Goal: Information Seeking & Learning: Learn about a topic

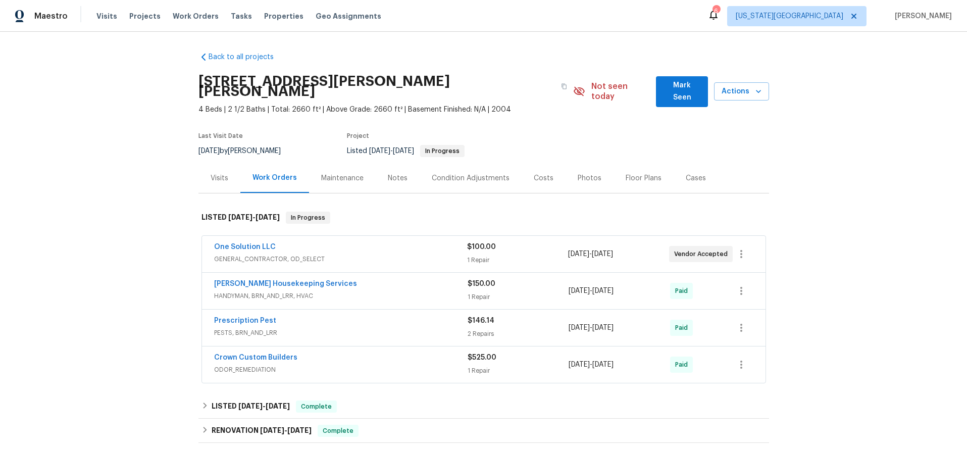
click at [429, 254] on span "GENERAL_CONTRACTOR, OD_SELECT" at bounding box center [340, 259] width 253 height 10
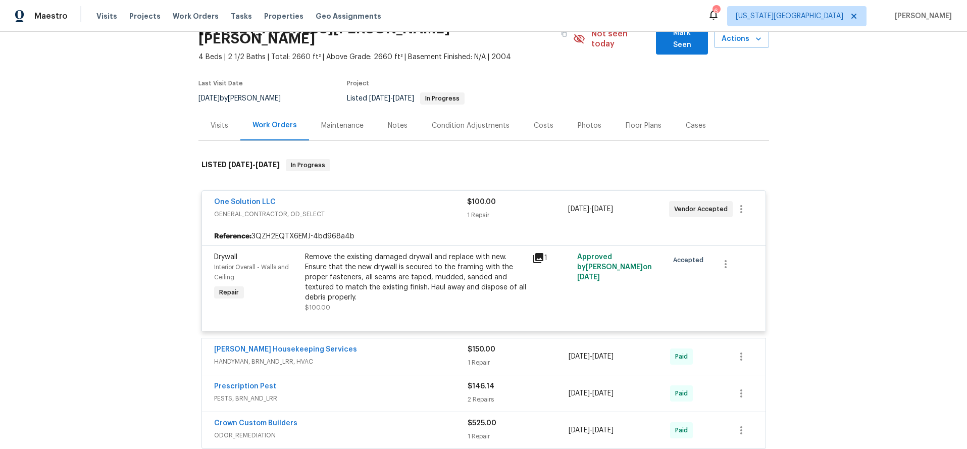
scroll to position [57, 0]
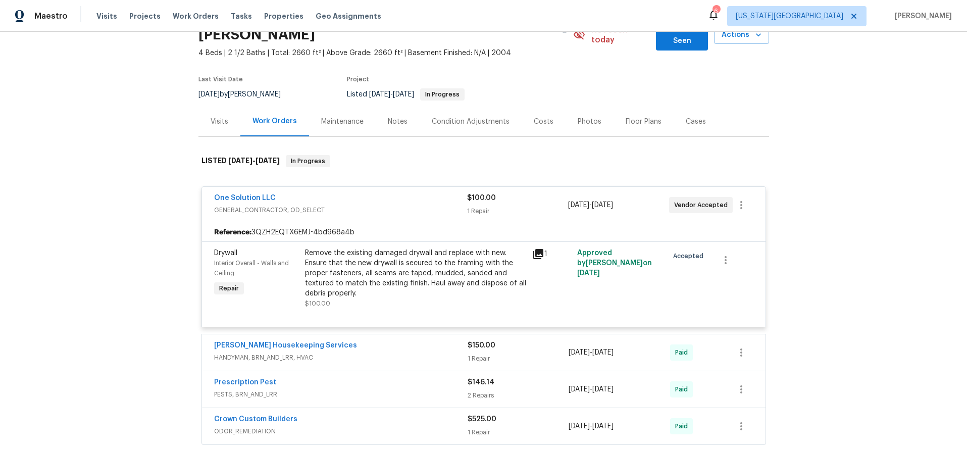
click at [542, 249] on icon at bounding box center [538, 254] width 10 height 10
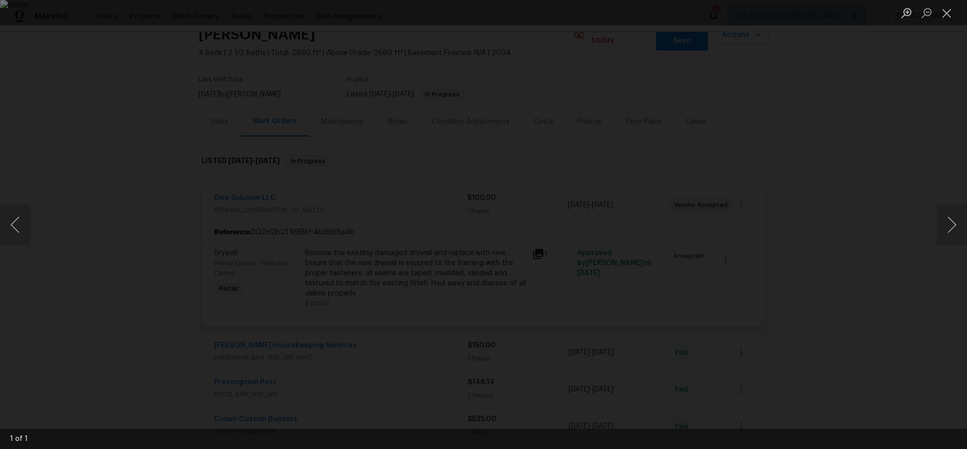
click at [891, 198] on div "Lightbox" at bounding box center [483, 224] width 967 height 449
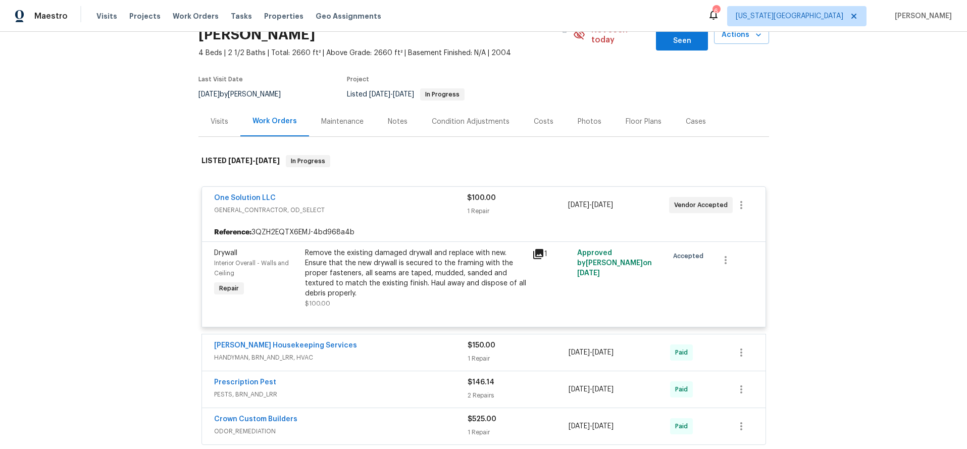
click at [406, 340] on div "[PERSON_NAME] Housekeeping Services" at bounding box center [340, 346] width 253 height 12
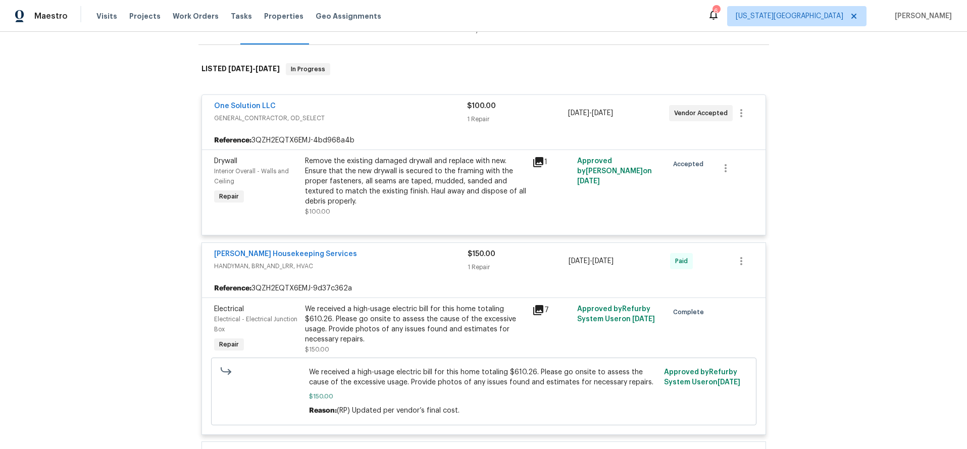
scroll to position [153, 0]
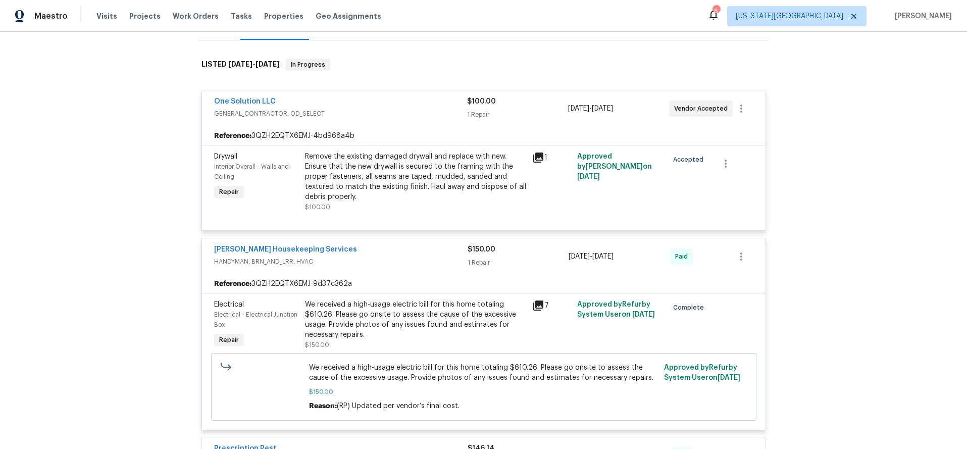
click at [540, 299] on icon at bounding box center [538, 305] width 12 height 12
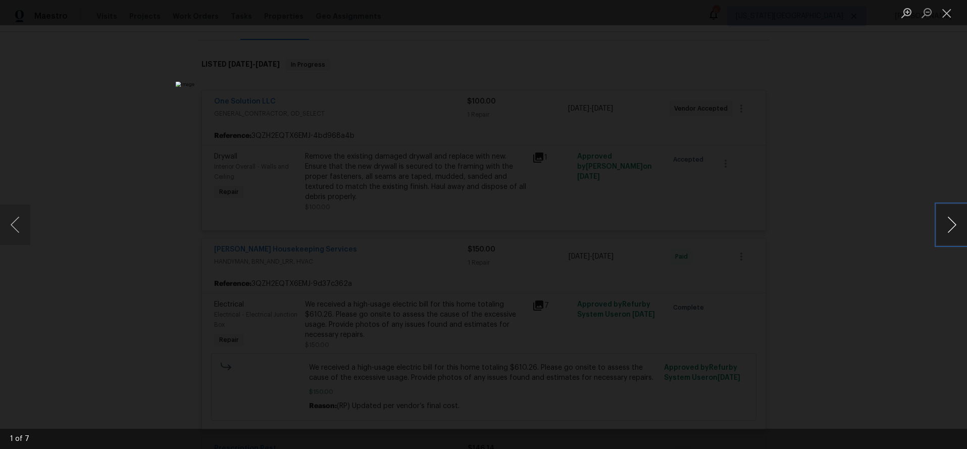
click at [945, 232] on button "Next image" at bounding box center [952, 224] width 30 height 40
click at [945, 234] on button "Next image" at bounding box center [952, 224] width 30 height 40
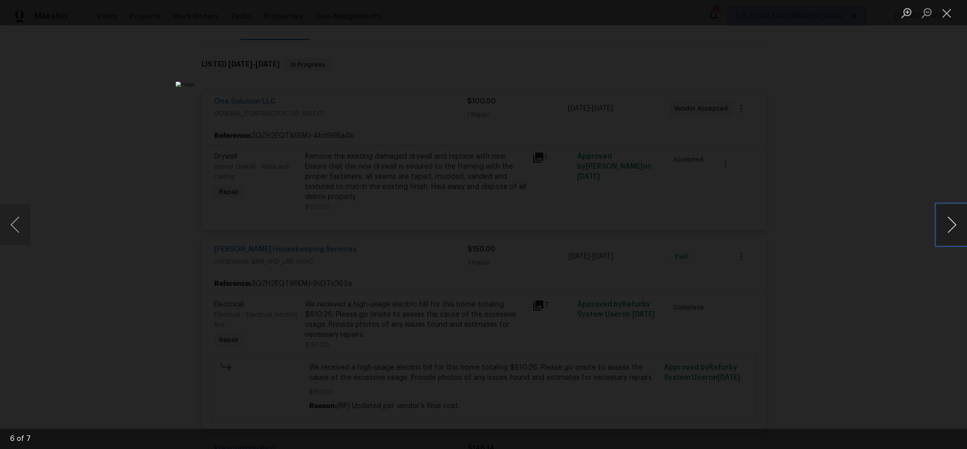
click at [945, 234] on button "Next image" at bounding box center [952, 224] width 30 height 40
click at [945, 223] on button "Next image" at bounding box center [952, 224] width 30 height 40
click at [860, 202] on div "Lightbox" at bounding box center [483, 224] width 967 height 449
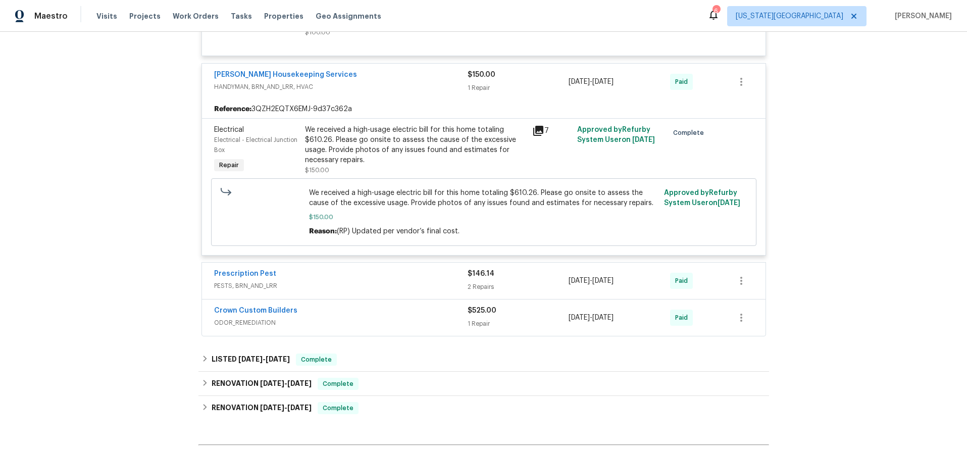
scroll to position [334, 0]
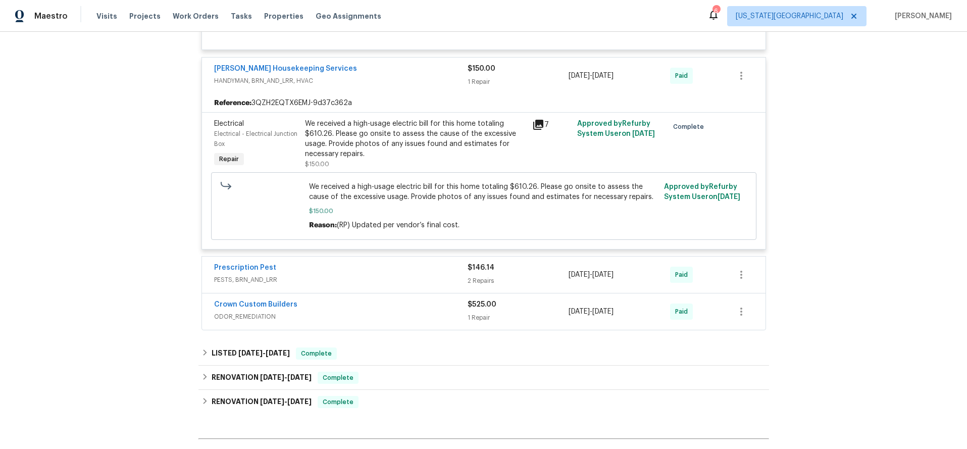
click at [413, 263] on div "Prescription Pest" at bounding box center [340, 269] width 253 height 12
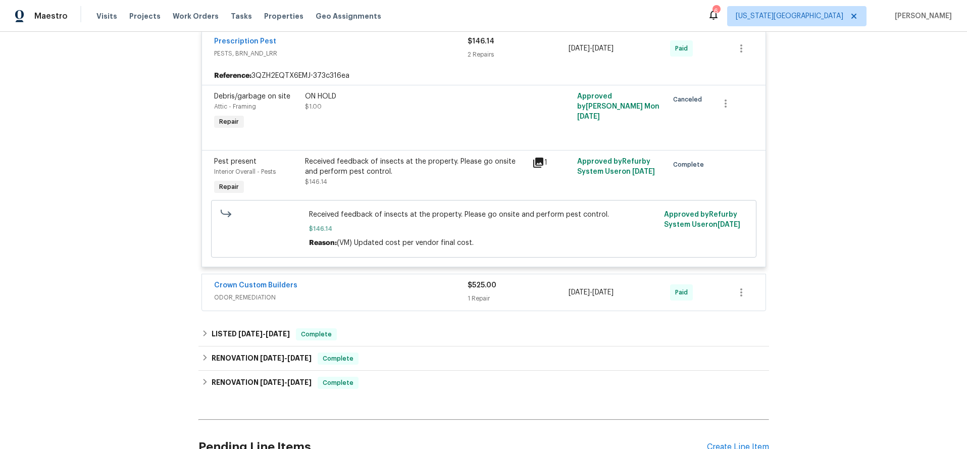
scroll to position [563, 0]
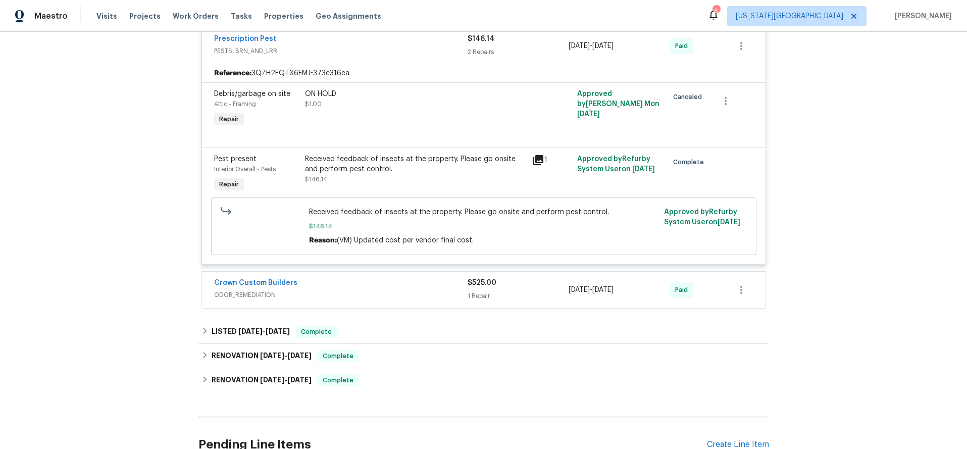
click at [430, 290] on span "ODOR_REMEDIATION" at bounding box center [340, 295] width 253 height 10
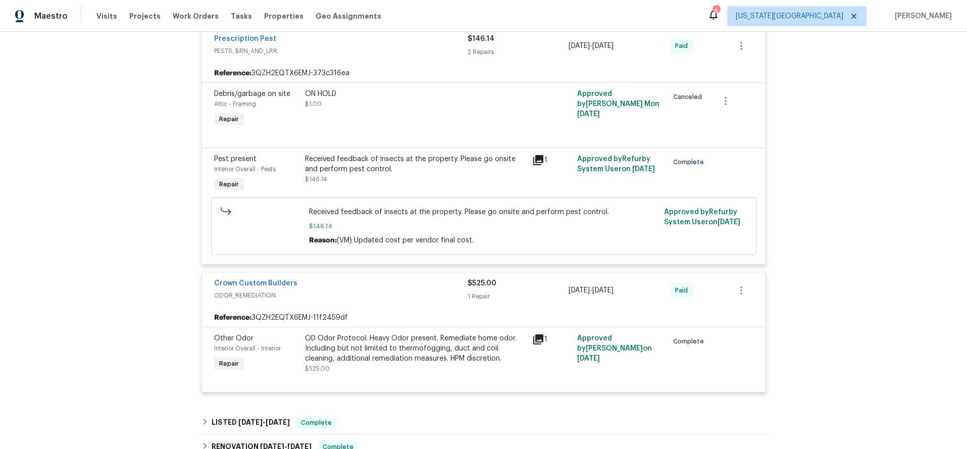
click at [537, 334] on icon at bounding box center [538, 339] width 10 height 10
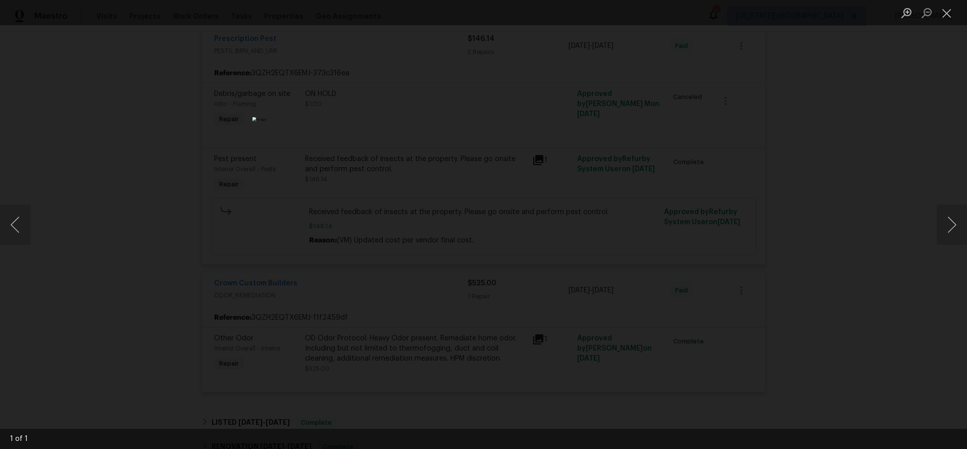
click at [845, 174] on div "Lightbox" at bounding box center [483, 224] width 967 height 449
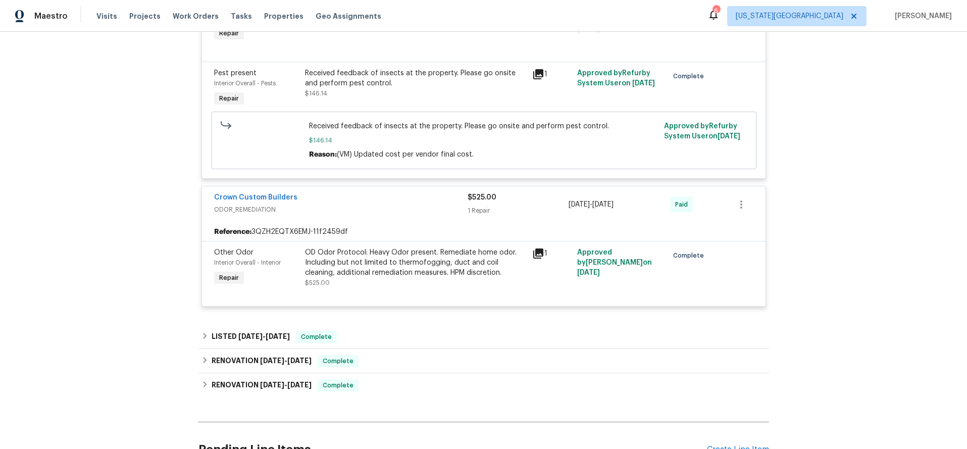
scroll to position [651, 0]
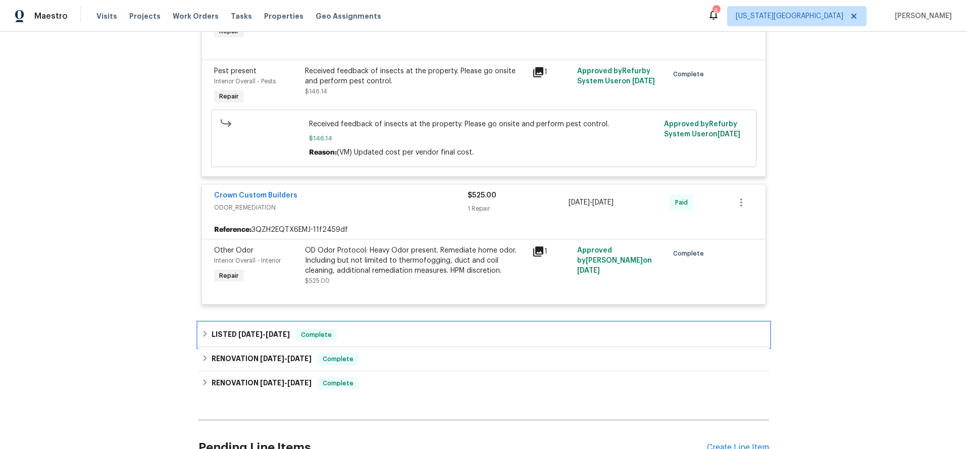
click at [429, 329] on div "LISTED 3/7/25 - 3/10/25 Complete" at bounding box center [483, 335] width 565 height 12
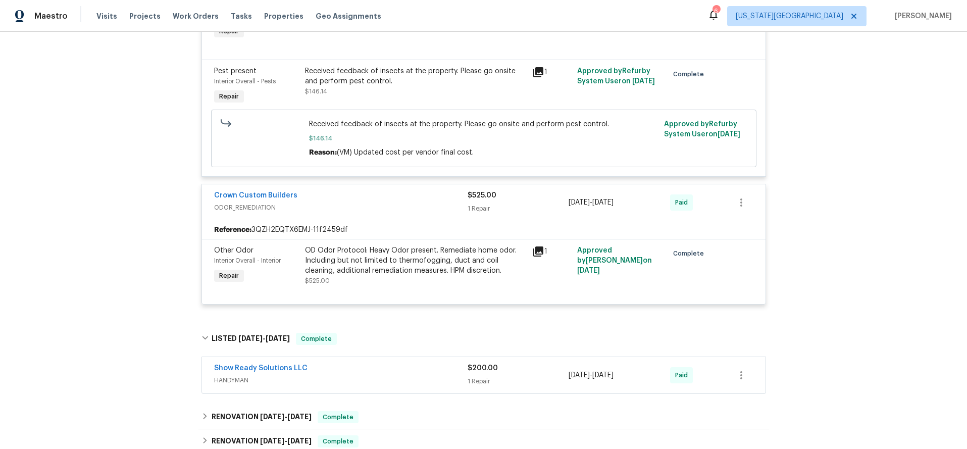
click at [410, 365] on div "Show Ready Solutions LLC" at bounding box center [340, 369] width 253 height 12
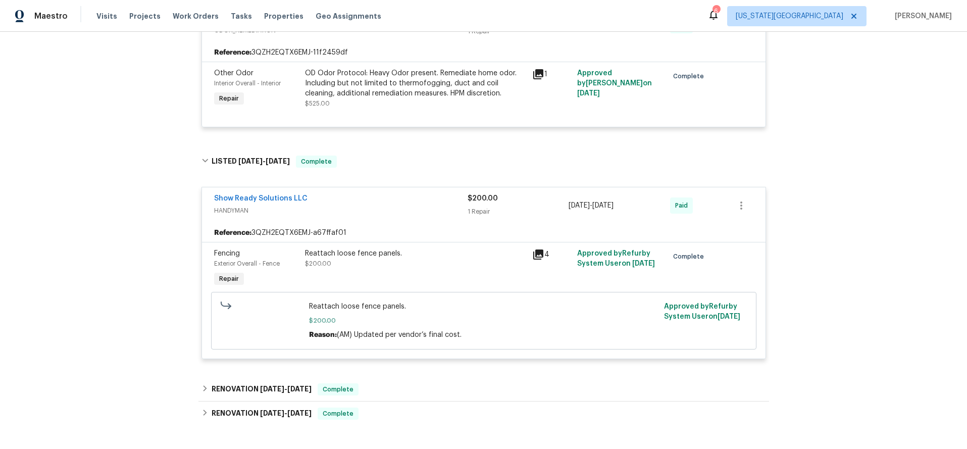
scroll to position [830, 0]
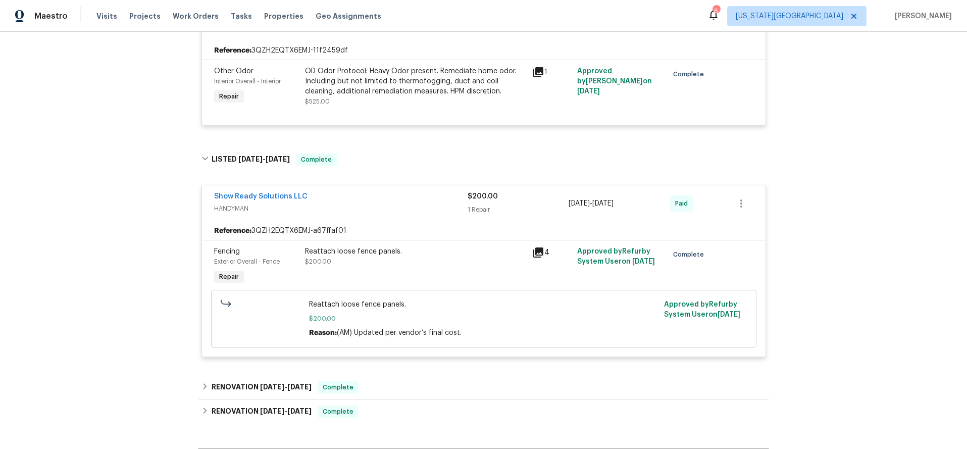
click at [538, 247] on icon at bounding box center [538, 252] width 10 height 10
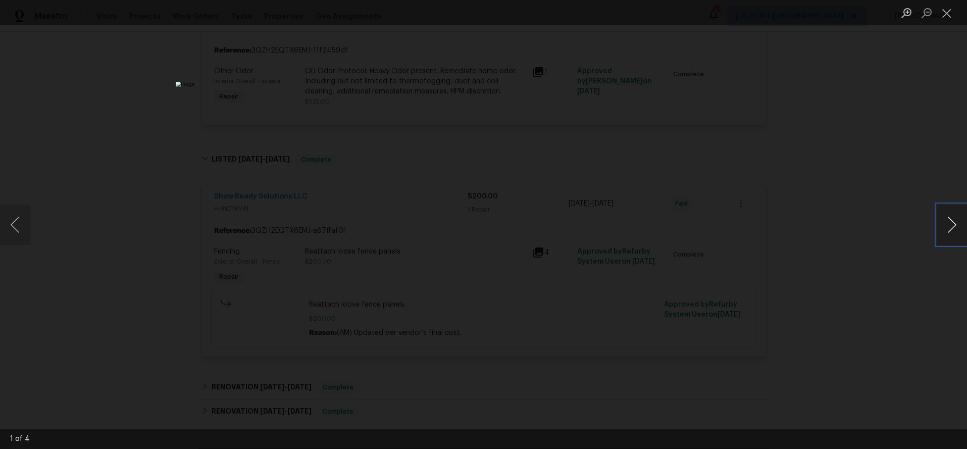
click at [950, 229] on button "Next image" at bounding box center [952, 224] width 30 height 40
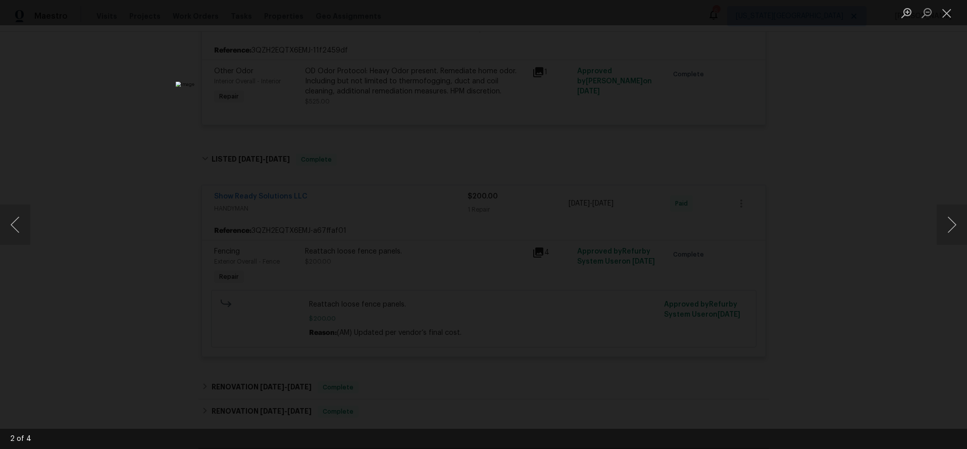
click at [877, 194] on div "Lightbox" at bounding box center [483, 224] width 967 height 449
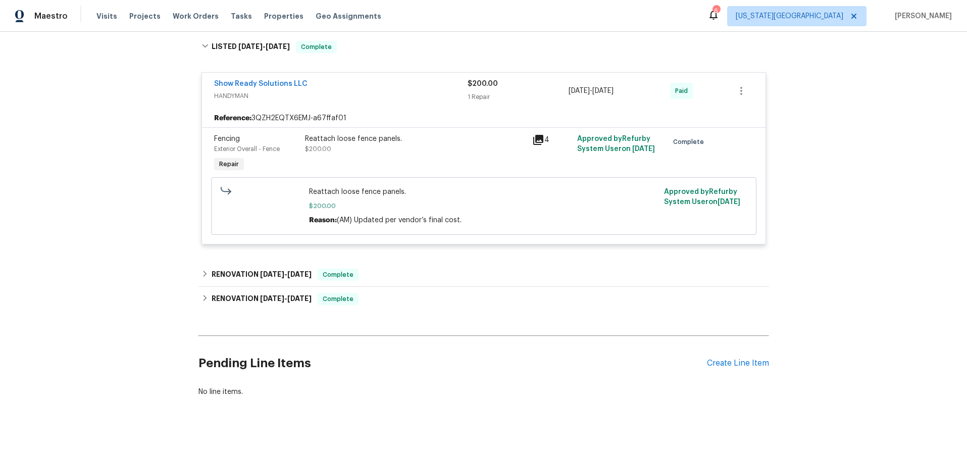
scroll to position [952, 0]
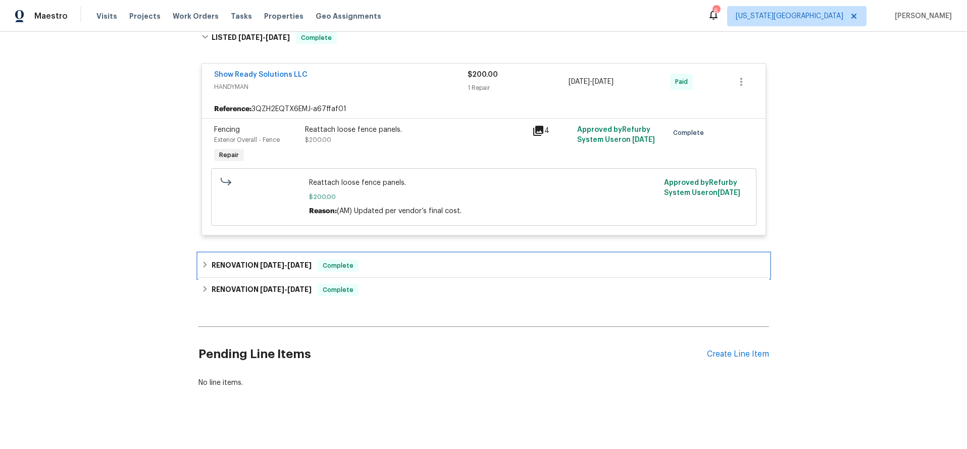
click at [435, 260] on div "RENOVATION 2/27/25 - 3/8/25 Complete" at bounding box center [483, 266] width 565 height 12
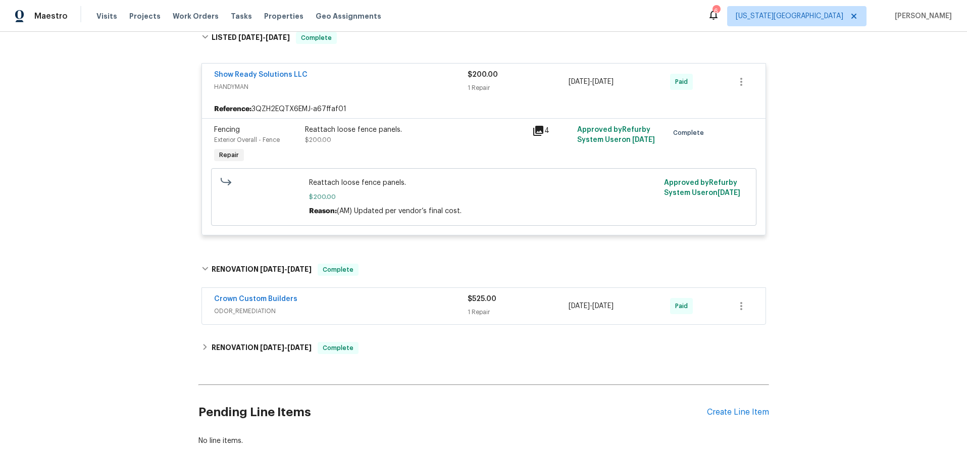
click at [427, 295] on div "Crown Custom Builders" at bounding box center [340, 300] width 253 height 12
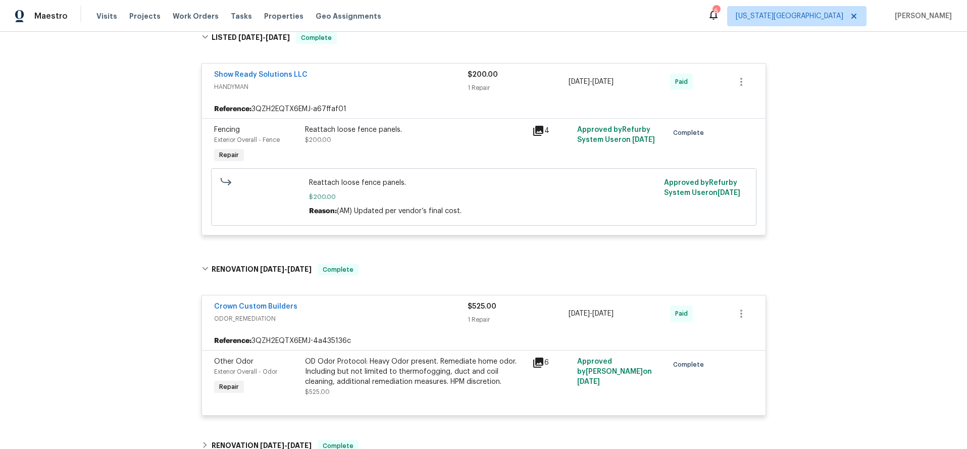
click at [425, 301] on div "Crown Custom Builders" at bounding box center [340, 307] width 253 height 12
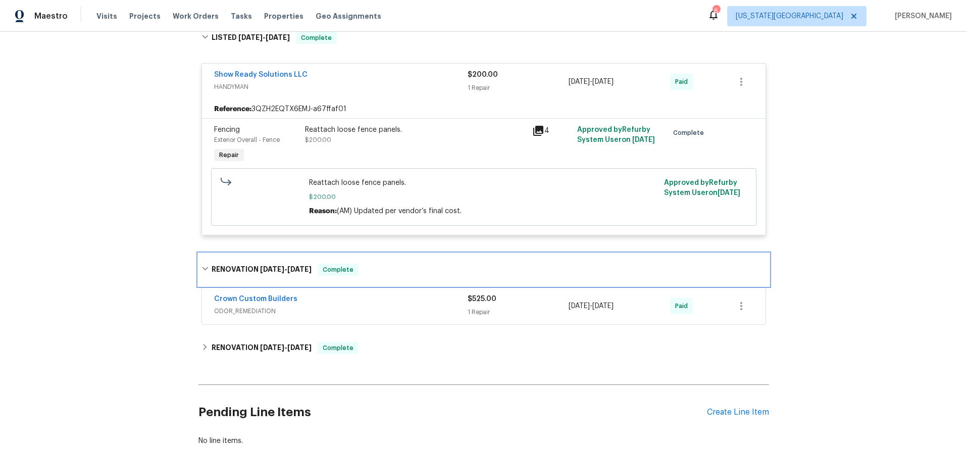
click at [446, 264] on div "RENOVATION 2/27/25 - 3/8/25 Complete" at bounding box center [483, 270] width 565 height 12
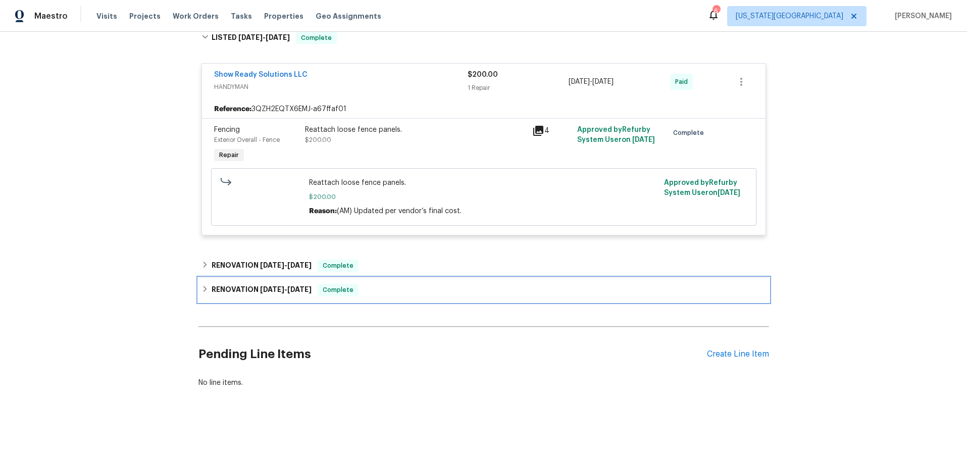
click at [451, 285] on div "RENOVATION 2/10/25 - 2/21/25 Complete" at bounding box center [483, 290] width 565 height 12
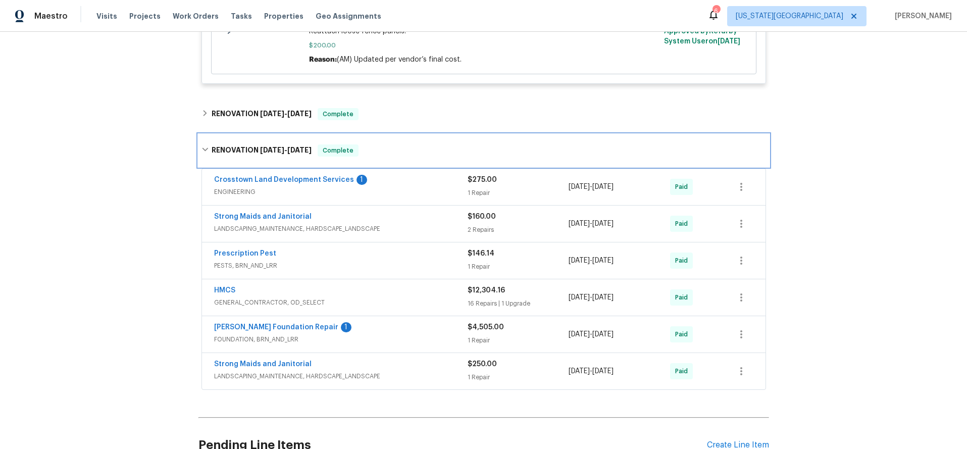
scroll to position [1104, 0]
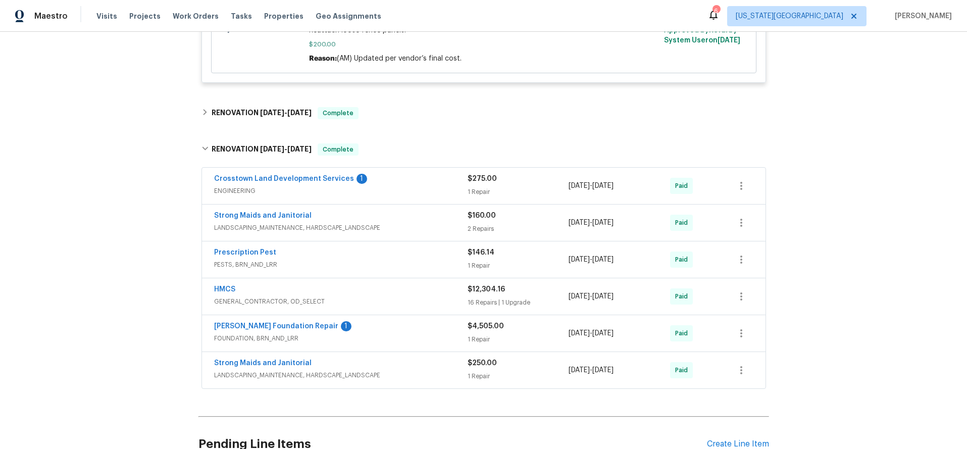
click at [423, 285] on div "HMCS" at bounding box center [340, 290] width 253 height 12
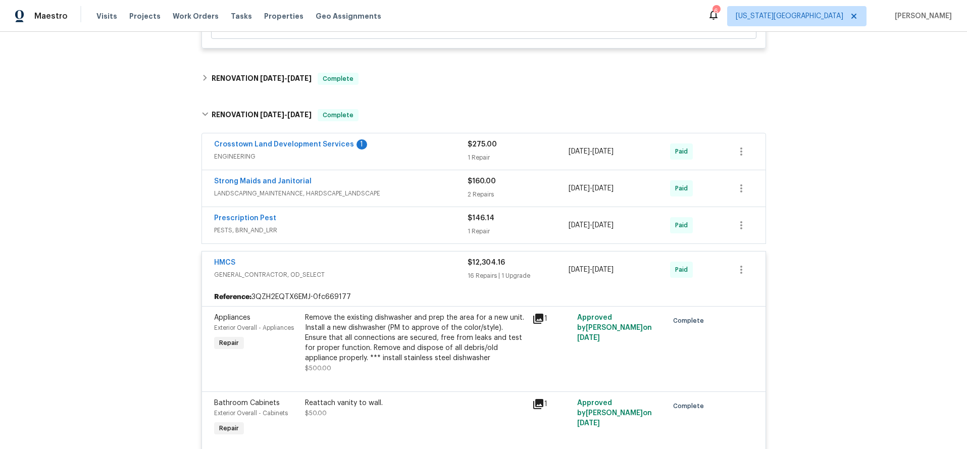
scroll to position [1136, 0]
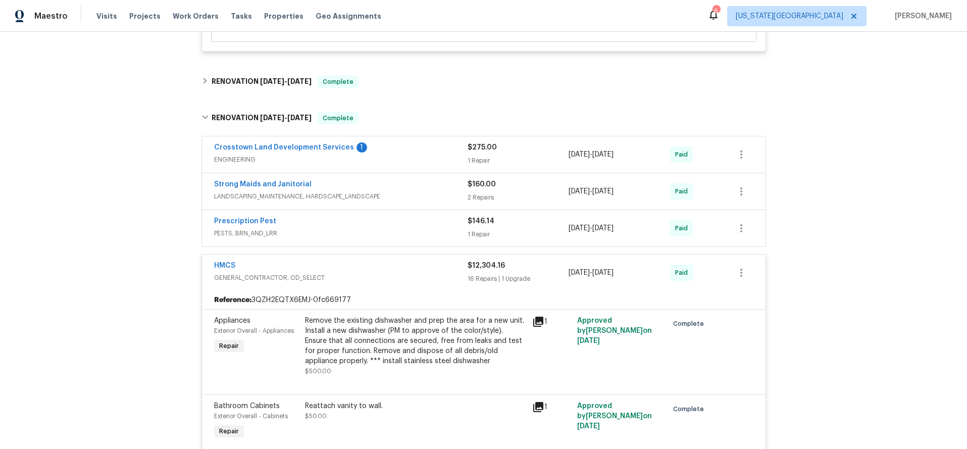
click at [409, 261] on div "HMCS" at bounding box center [340, 267] width 253 height 12
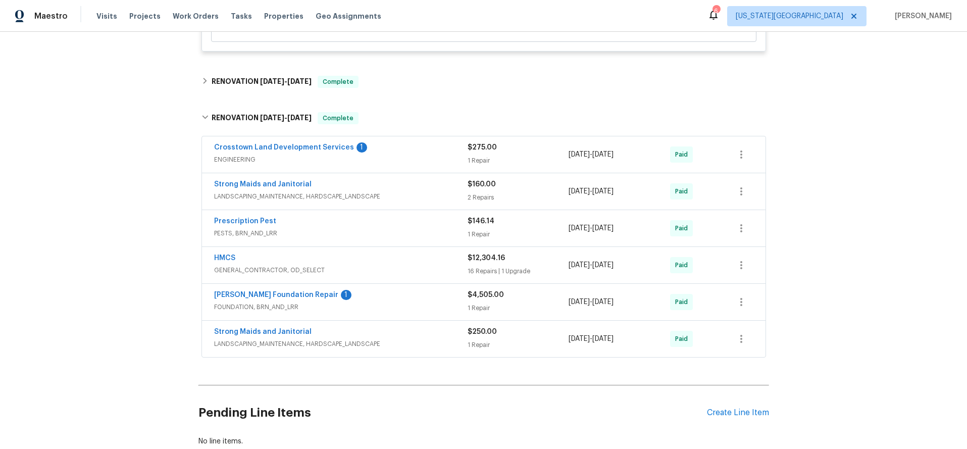
click at [421, 228] on span "PESTS, BRN_AND_LRR" at bounding box center [340, 233] width 253 height 10
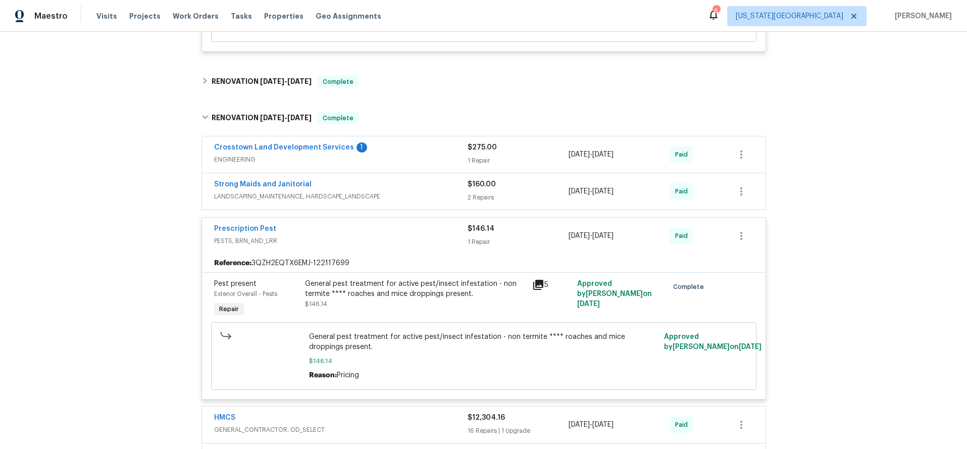
click at [421, 224] on div "Prescription Pest" at bounding box center [340, 230] width 253 height 12
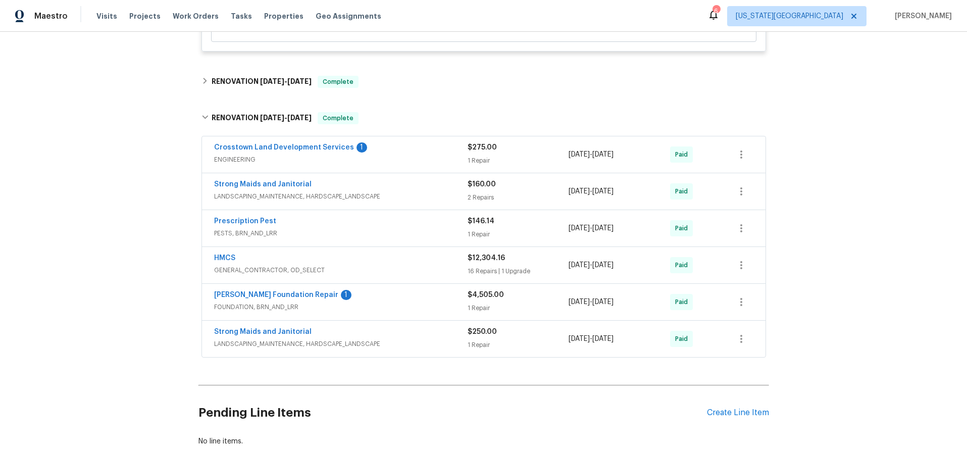
click at [423, 181] on div "Strong Maids and Janitorial" at bounding box center [340, 185] width 253 height 12
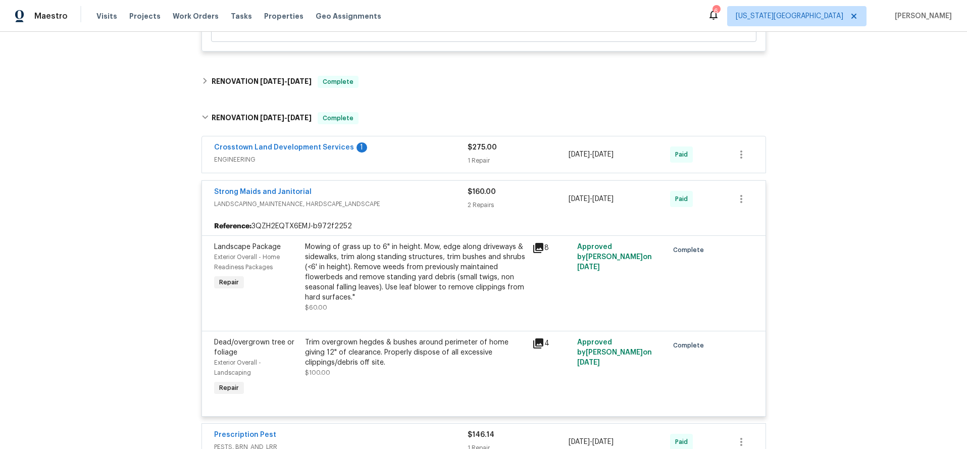
click at [423, 187] on div "Strong Maids and Janitorial" at bounding box center [340, 193] width 253 height 12
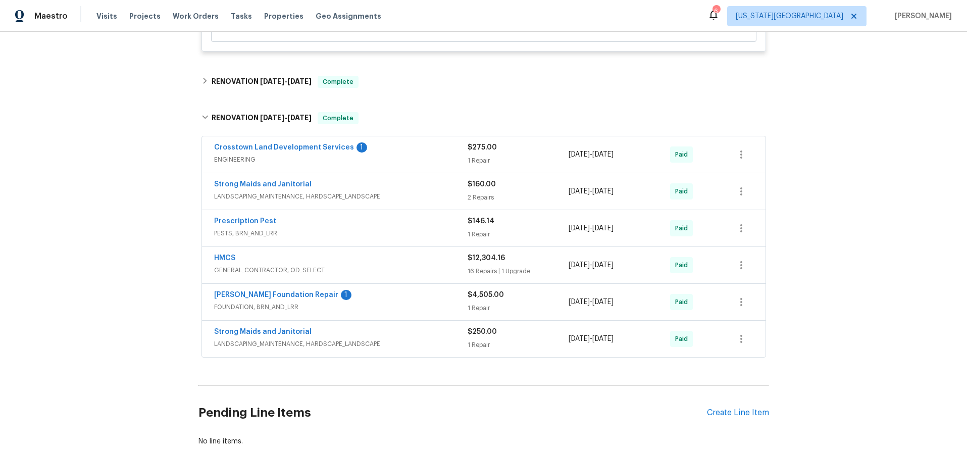
click at [423, 181] on div "Strong Maids and Janitorial" at bounding box center [340, 185] width 253 height 12
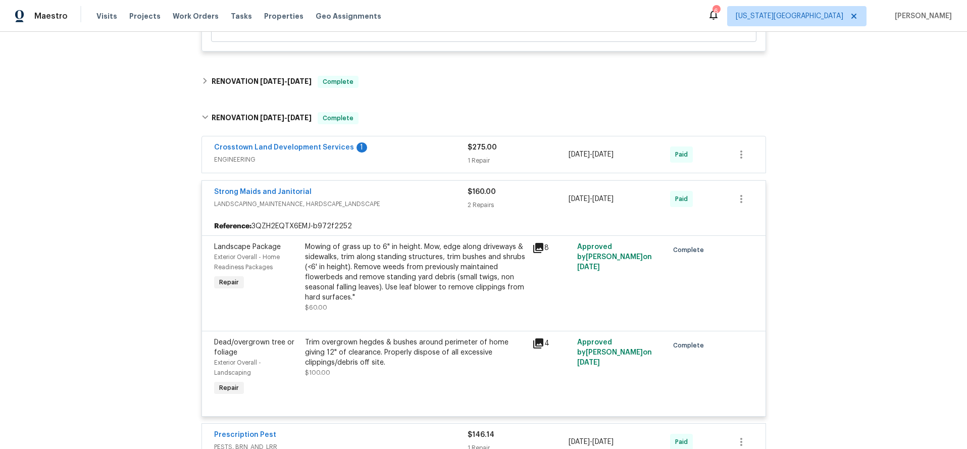
click at [539, 243] on icon at bounding box center [538, 248] width 10 height 10
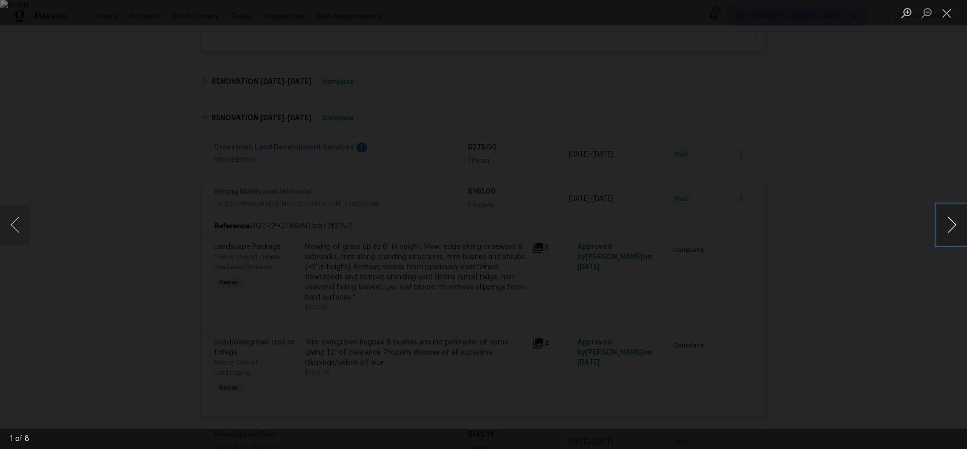
click at [955, 226] on button "Next image" at bounding box center [952, 224] width 30 height 40
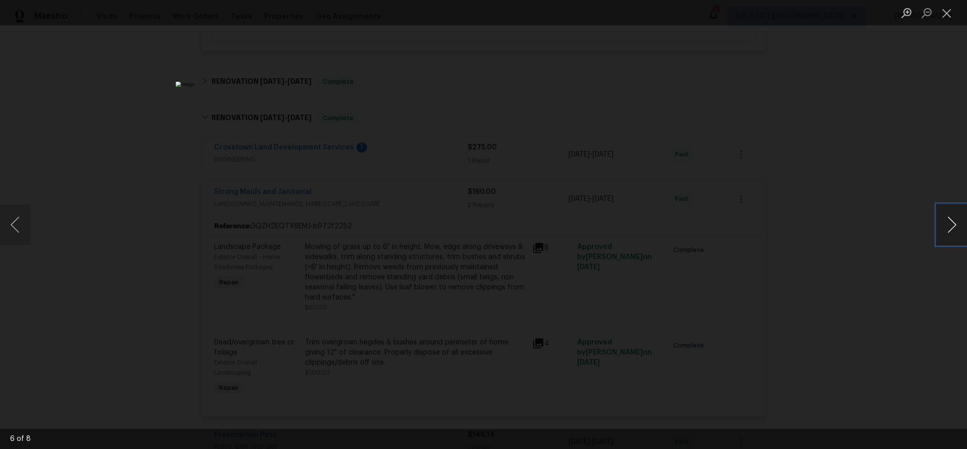
click at [955, 226] on button "Next image" at bounding box center [952, 224] width 30 height 40
click at [30, 226] on div "Lightbox" at bounding box center [483, 224] width 967 height 449
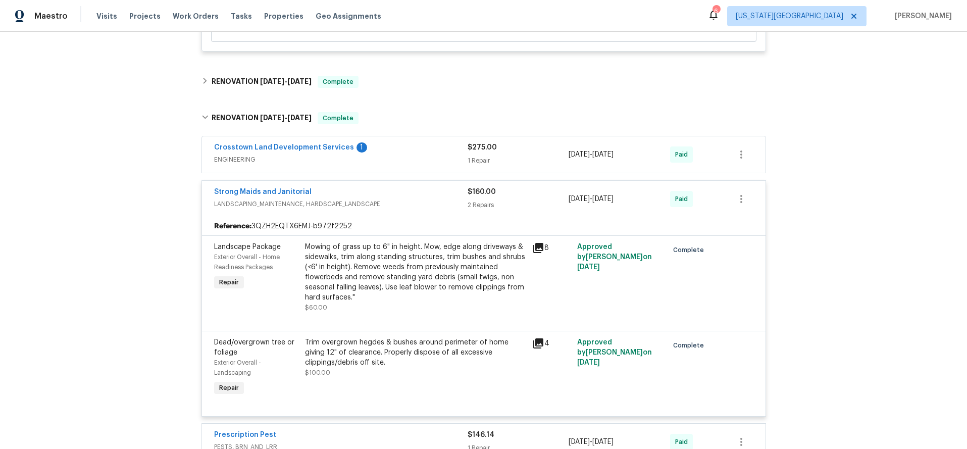
click at [536, 338] on icon at bounding box center [538, 343] width 10 height 10
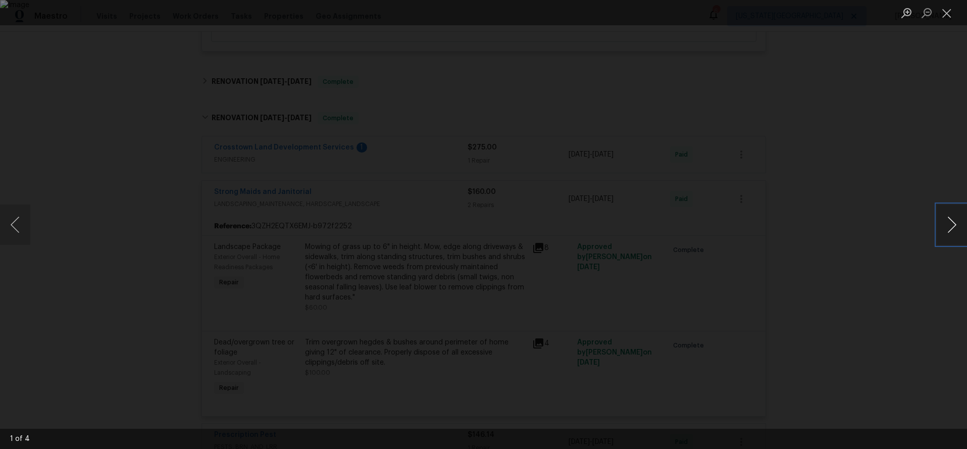
click at [947, 225] on button "Next image" at bounding box center [952, 224] width 30 height 40
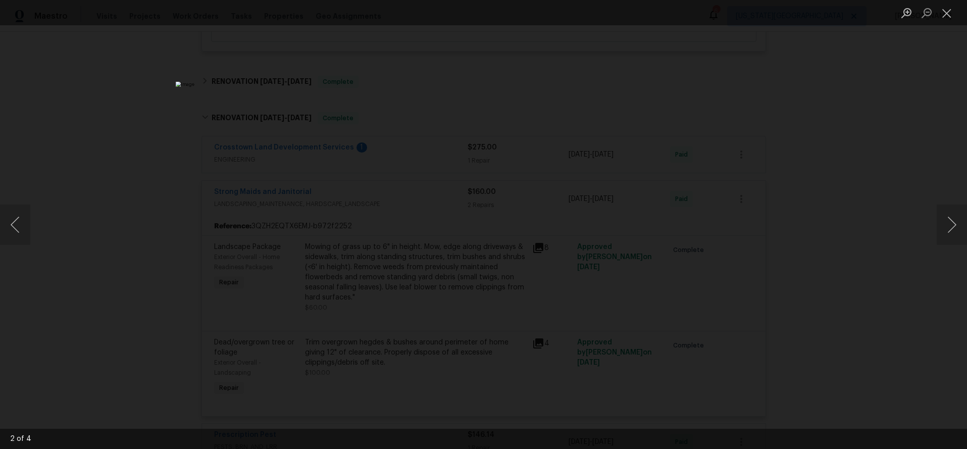
click at [898, 198] on div "Lightbox" at bounding box center [483, 224] width 967 height 449
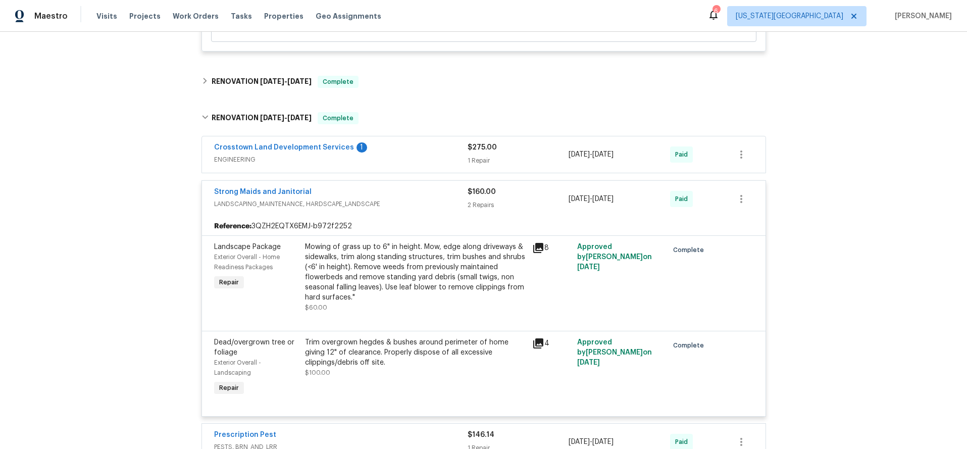
click at [411, 199] on span "LANDSCAPING_MAINTENANCE, HARDSCAPE_LANDSCAPE" at bounding box center [340, 204] width 253 height 10
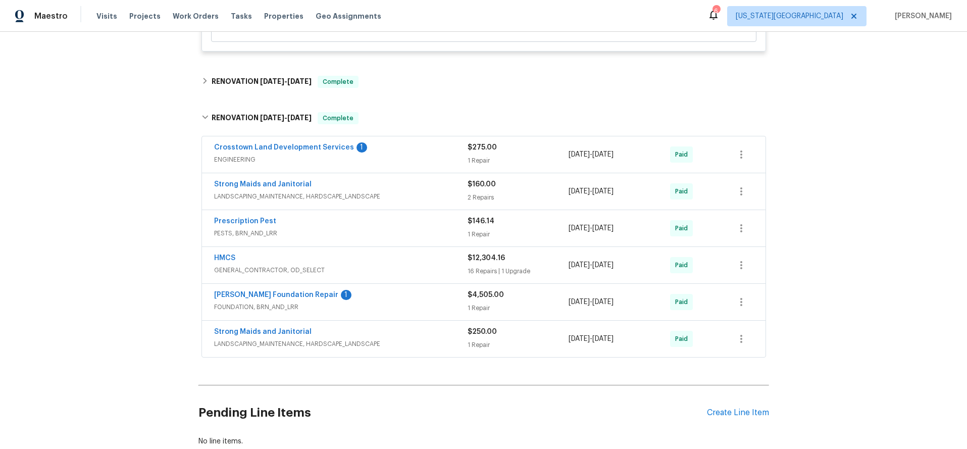
click at [420, 331] on div "Strong Maids and Janitorial" at bounding box center [340, 333] width 253 height 12
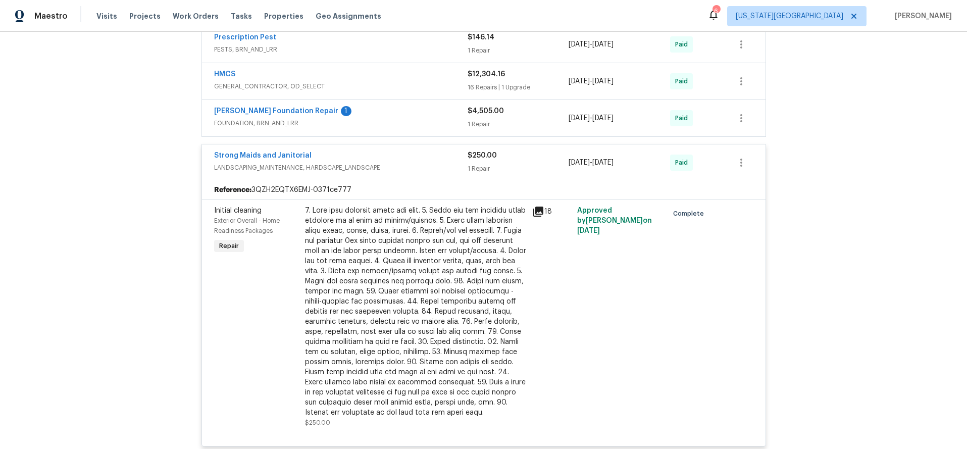
scroll to position [1319, 0]
click at [417, 163] on span "LANDSCAPING_MAINTENANCE, HARDSCAPE_LANDSCAPE" at bounding box center [340, 168] width 253 height 10
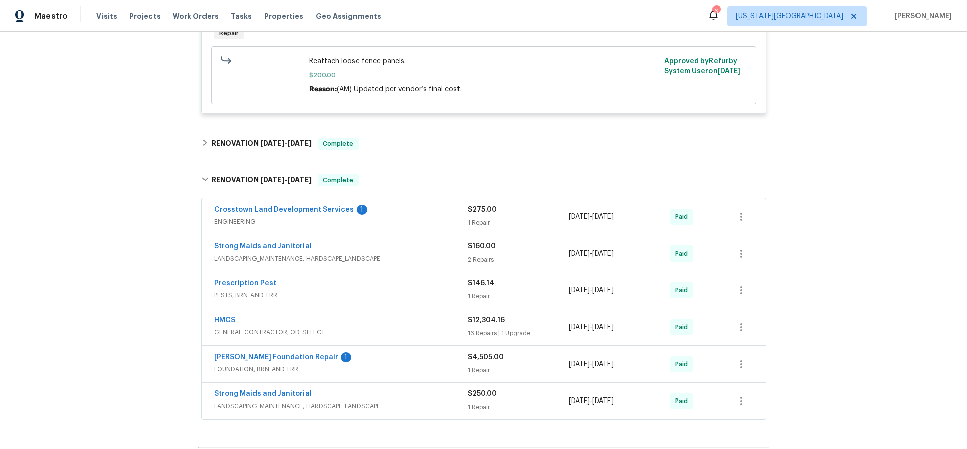
scroll to position [917, 0]
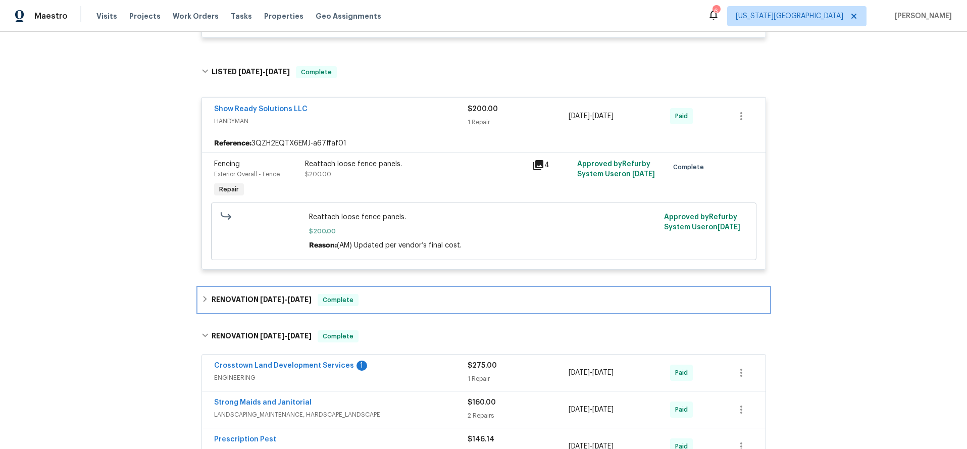
click at [434, 297] on div "RENOVATION 2/27/25 - 3/8/25 Complete" at bounding box center [483, 300] width 565 height 12
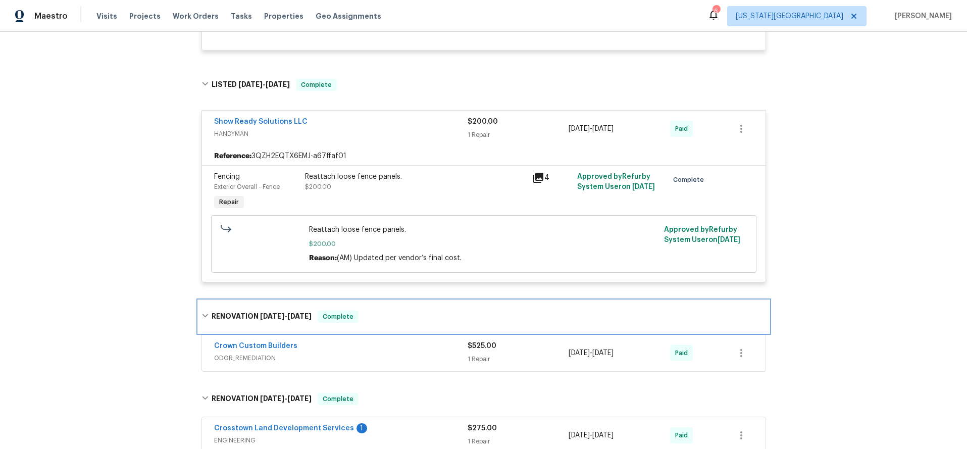
scroll to position [902, 0]
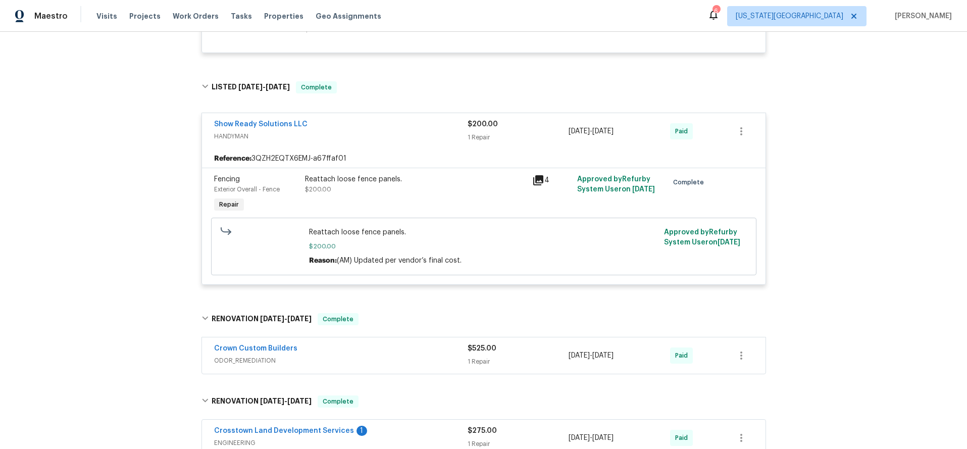
click at [412, 122] on div "Show Ready Solutions LLC" at bounding box center [340, 125] width 253 height 12
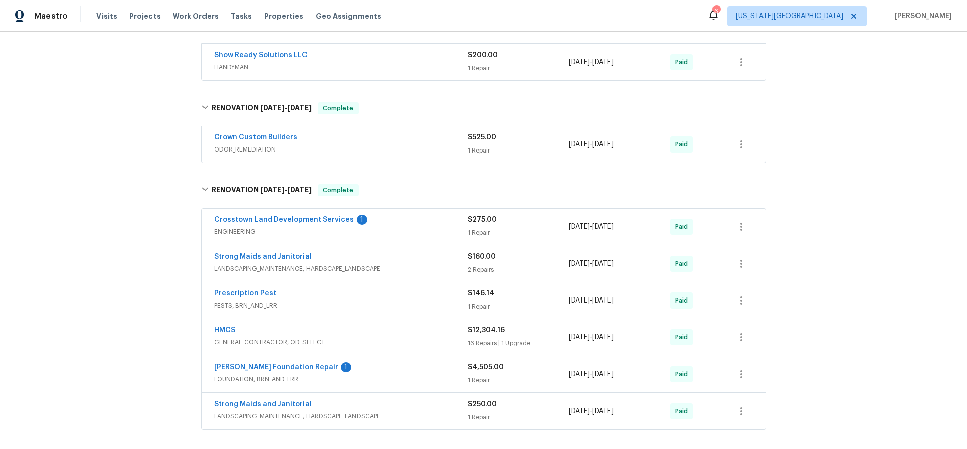
scroll to position [960, 0]
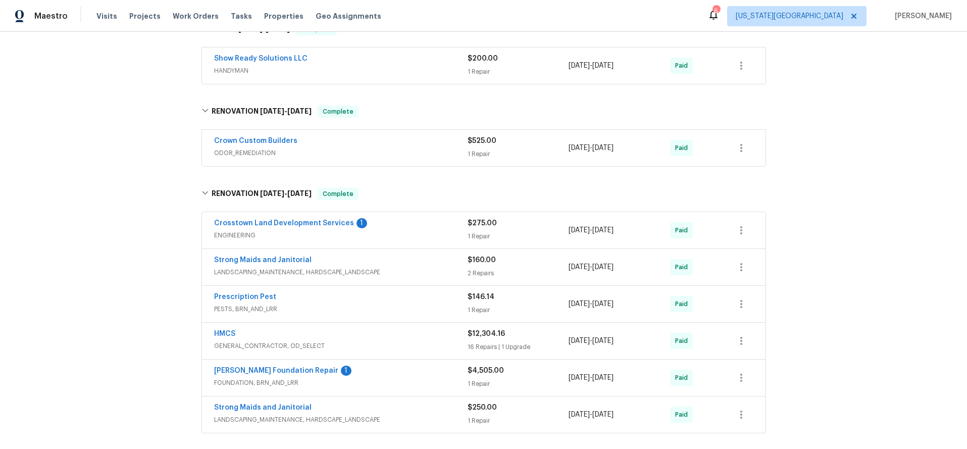
click at [389, 136] on div "Crown Custom Builders" at bounding box center [340, 142] width 253 height 12
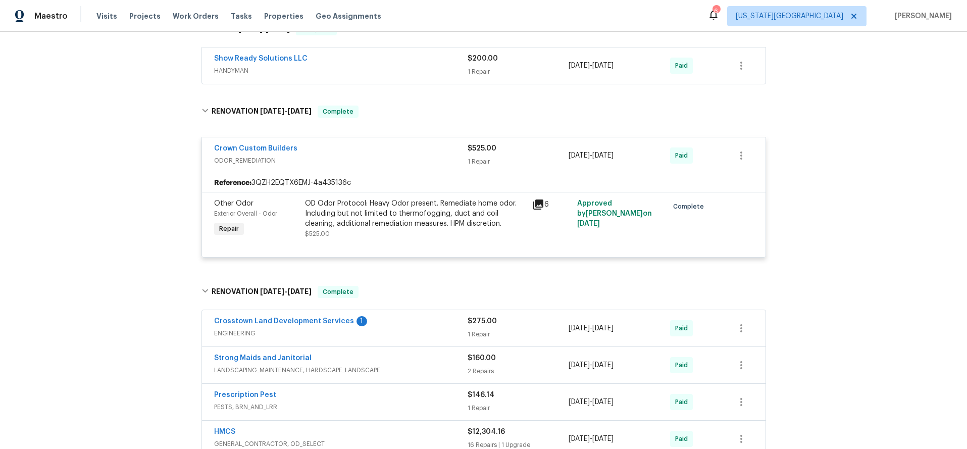
click at [387, 143] on div "Crown Custom Builders" at bounding box center [340, 149] width 253 height 12
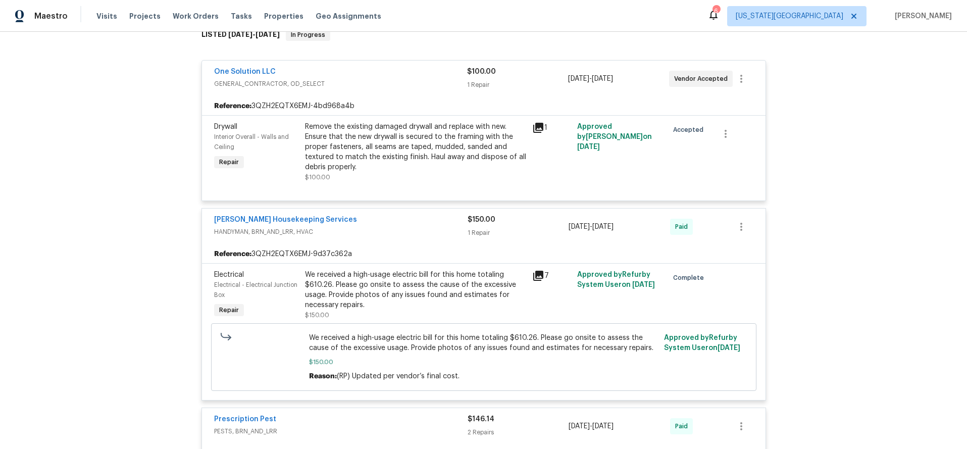
scroll to position [0, 0]
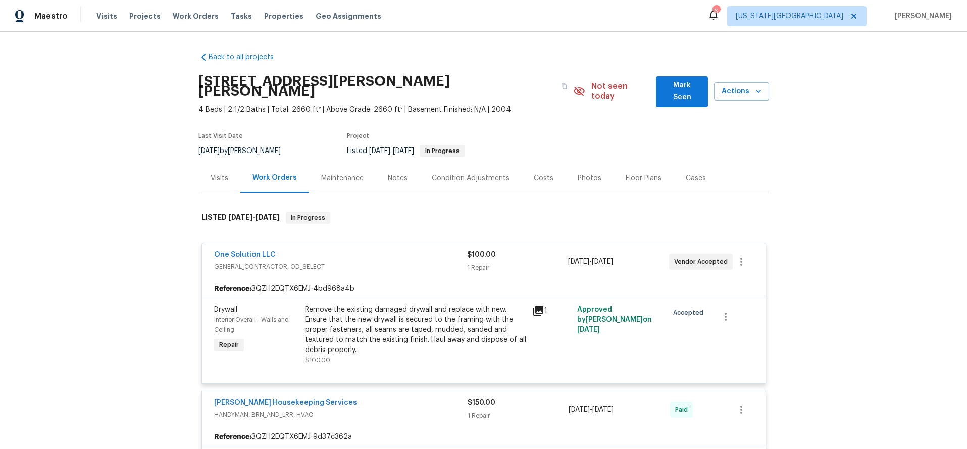
click at [220, 173] on div "Visits" at bounding box center [220, 178] width 18 height 10
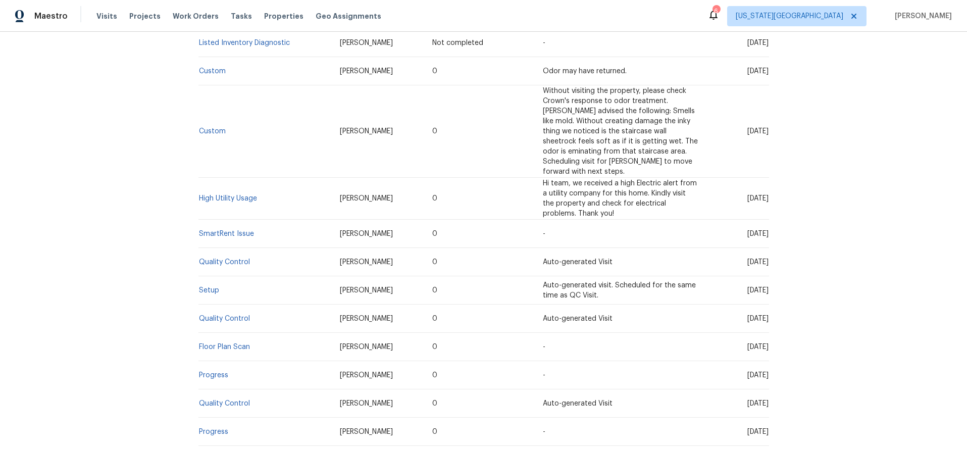
scroll to position [236, 0]
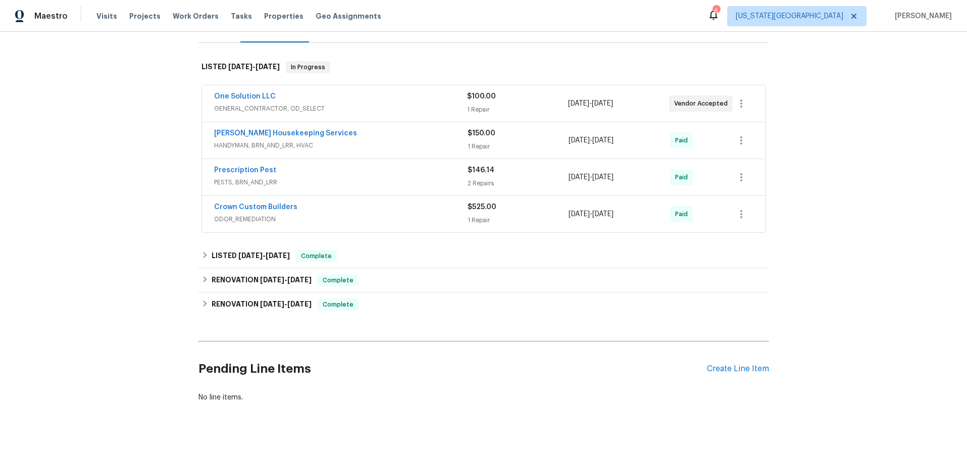
scroll to position [159, 0]
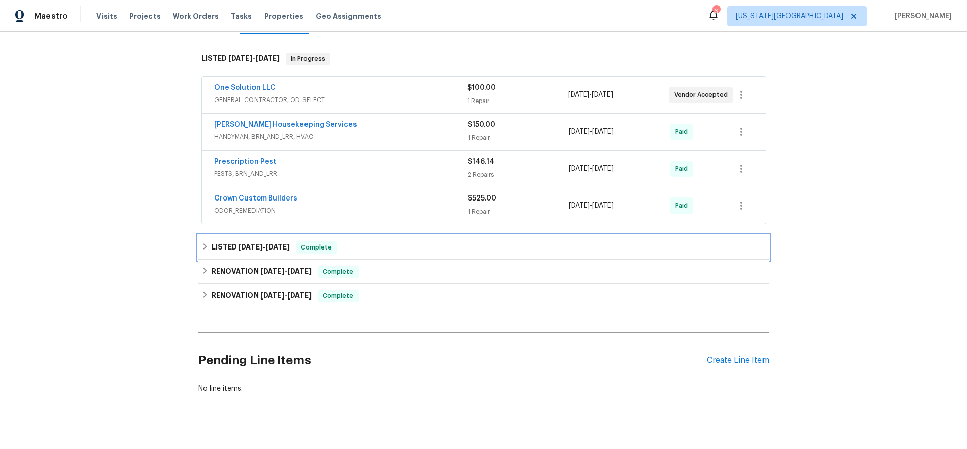
click at [433, 241] on div "LISTED [DATE] - [DATE] Complete" at bounding box center [483, 247] width 565 height 12
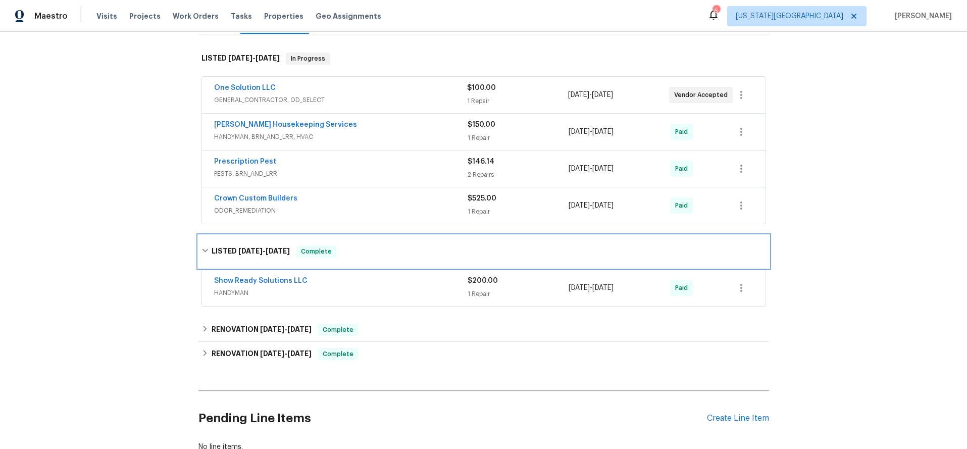
click at [433, 245] on div "LISTED [DATE] - [DATE] Complete" at bounding box center [483, 251] width 565 height 12
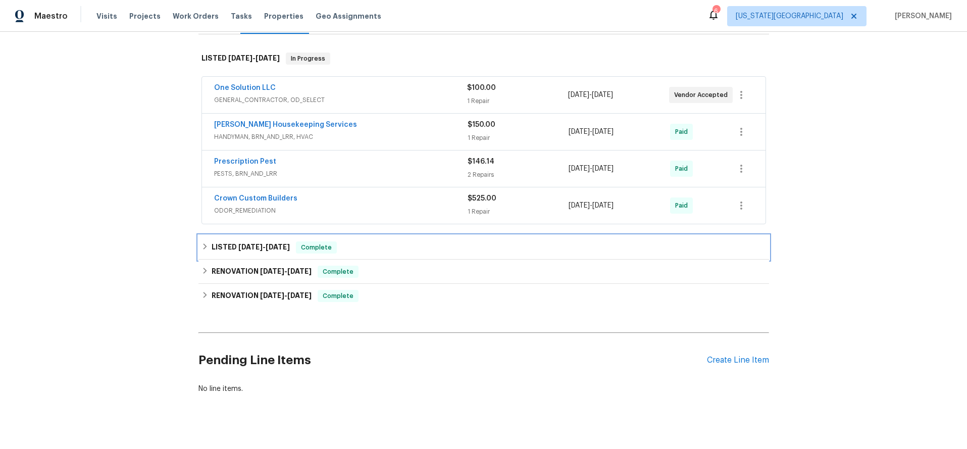
scroll to position [0, 0]
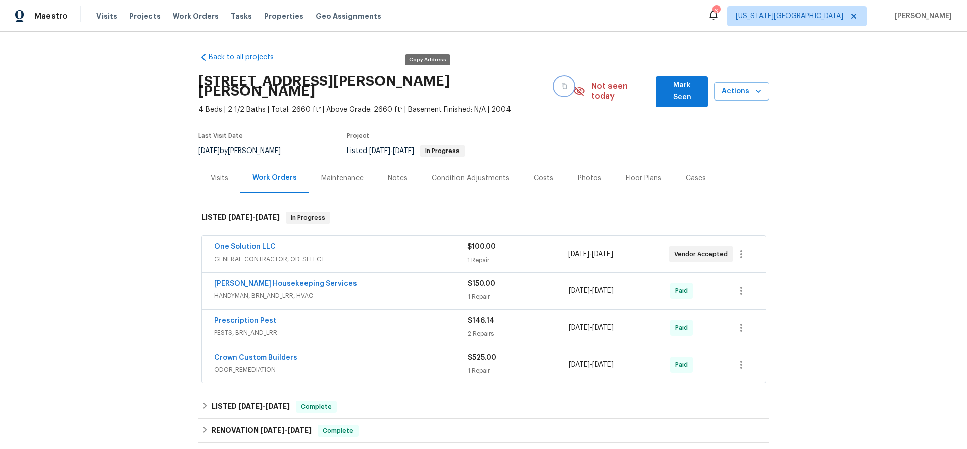
click at [561, 83] on icon "button" at bounding box center [564, 86] width 6 height 6
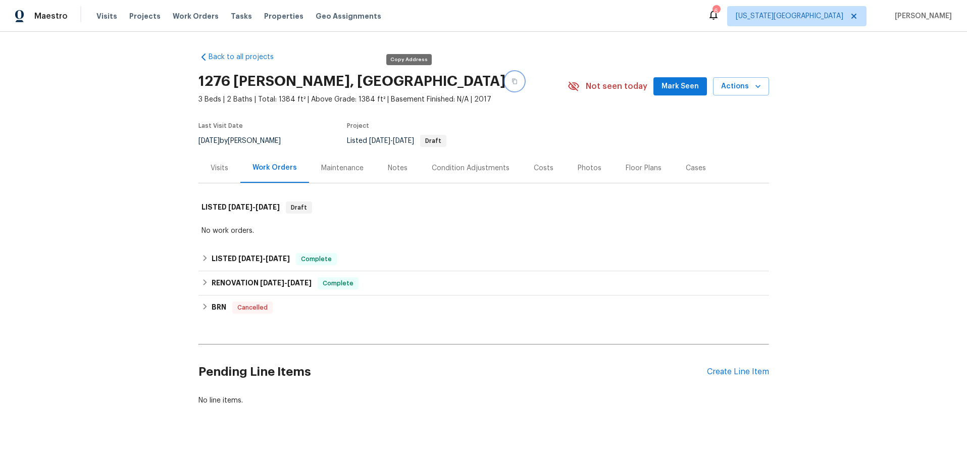
click at [505, 85] on button "button" at bounding box center [514, 81] width 18 height 18
click at [219, 168] on div "Visits" at bounding box center [220, 168] width 18 height 10
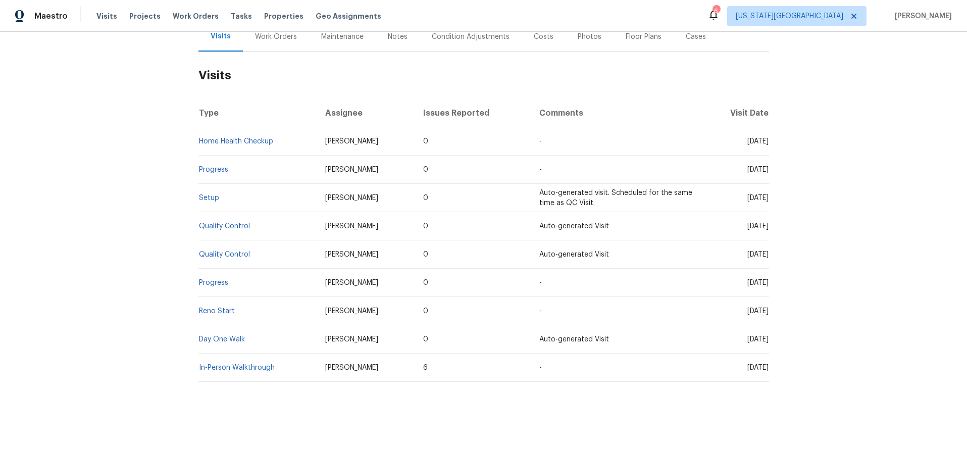
scroll to position [133, 0]
click at [287, 40] on div "Work Orders" at bounding box center [276, 35] width 66 height 30
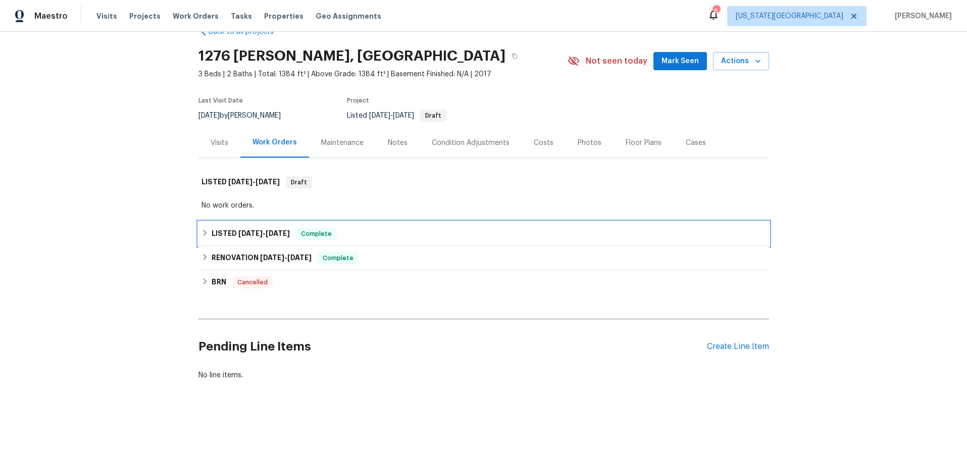
click at [382, 234] on div "LISTED 1/18/25 - 1/20/25 Complete" at bounding box center [483, 234] width 565 height 12
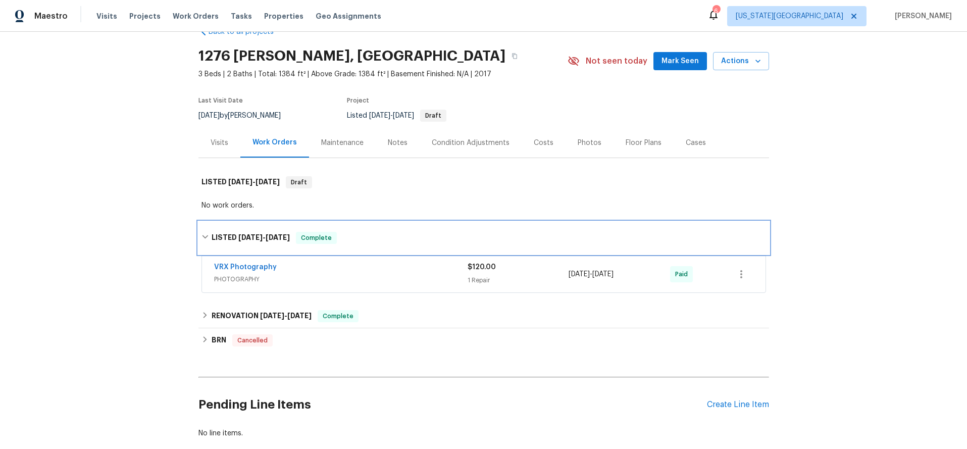
click at [382, 234] on div "LISTED 1/18/25 - 1/20/25 Complete" at bounding box center [483, 238] width 565 height 12
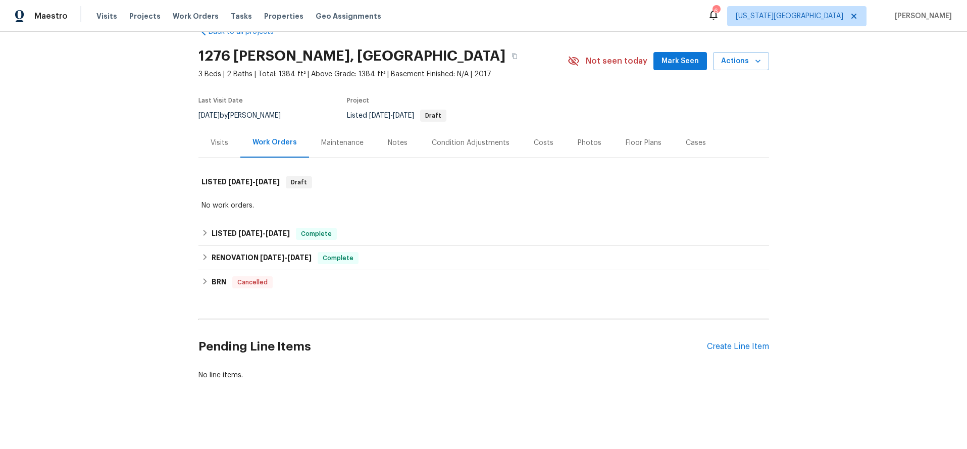
click at [343, 144] on div "Maintenance" at bounding box center [342, 143] width 42 height 10
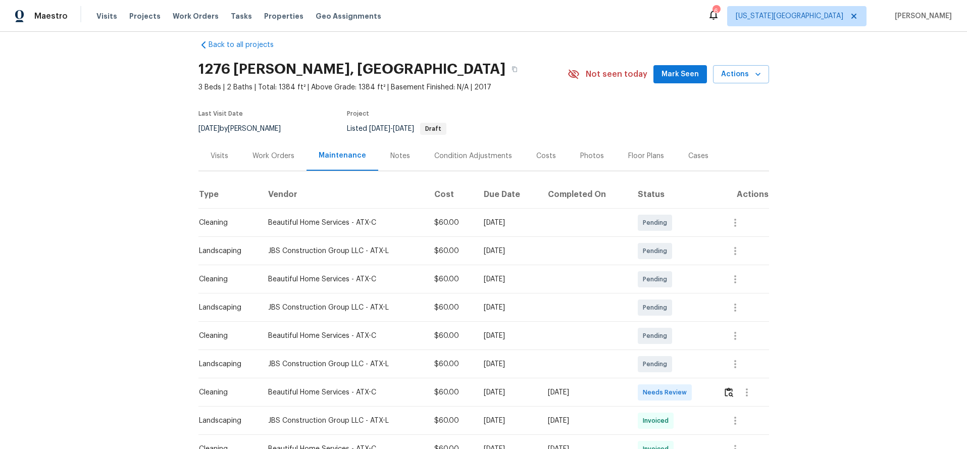
scroll to position [6, 0]
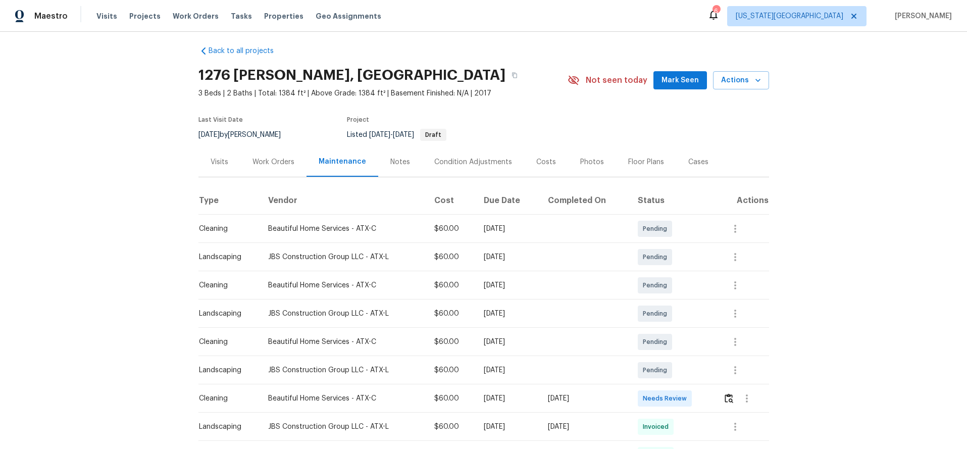
click at [397, 167] on div "Notes" at bounding box center [400, 162] width 44 height 30
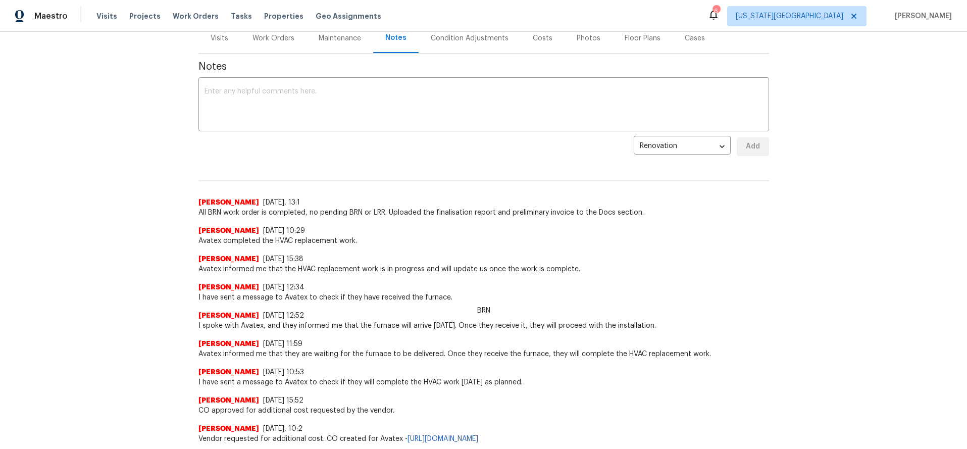
scroll to position [112, 0]
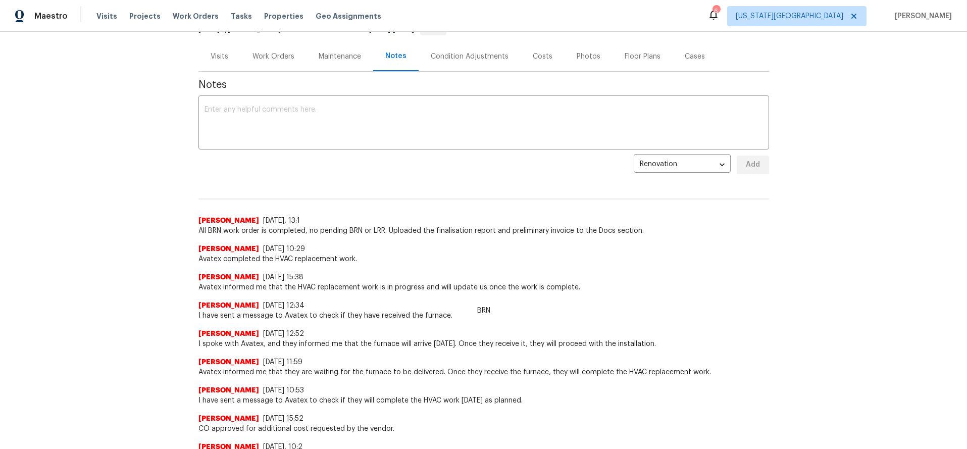
click at [264, 58] on div "Work Orders" at bounding box center [273, 57] width 42 height 10
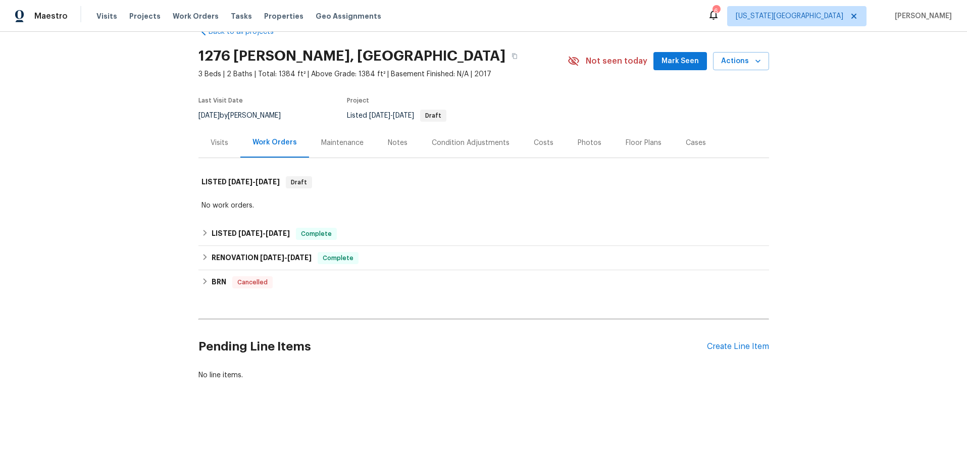
scroll to position [25, 0]
click at [299, 288] on div "BRN Cancelled" at bounding box center [483, 282] width 571 height 24
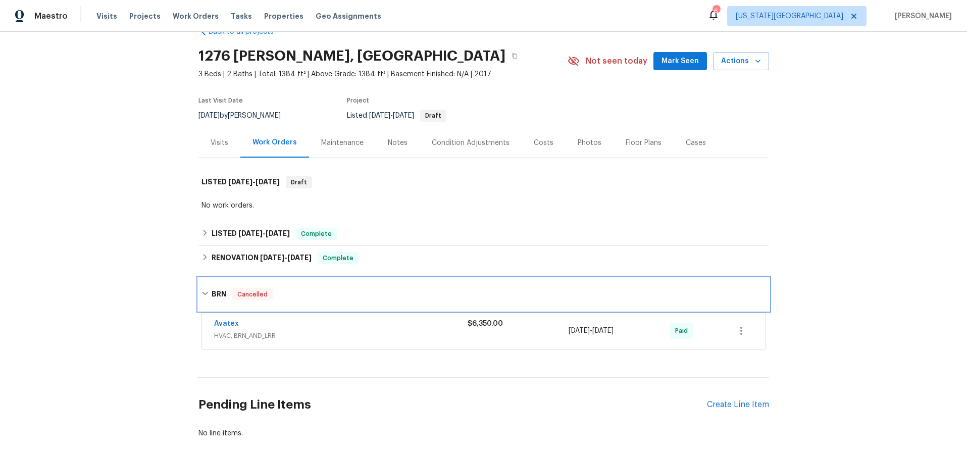
click at [299, 288] on div "BRN Cancelled" at bounding box center [483, 294] width 565 height 12
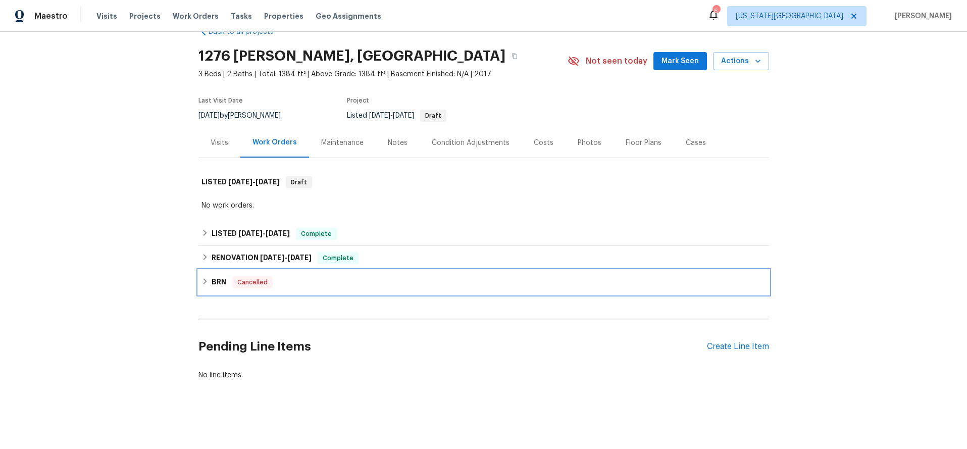
click at [299, 288] on div "BRN Cancelled" at bounding box center [483, 282] width 571 height 24
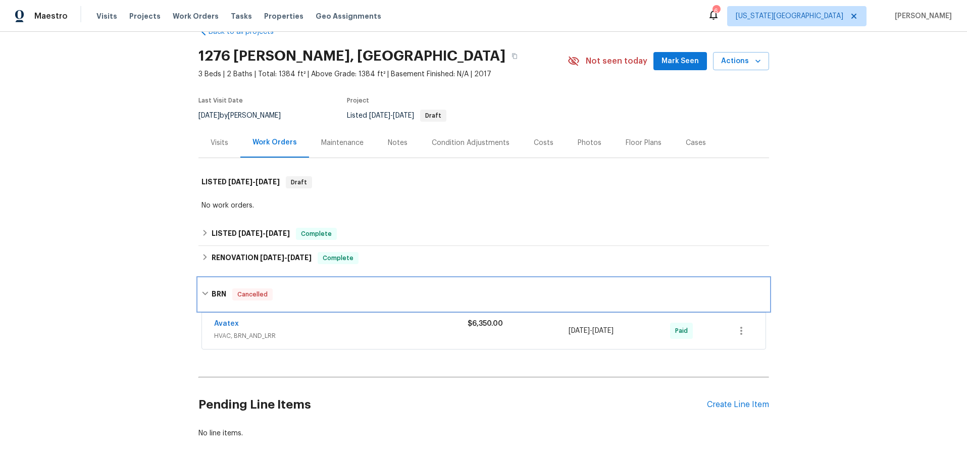
click at [299, 288] on div "BRN Cancelled" at bounding box center [483, 294] width 565 height 12
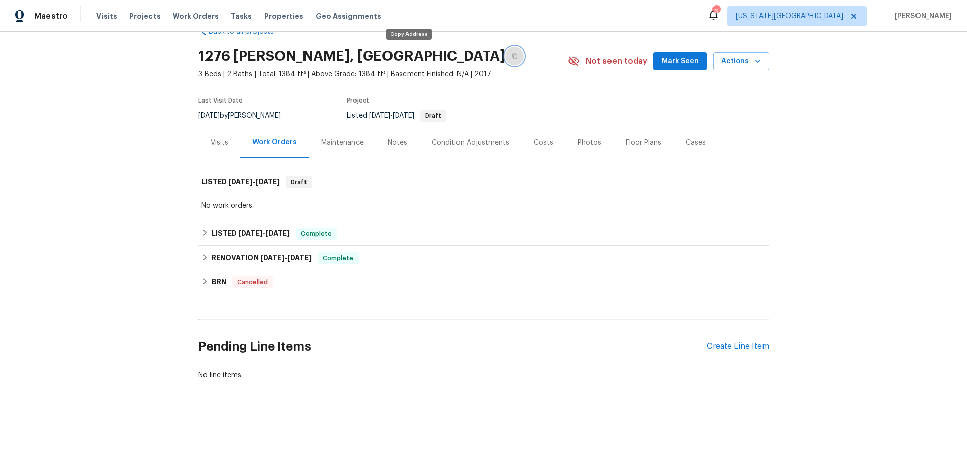
click at [505, 60] on button "button" at bounding box center [514, 56] width 18 height 18
click at [222, 148] on div "Visits" at bounding box center [219, 143] width 42 height 30
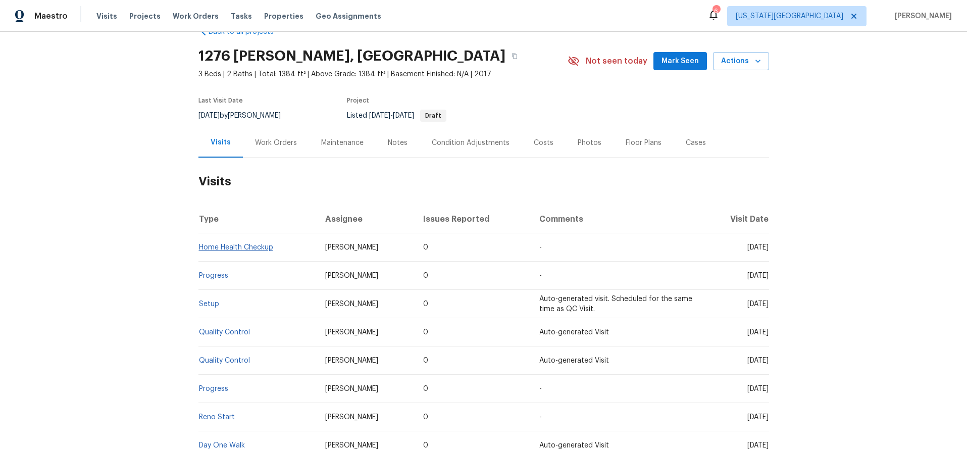
click at [263, 243] on td "Home Health Checkup" at bounding box center [257, 247] width 119 height 28
click at [246, 246] on link "Home Health Checkup" at bounding box center [236, 247] width 74 height 7
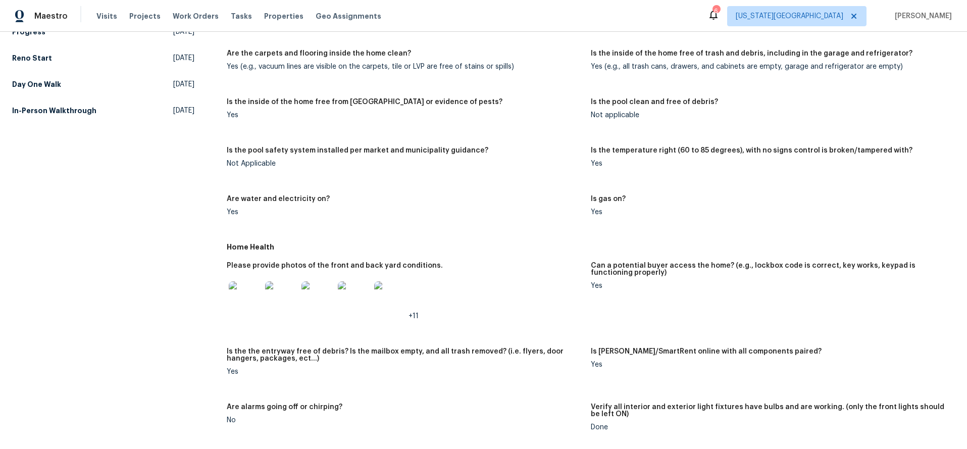
scroll to position [243, 0]
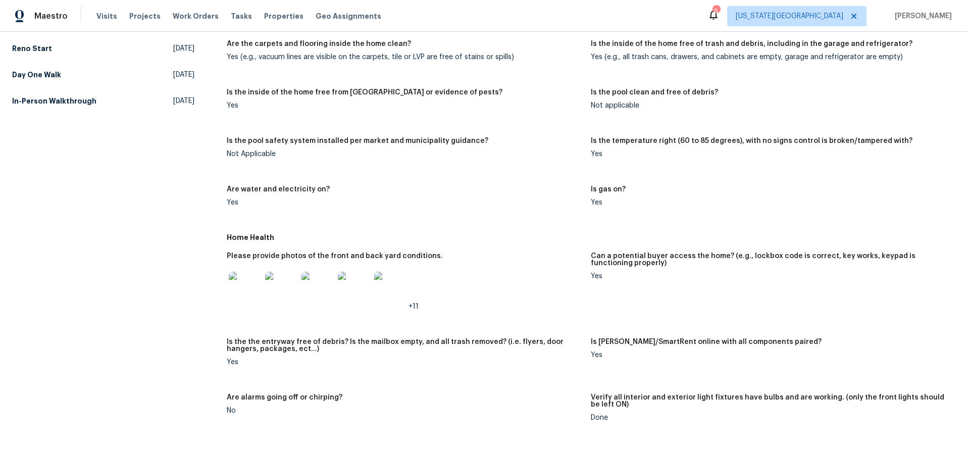
click at [240, 299] on img at bounding box center [245, 288] width 32 height 32
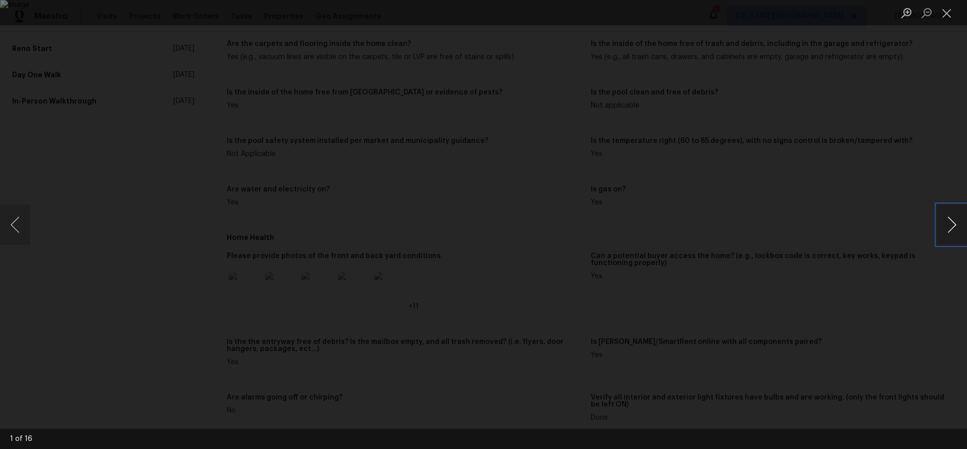
click at [945, 223] on button "Next image" at bounding box center [952, 224] width 30 height 40
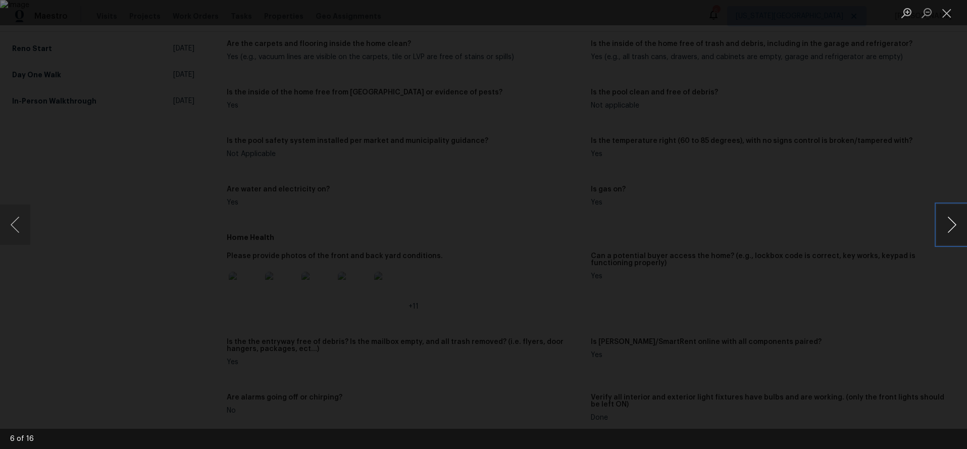
click at [945, 223] on button "Next image" at bounding box center [952, 224] width 30 height 40
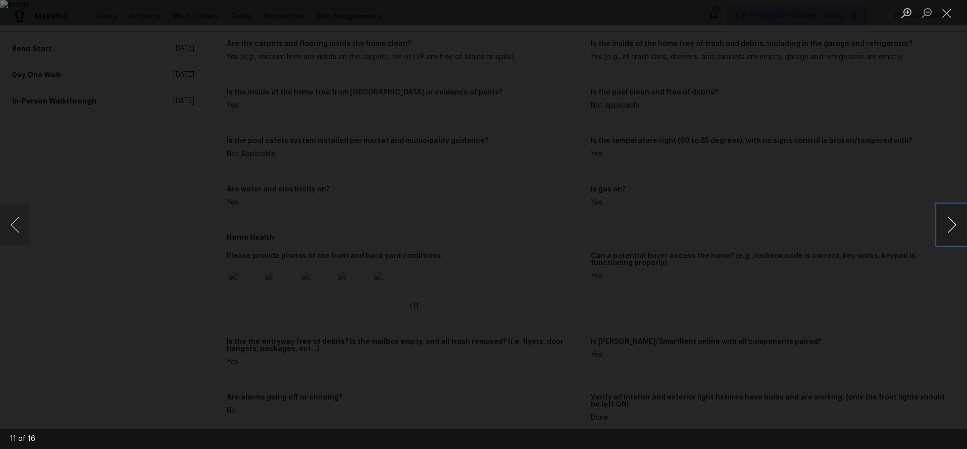
click at [945, 223] on button "Next image" at bounding box center [952, 224] width 30 height 40
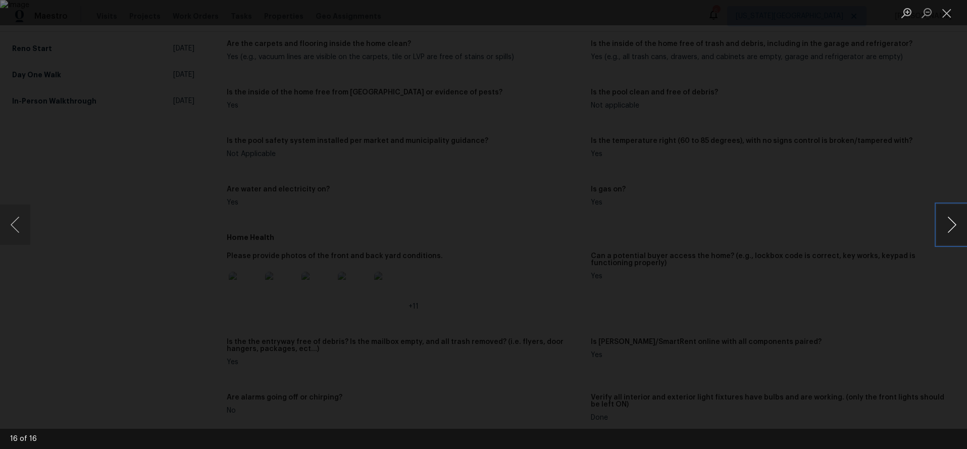
click at [945, 223] on button "Next image" at bounding box center [952, 224] width 30 height 40
click at [906, 194] on div "Lightbox" at bounding box center [483, 224] width 967 height 449
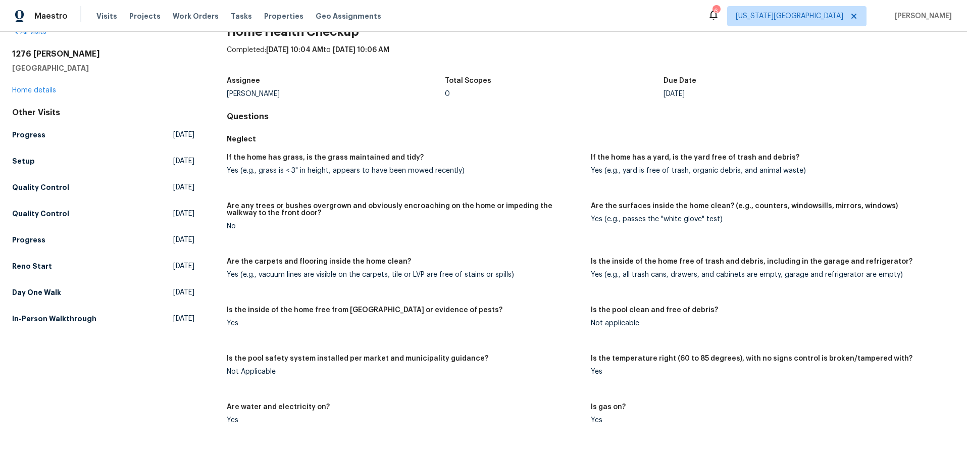
scroll to position [0, 0]
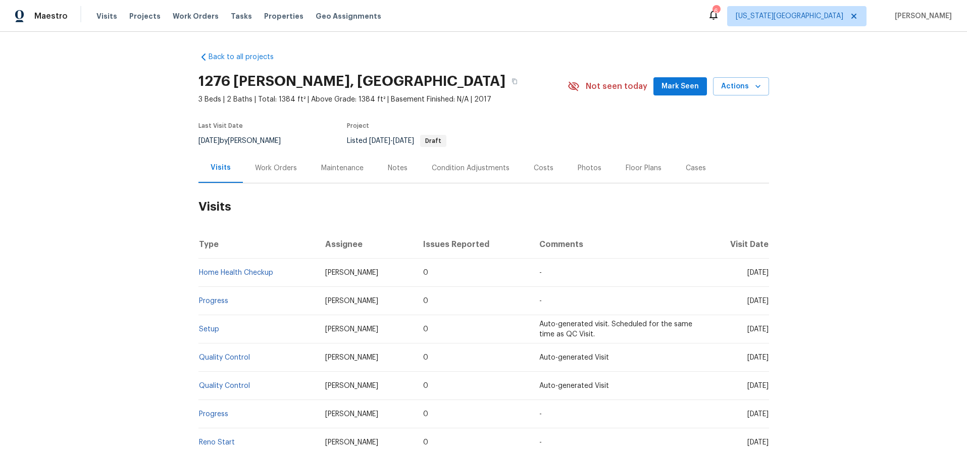
click at [273, 161] on div "Work Orders" at bounding box center [276, 168] width 66 height 30
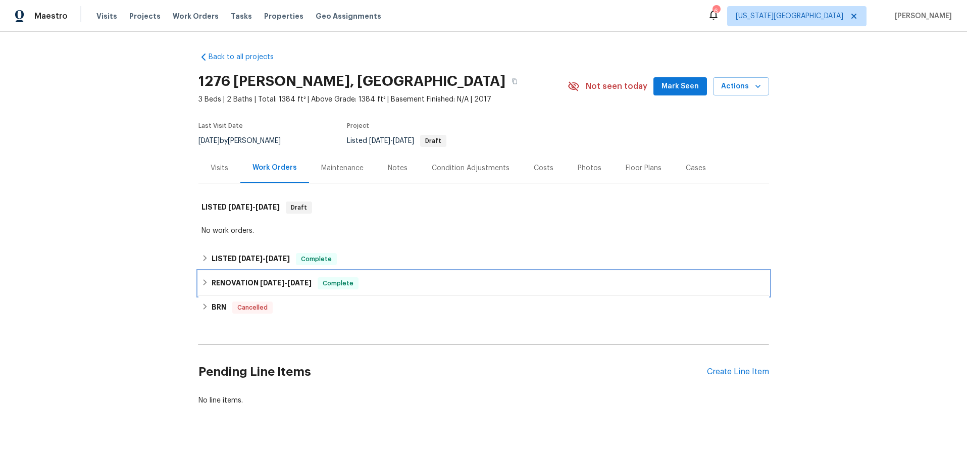
click at [415, 282] on div "RENOVATION 1/9/25 - 1/17/25 Complete" at bounding box center [483, 283] width 565 height 12
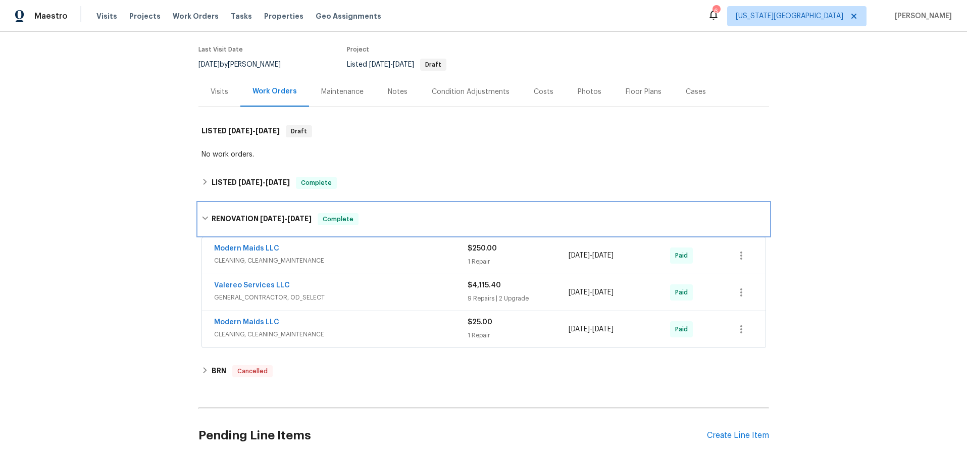
scroll to position [77, 0]
click at [214, 89] on div "Visits" at bounding box center [220, 91] width 18 height 10
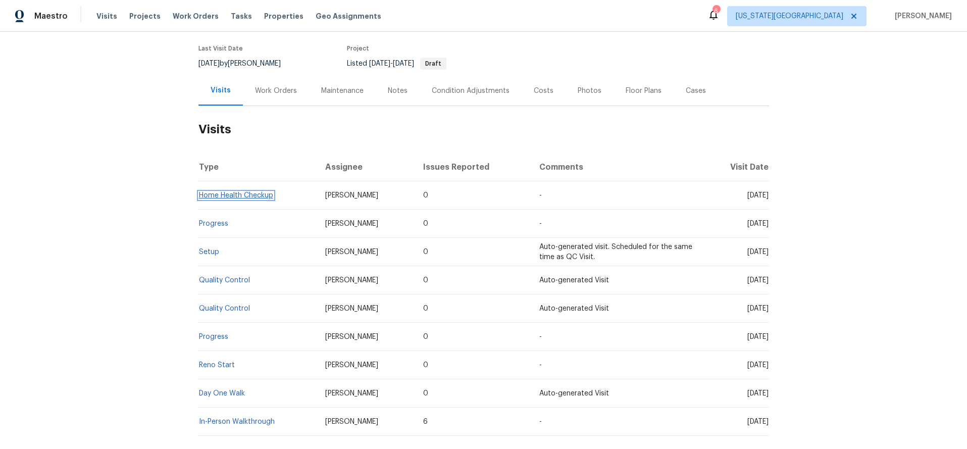
click at [227, 193] on link "Home Health Checkup" at bounding box center [236, 195] width 74 height 7
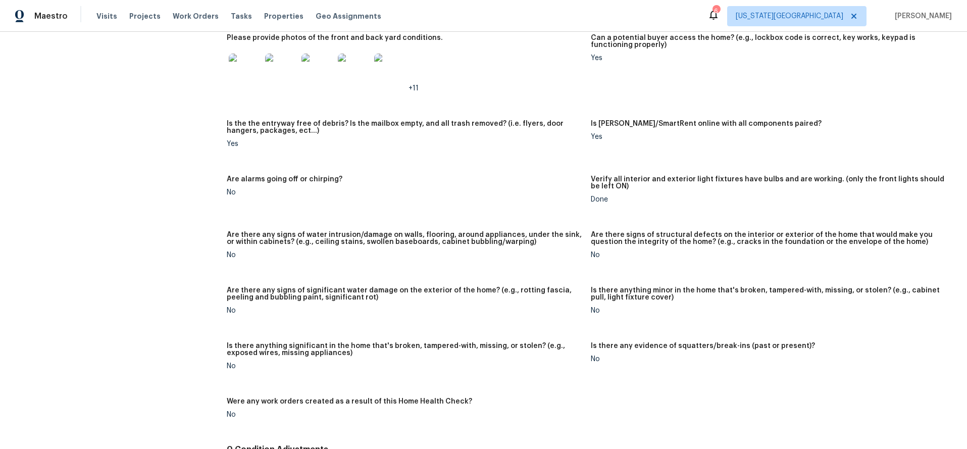
scroll to position [458, 0]
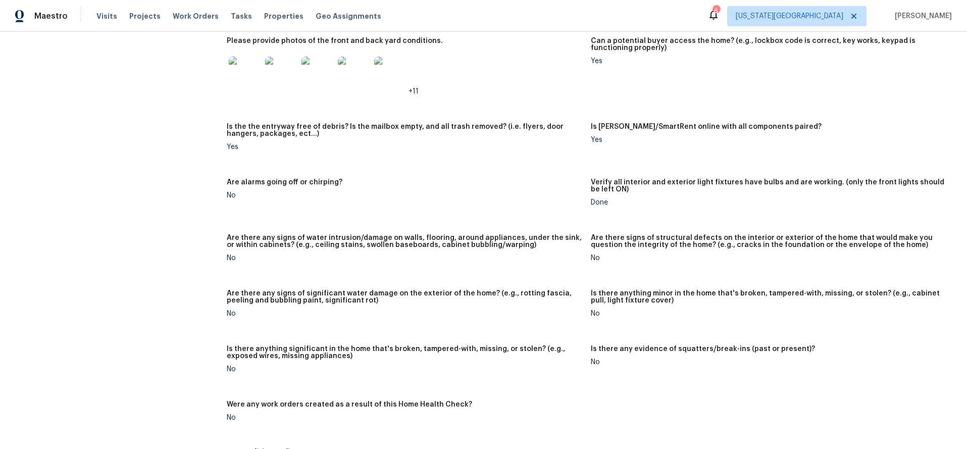
click at [250, 77] on img at bounding box center [245, 73] width 32 height 32
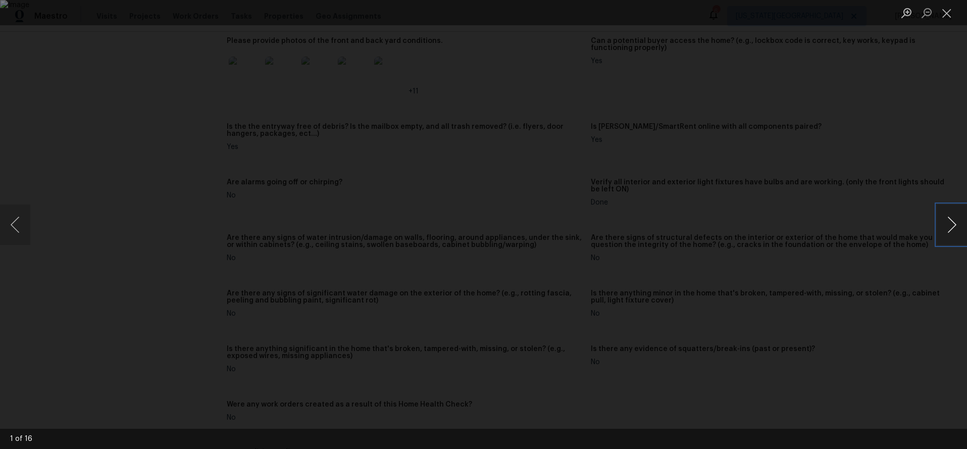
click at [943, 225] on button "Next image" at bounding box center [952, 224] width 30 height 40
click at [944, 225] on button "Next image" at bounding box center [952, 224] width 30 height 40
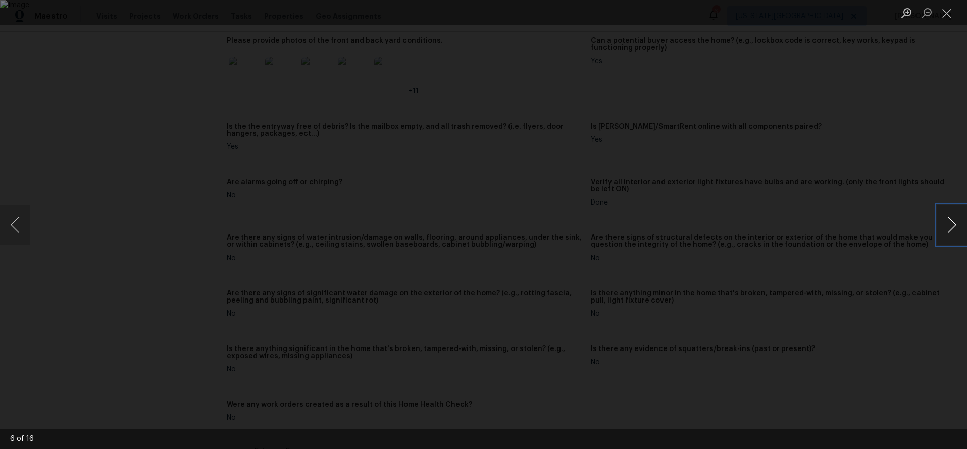
click at [951, 228] on button "Next image" at bounding box center [952, 224] width 30 height 40
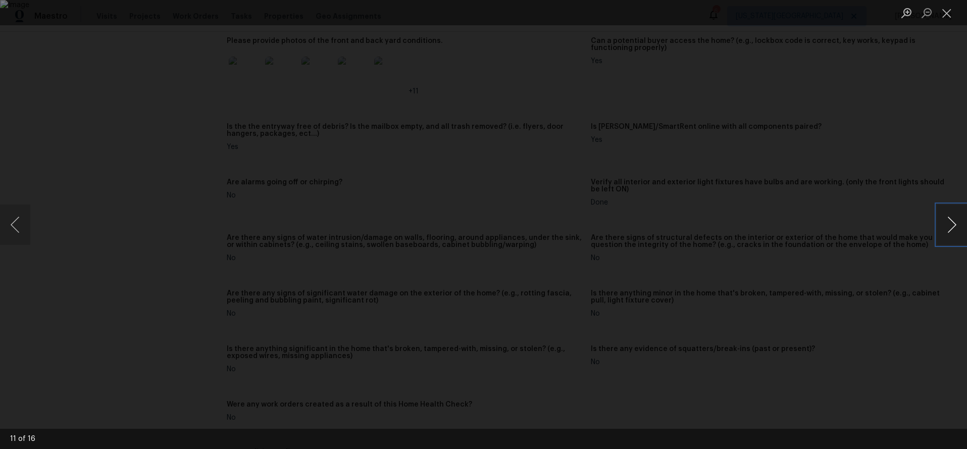
click at [951, 228] on button "Next image" at bounding box center [952, 224] width 30 height 40
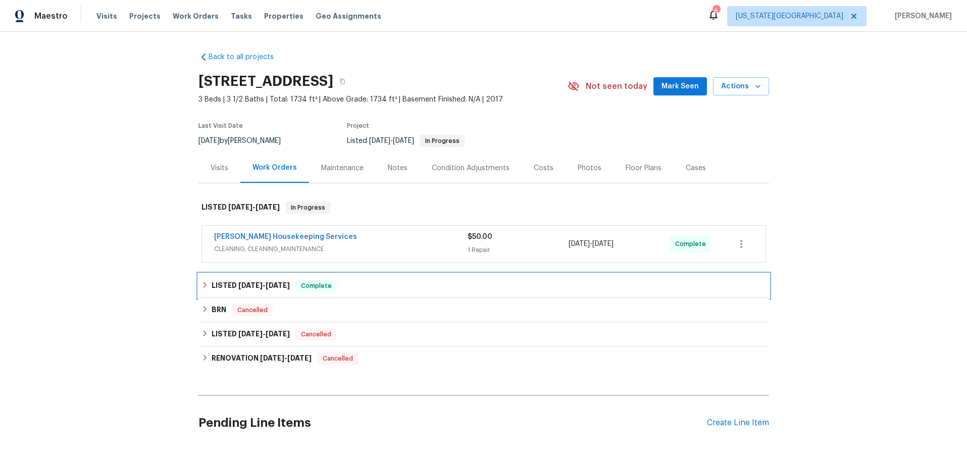
click at [381, 276] on div "LISTED [DATE] - [DATE] Complete" at bounding box center [483, 286] width 571 height 24
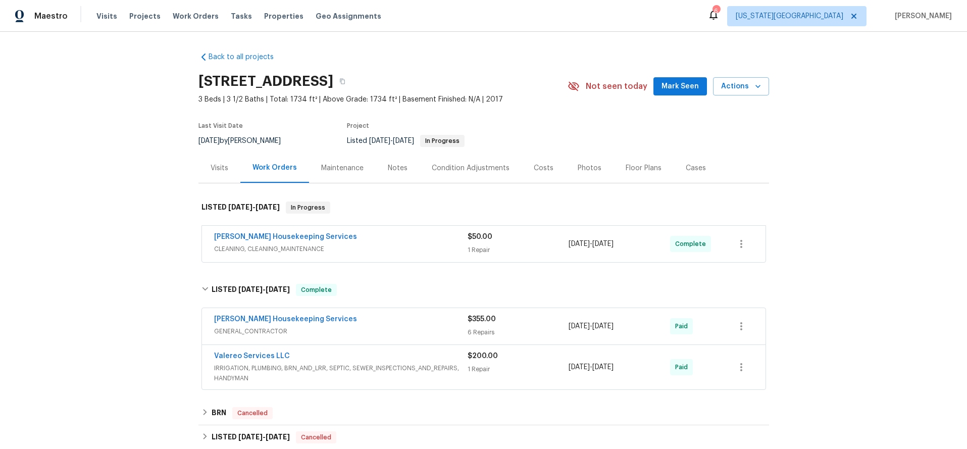
click at [387, 335] on span "GENERAL_CONTRACTOR" at bounding box center [340, 331] width 253 height 10
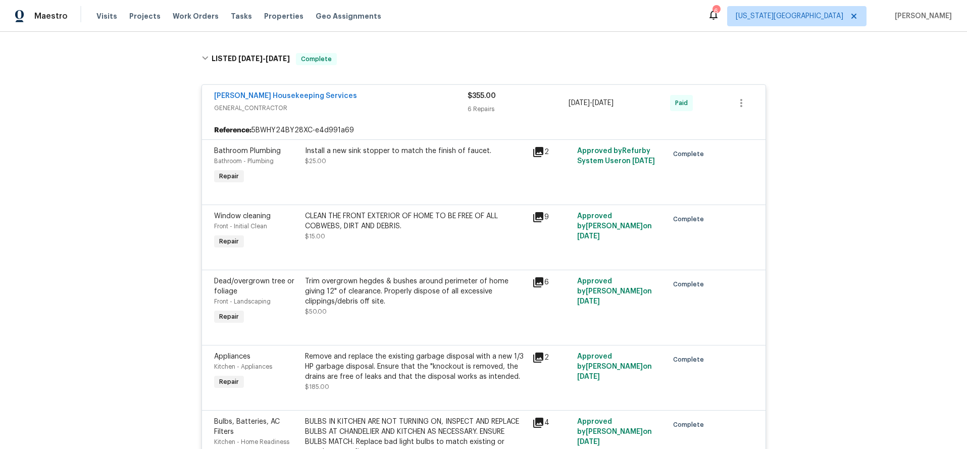
scroll to position [213, 0]
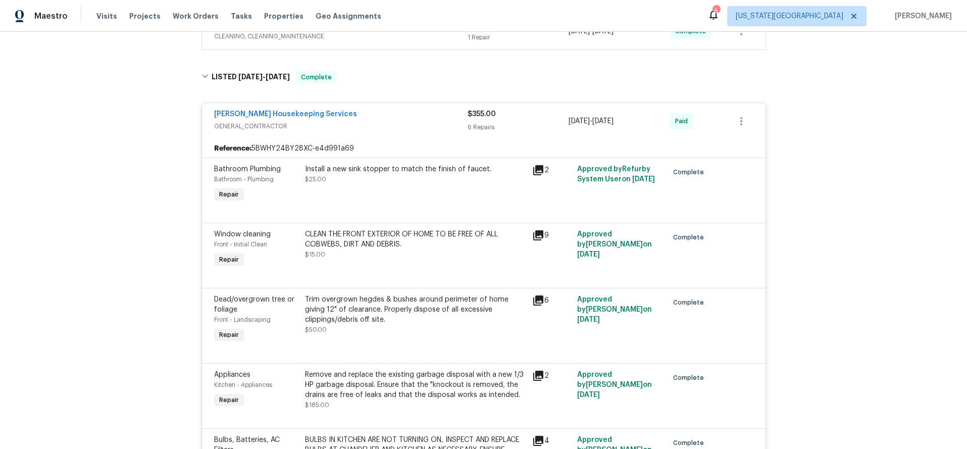
click at [375, 121] on div "[PERSON_NAME] Housekeeping Services GENERAL_CONTRACTOR" at bounding box center [340, 120] width 253 height 22
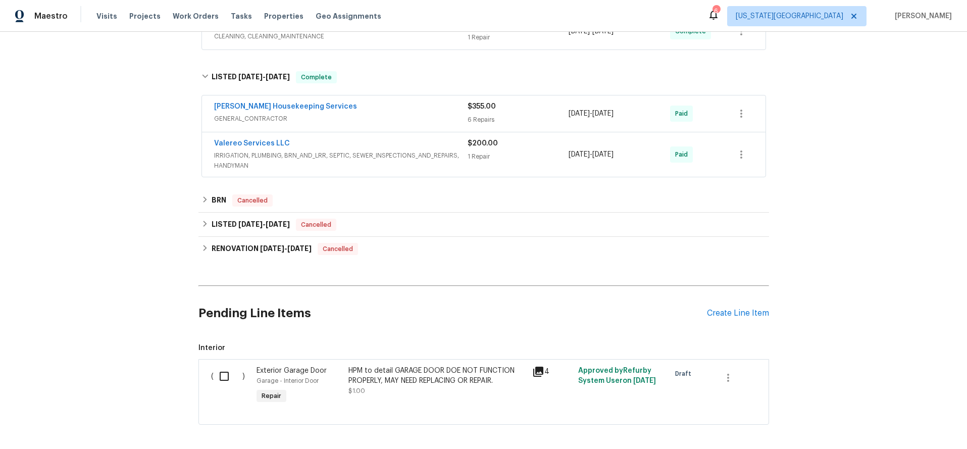
click at [408, 144] on div "Valereo Services LLC" at bounding box center [340, 144] width 253 height 12
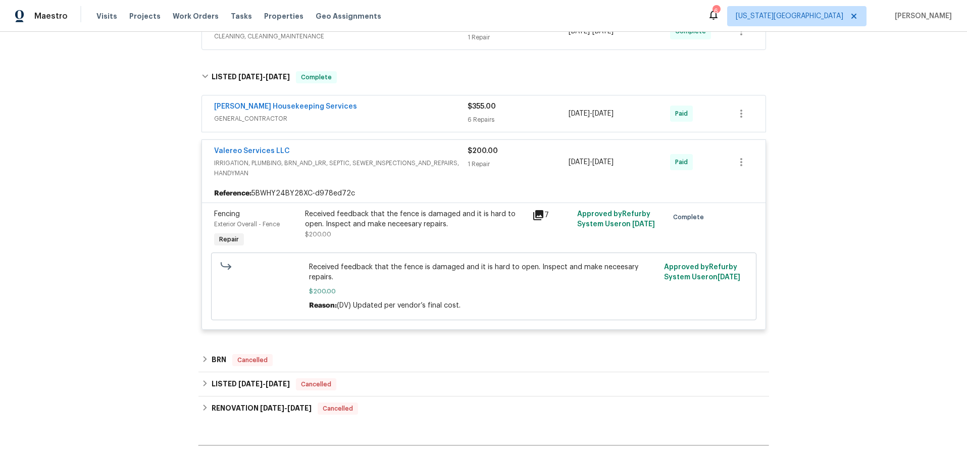
click at [395, 150] on div "Valereo Services LLC" at bounding box center [340, 152] width 253 height 12
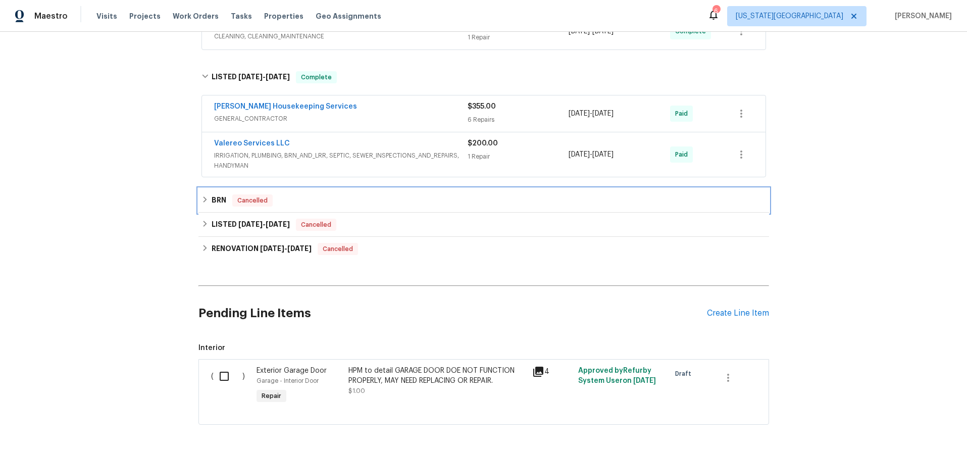
click at [385, 195] on div "BRN Cancelled" at bounding box center [483, 200] width 565 height 12
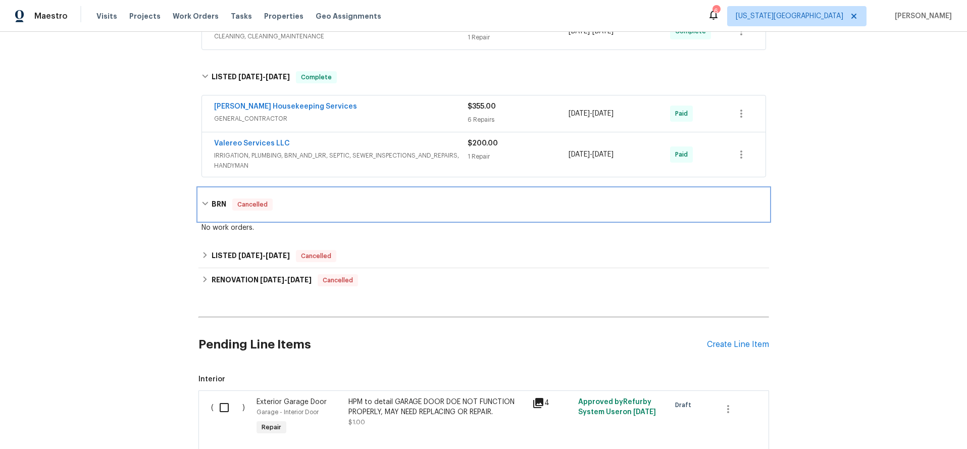
click at [385, 196] on div "BRN Cancelled" at bounding box center [483, 204] width 571 height 32
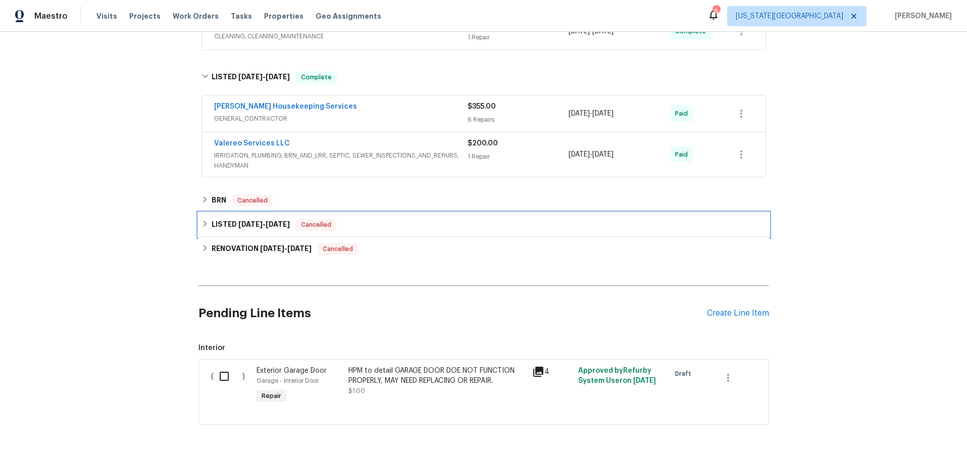
click at [386, 228] on div "LISTED [DATE] - [DATE] Cancelled" at bounding box center [483, 225] width 565 height 12
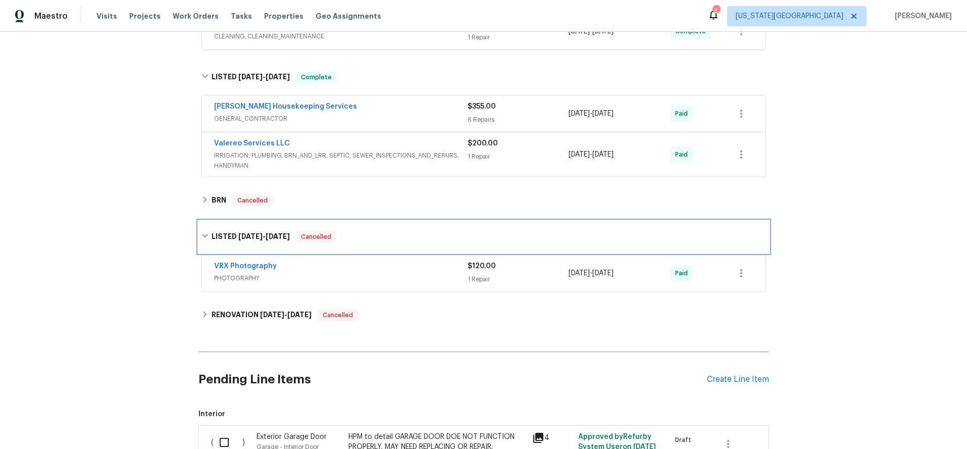
click at [386, 228] on div "LISTED [DATE] - [DATE] Cancelled" at bounding box center [483, 237] width 571 height 32
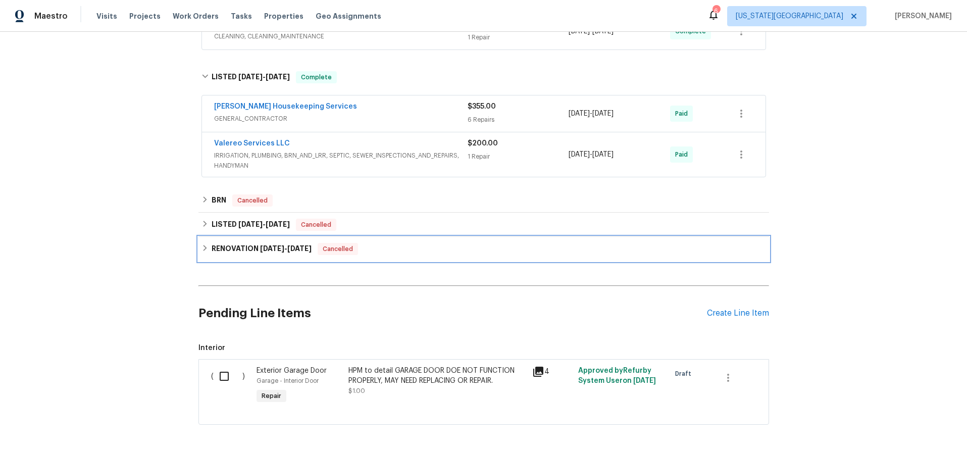
click at [382, 251] on div "RENOVATION [DATE] - [DATE] Cancelled" at bounding box center [483, 249] width 565 height 12
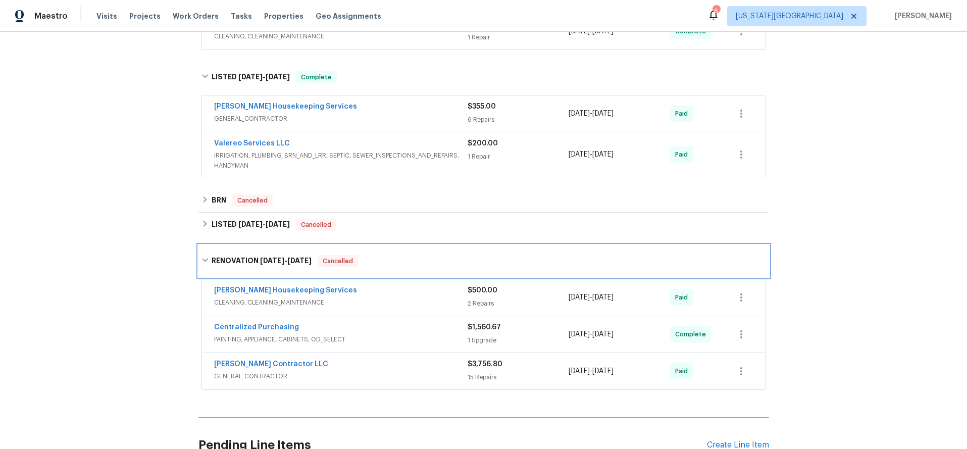
click at [382, 251] on div "RENOVATION 3/21/25 - 8/7/25 Cancelled" at bounding box center [483, 261] width 571 height 32
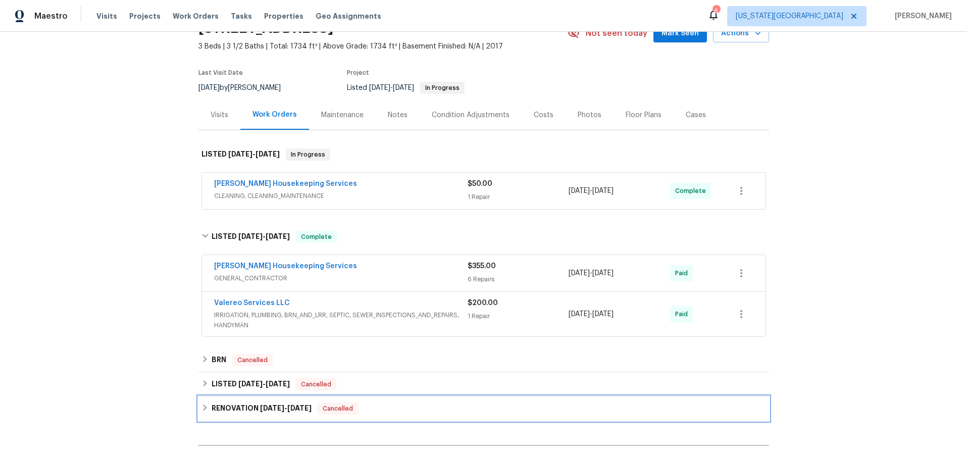
scroll to position [52, 0]
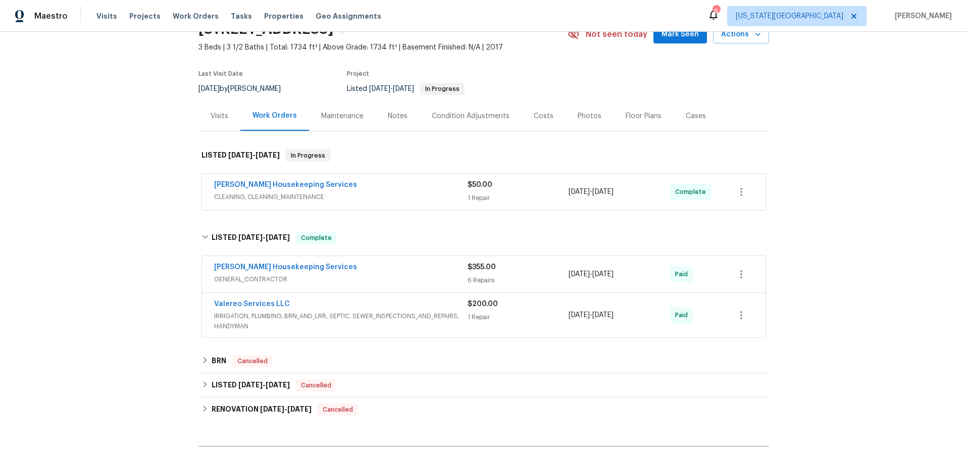
click at [215, 116] on div "Visits" at bounding box center [220, 116] width 18 height 10
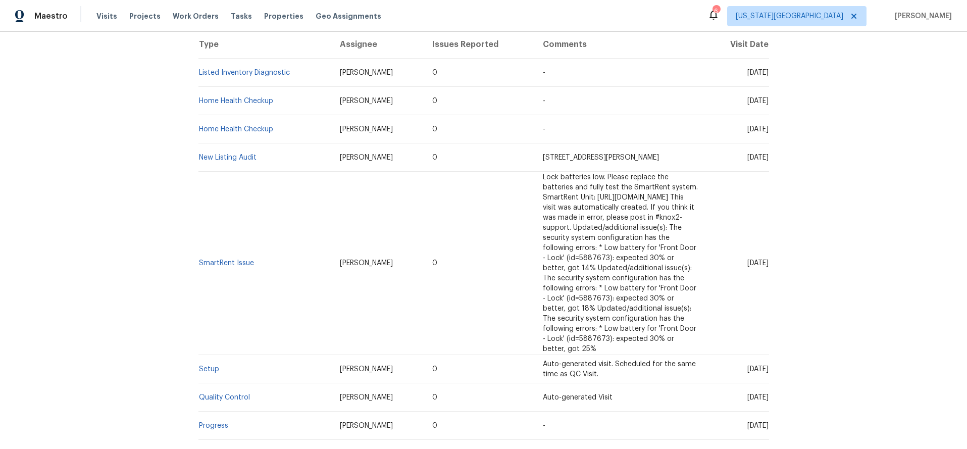
scroll to position [186, 0]
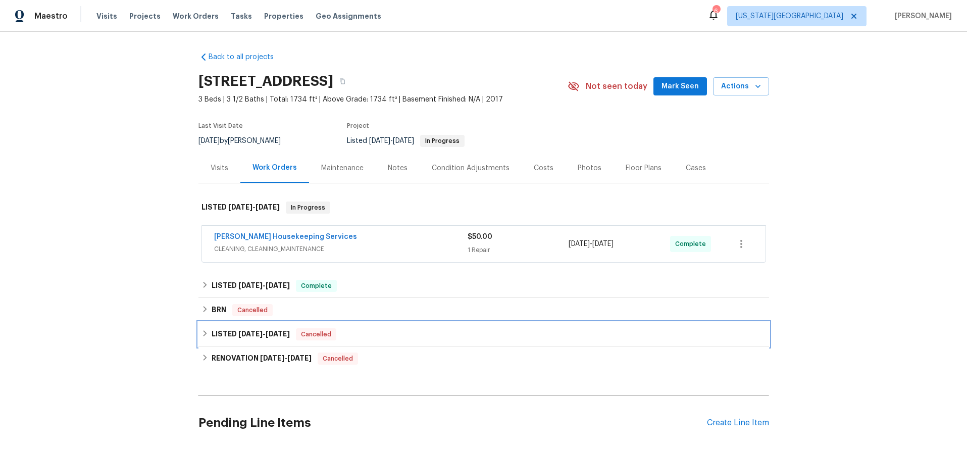
click at [386, 332] on div "LISTED [DATE] - [DATE] Cancelled" at bounding box center [483, 334] width 565 height 12
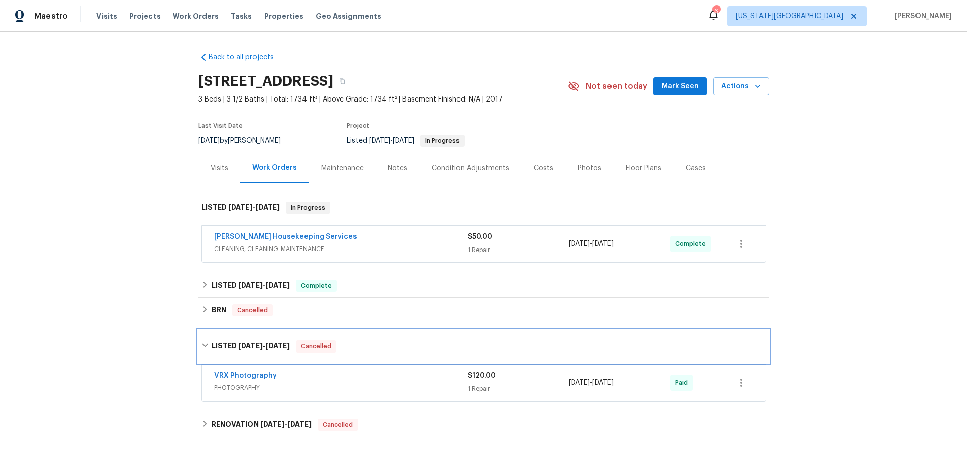
click at [381, 341] on div "LISTED [DATE] - [DATE] Cancelled" at bounding box center [483, 346] width 565 height 12
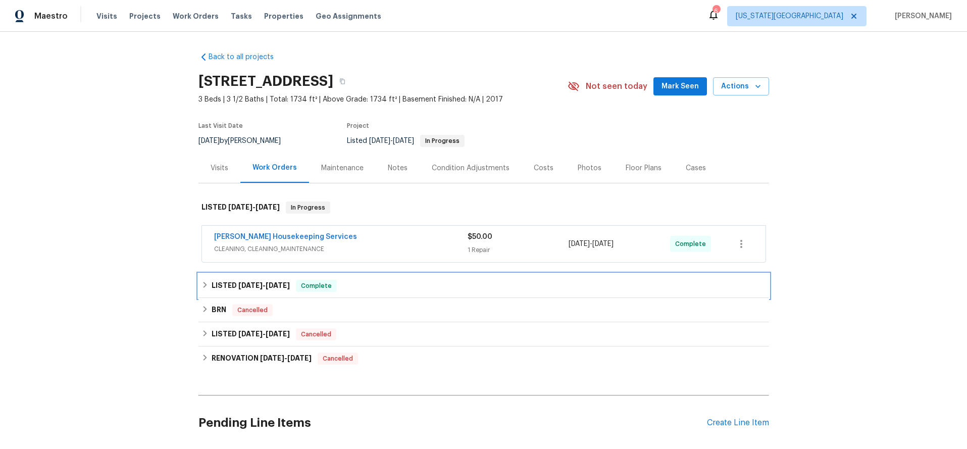
click at [404, 280] on div "LISTED [DATE] - [DATE] Complete" at bounding box center [483, 286] width 565 height 12
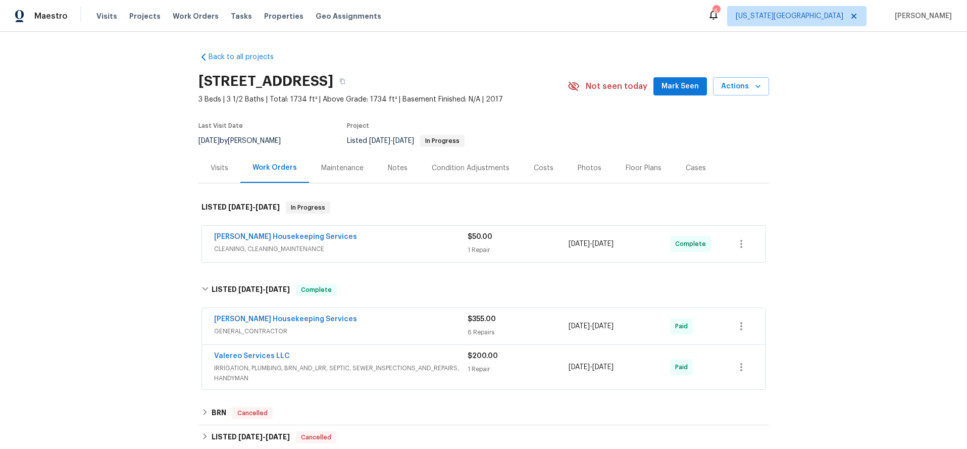
click at [213, 170] on div "Visits" at bounding box center [220, 168] width 18 height 10
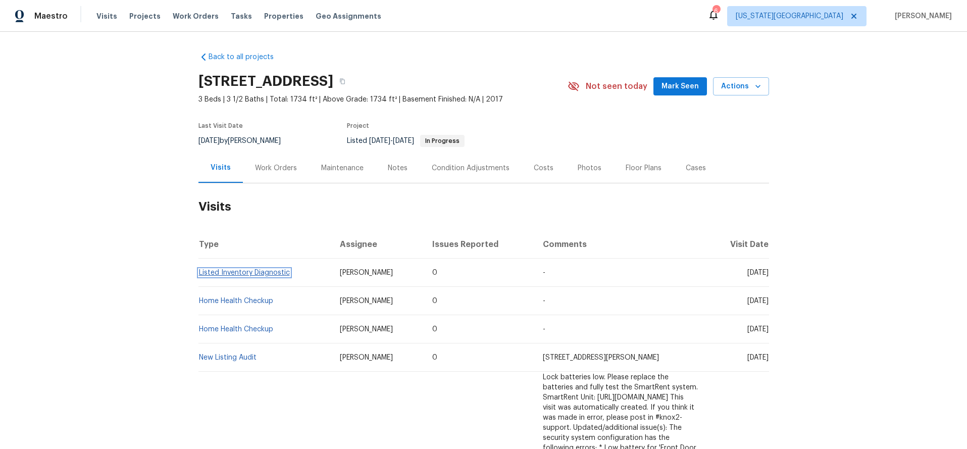
click at [249, 274] on link "Listed Inventory Diagnostic" at bounding box center [244, 272] width 91 height 7
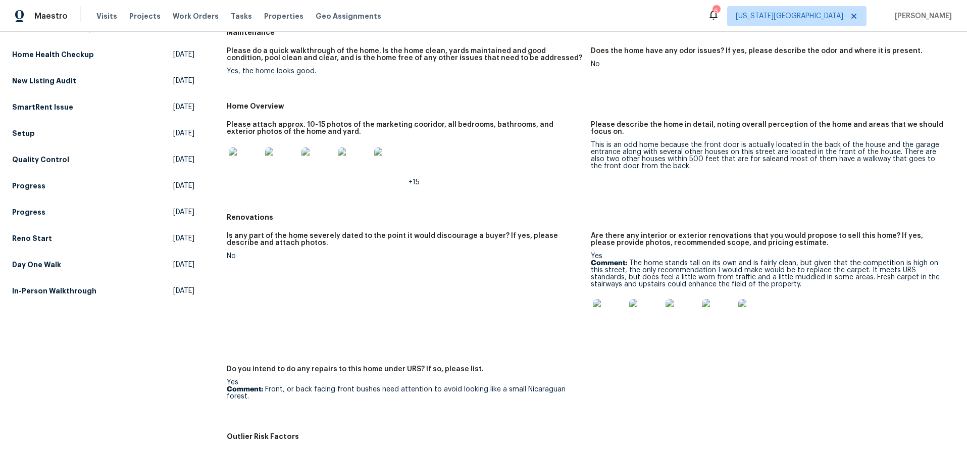
scroll to position [136, 0]
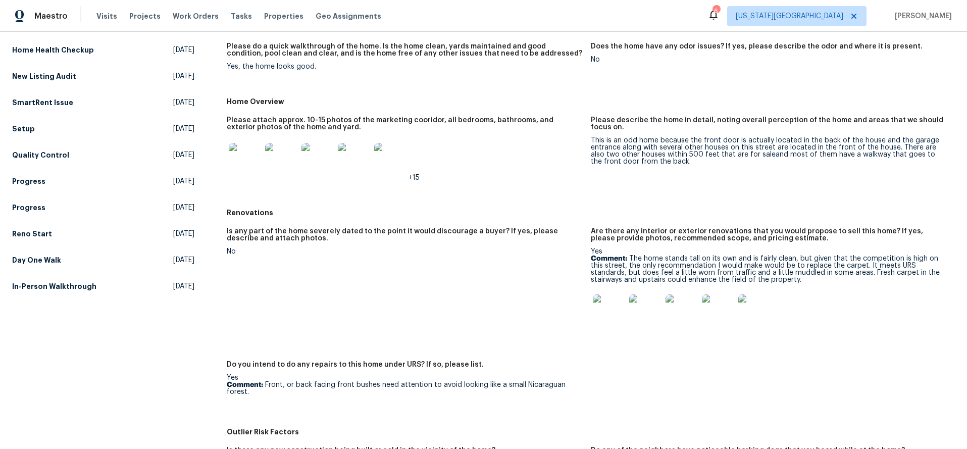
click at [250, 163] on img at bounding box center [245, 159] width 32 height 32
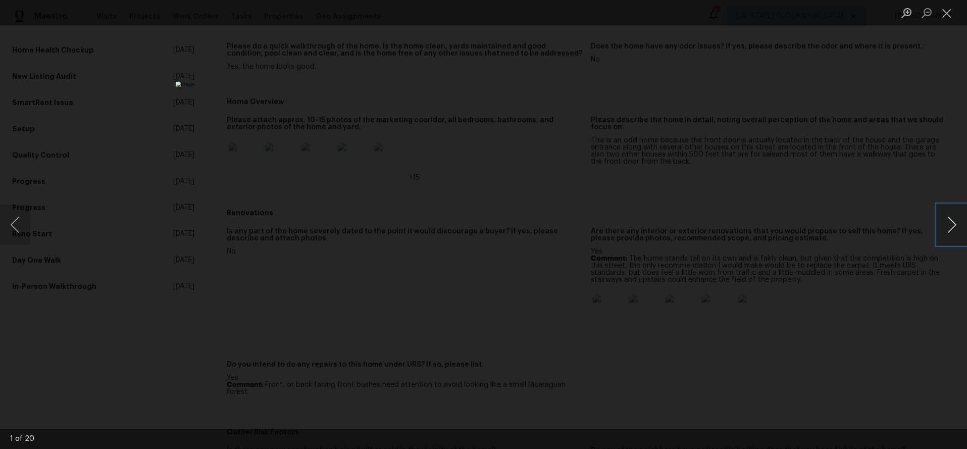
click at [953, 217] on button "Next image" at bounding box center [952, 224] width 30 height 40
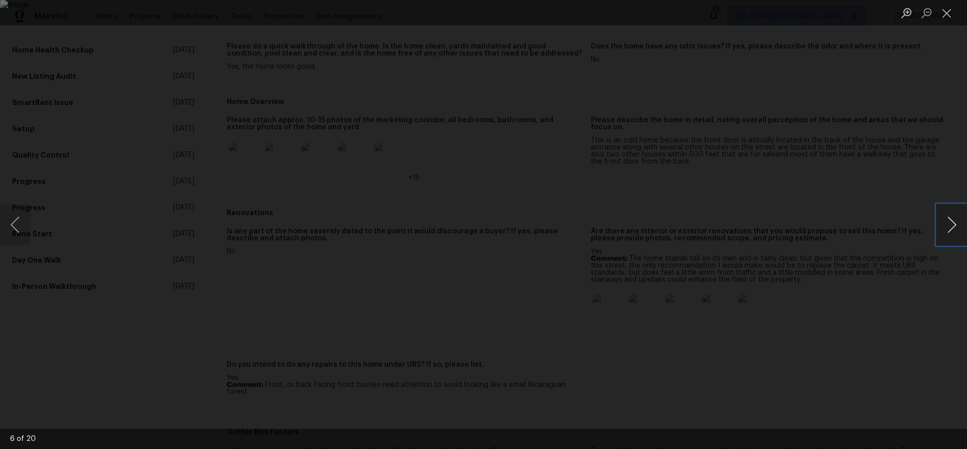
click at [953, 217] on button "Next image" at bounding box center [952, 224] width 30 height 40
click at [876, 189] on div "Lightbox" at bounding box center [483, 224] width 967 height 449
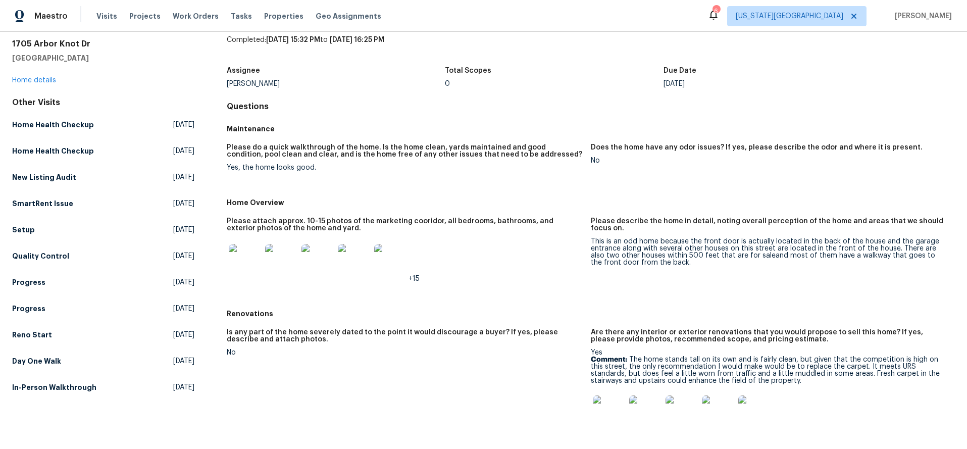
scroll to position [0, 0]
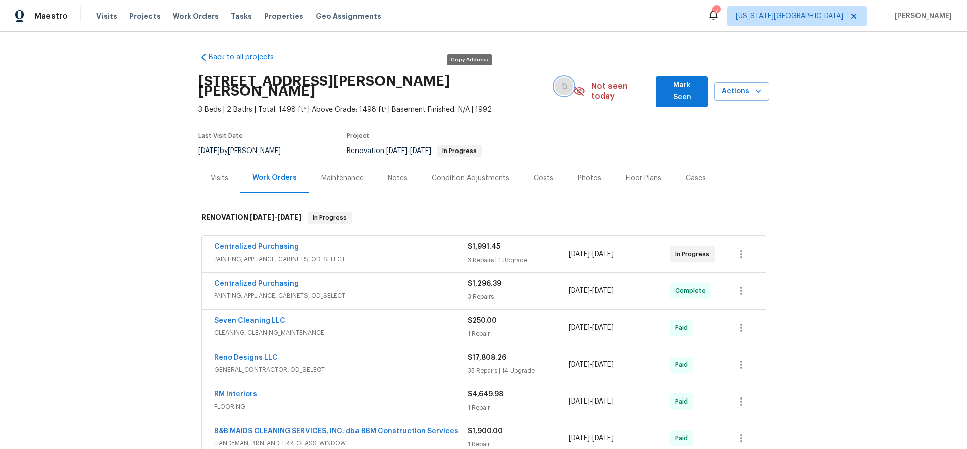
click at [555, 84] on button "button" at bounding box center [564, 86] width 18 height 18
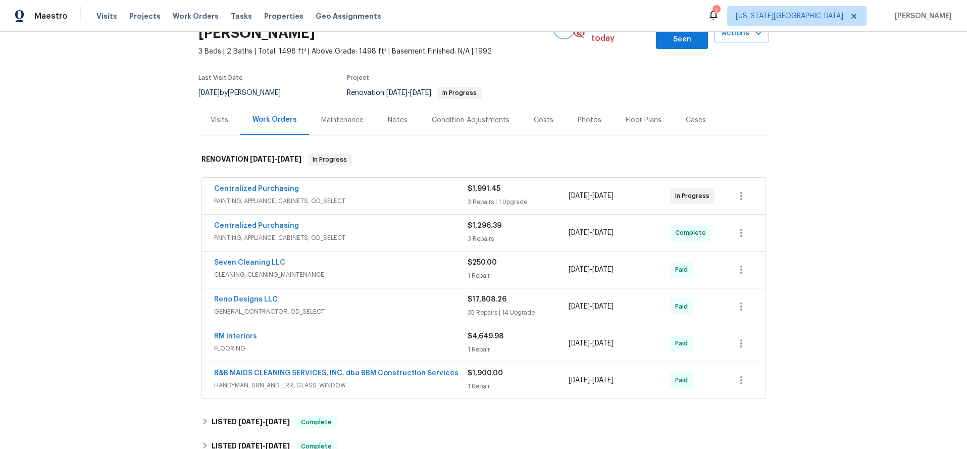
scroll to position [59, 0]
click at [219, 114] on div "Visits" at bounding box center [220, 119] width 18 height 10
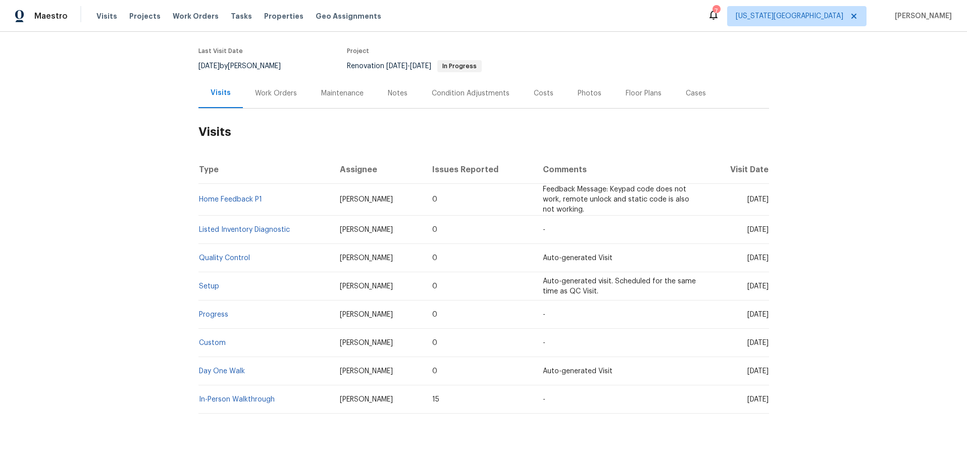
scroll to position [81, 0]
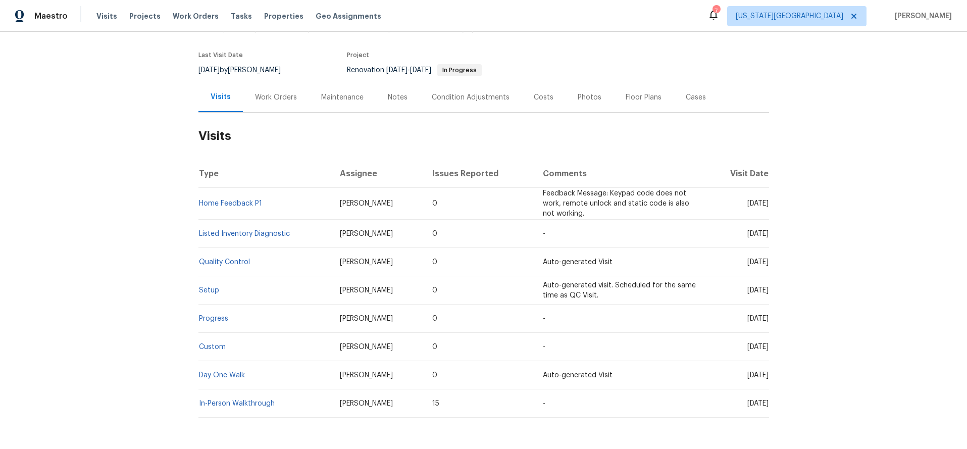
click at [273, 92] on div "Work Orders" at bounding box center [276, 97] width 42 height 10
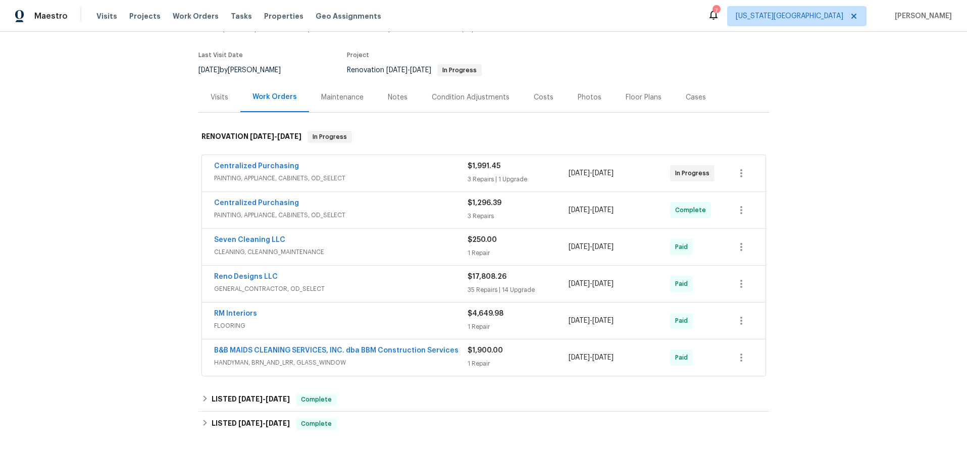
click at [397, 161] on div "Centralized Purchasing" at bounding box center [340, 167] width 253 height 12
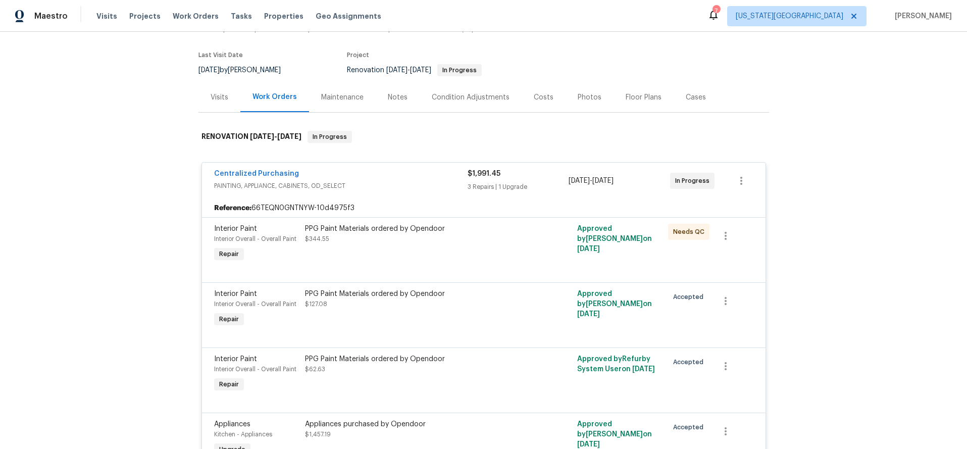
click at [396, 169] on div "Centralized Purchasing" at bounding box center [340, 175] width 253 height 12
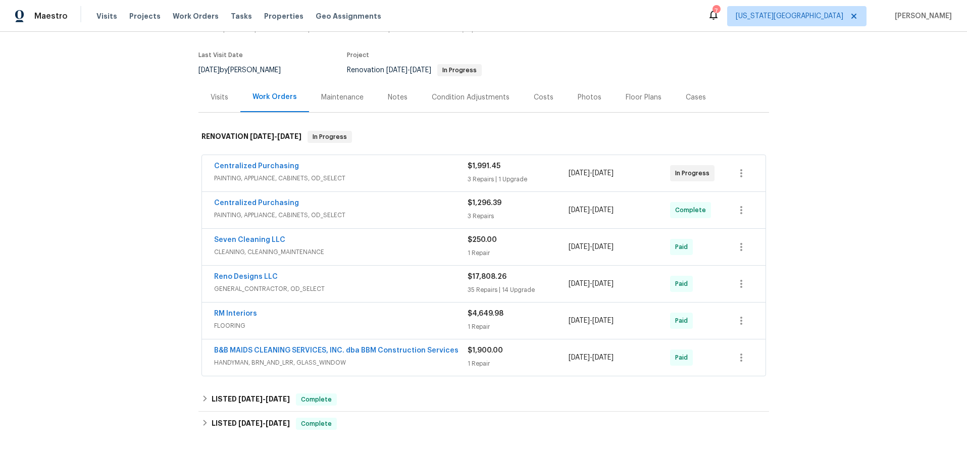
click at [397, 210] on span "PAINTING, APPLIANCE, CABINETS, OD_SELECT" at bounding box center [340, 215] width 253 height 10
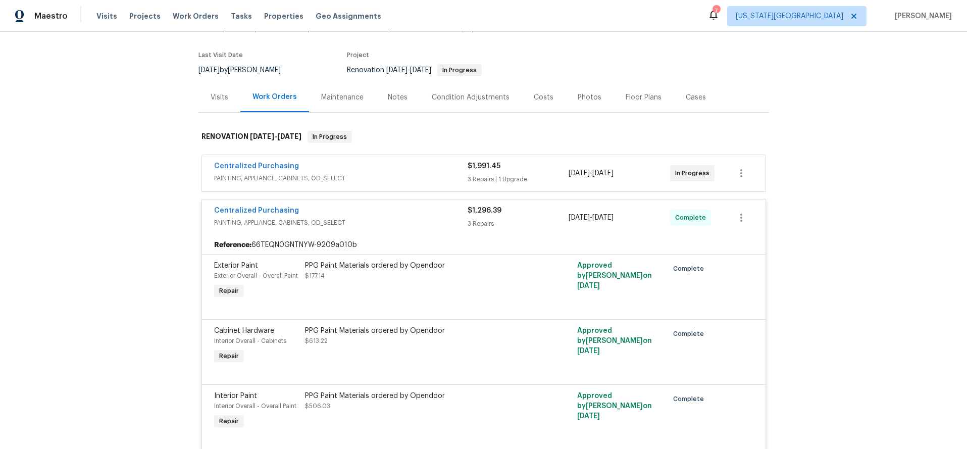
click at [397, 206] on div "Centralized Purchasing" at bounding box center [340, 212] width 253 height 12
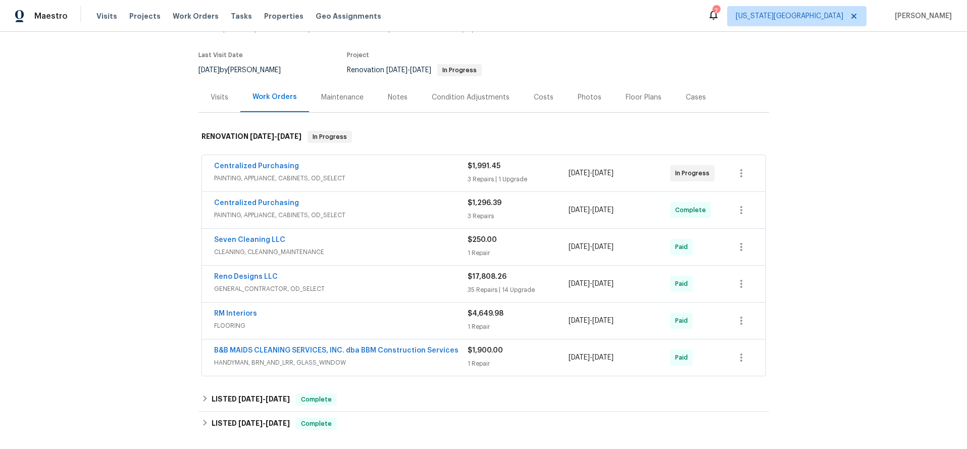
click at [411, 357] on span "HANDYMAN, BRN_AND_LRR, GLASS_WINDOW" at bounding box center [340, 362] width 253 height 10
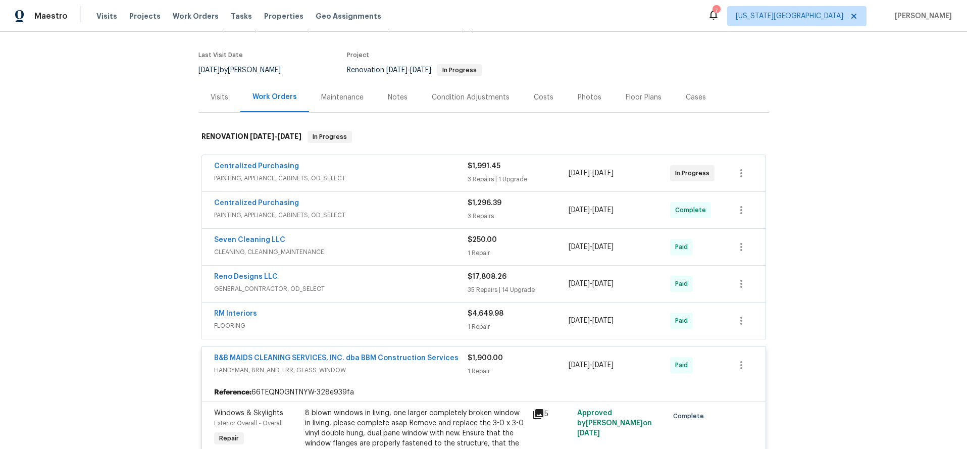
click at [414, 369] on div "B&B MAIDS CLEANING SERVICES, INC. dba BBM Construction Services HANDYMAN, BRN_A…" at bounding box center [484, 365] width 564 height 36
click at [425, 266] on div "Reno Designs LLC GENERAL_CONTRACTOR, OD_SELECT $17,808.26 35 Repairs | 14 Upgra…" at bounding box center [484, 284] width 564 height 36
click at [413, 161] on div "Centralized Purchasing" at bounding box center [340, 167] width 253 height 12
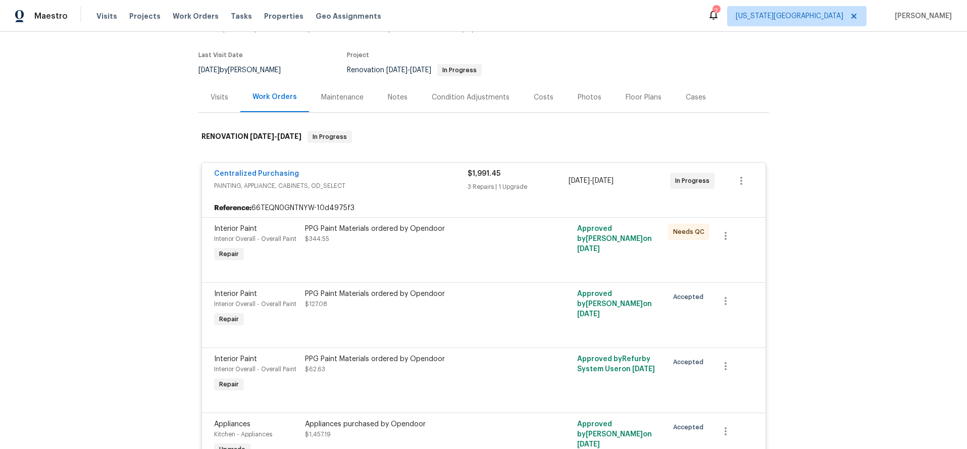
click at [413, 169] on div "Centralized Purchasing" at bounding box center [340, 175] width 253 height 12
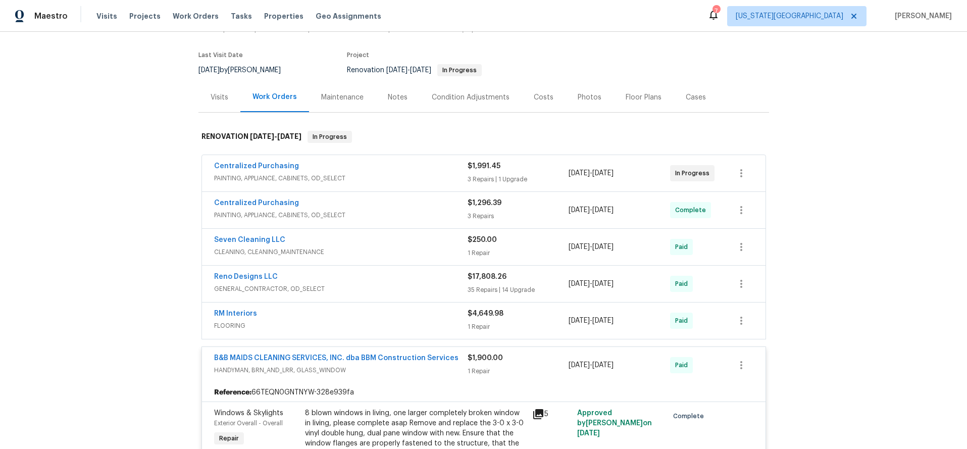
click at [408, 354] on div "B&B MAIDS CLEANING SERVICES, INC. dba BBM Construction Services" at bounding box center [340, 359] width 253 height 12
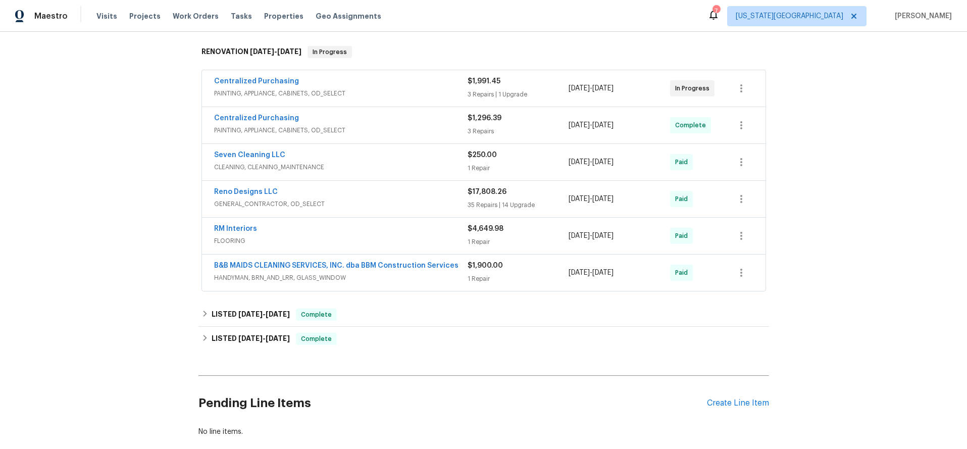
scroll to position [168, 0]
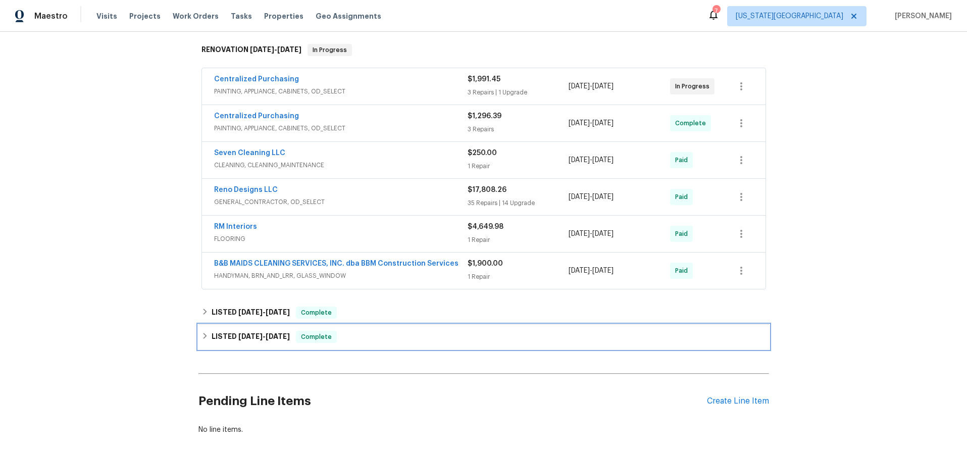
click at [398, 332] on div "LISTED [DATE] - [DATE] Complete" at bounding box center [483, 337] width 565 height 12
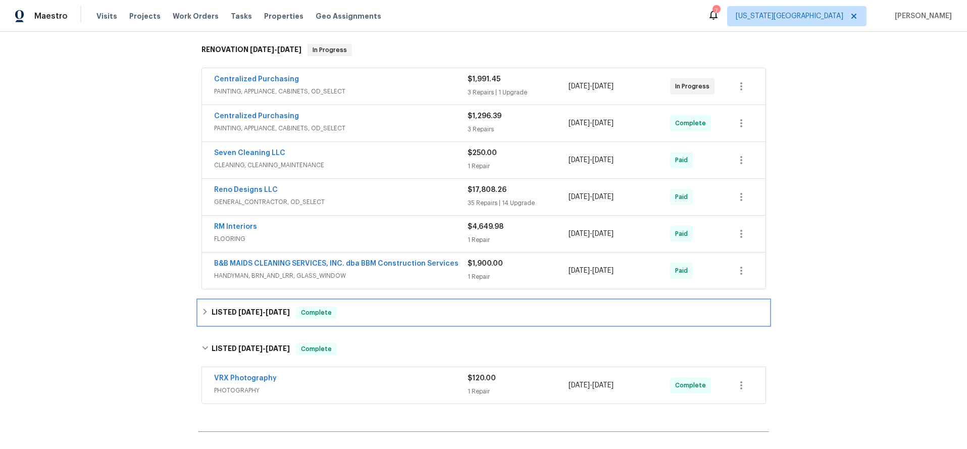
click at [414, 306] on div "LISTED 8/12/25 - 8/15/25 Complete" at bounding box center [483, 312] width 565 height 12
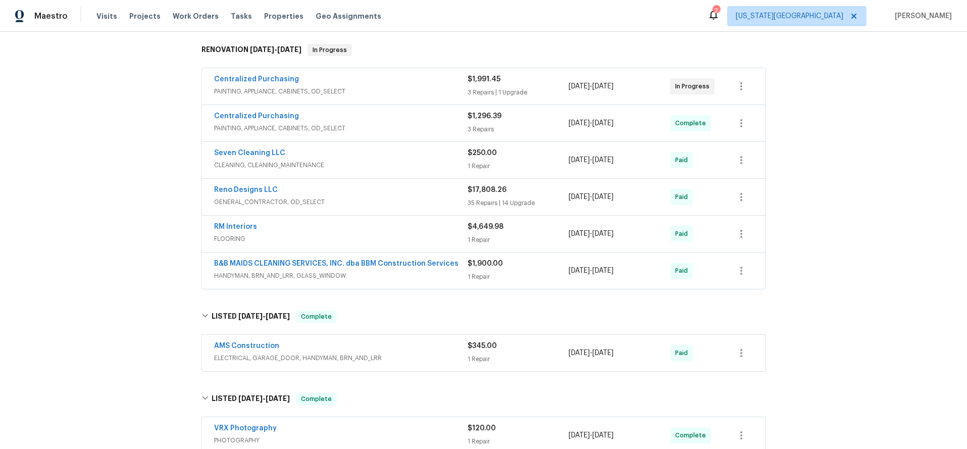
click at [418, 341] on div "AMS Construction" at bounding box center [340, 347] width 253 height 12
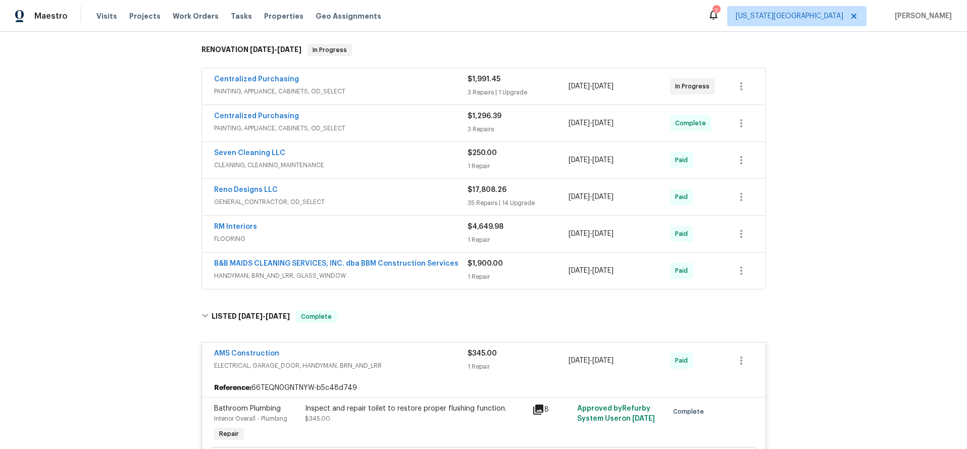
click at [408, 348] on div "AMS Construction" at bounding box center [340, 354] width 253 height 12
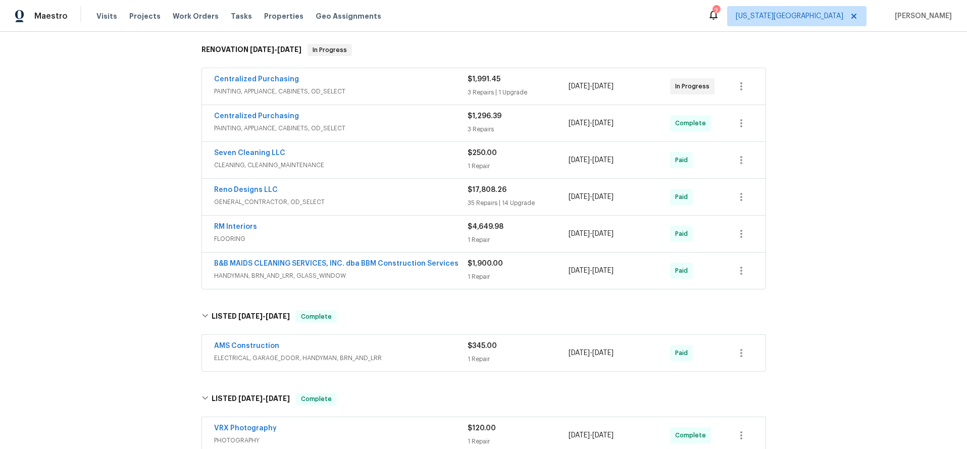
click at [393, 423] on div "VRX Photography" at bounding box center [340, 429] width 253 height 12
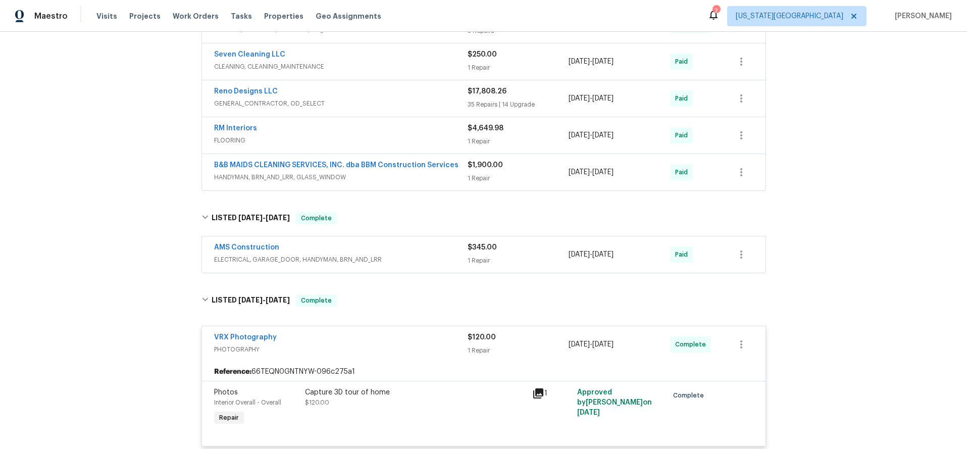
scroll to position [268, 0]
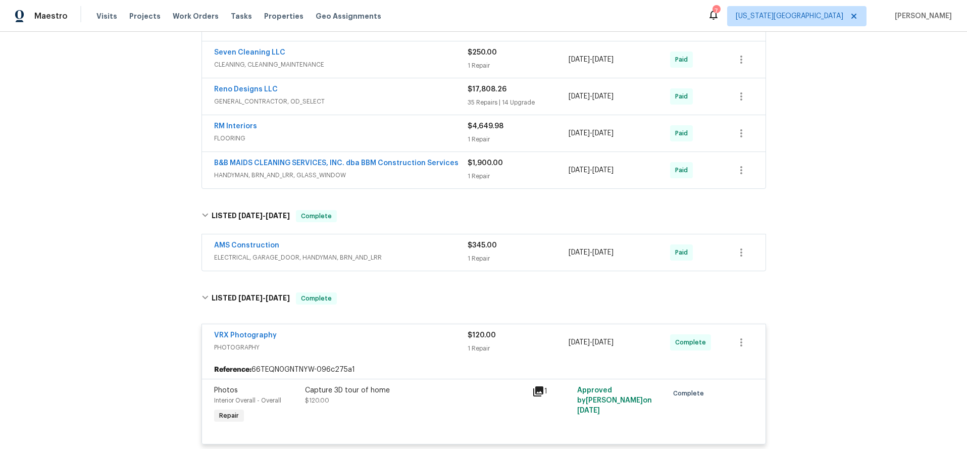
click at [397, 342] on span "PHOTOGRAPHY" at bounding box center [340, 347] width 253 height 10
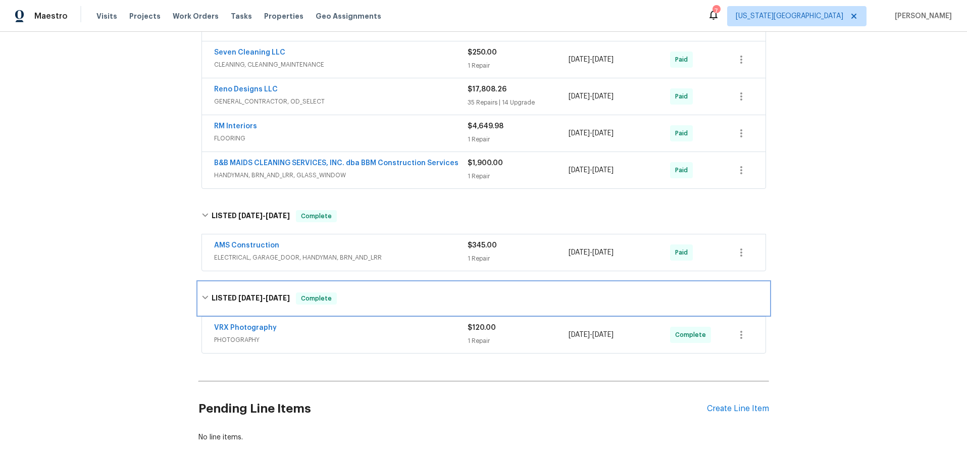
click at [401, 293] on div "LISTED 7/31/25 - 8/1/25 Complete" at bounding box center [483, 298] width 565 height 12
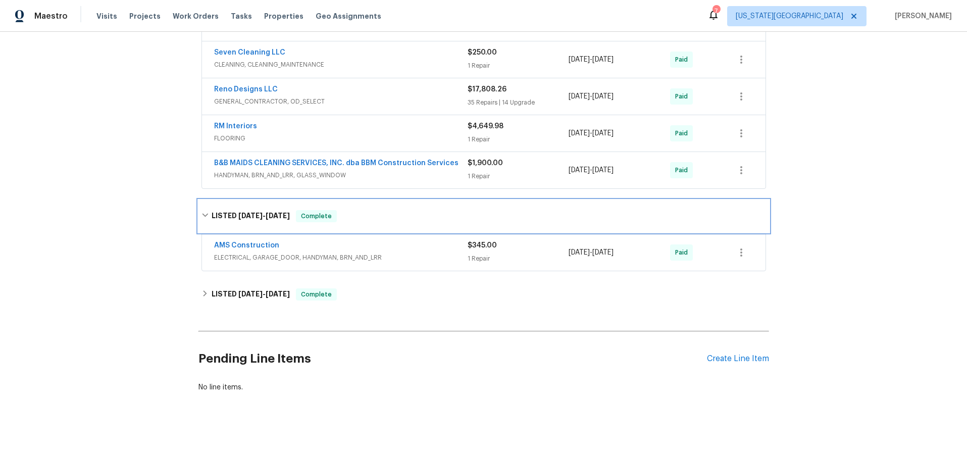
click at [401, 210] on div "LISTED 8/12/25 - 8/15/25 Complete" at bounding box center [483, 216] width 565 height 12
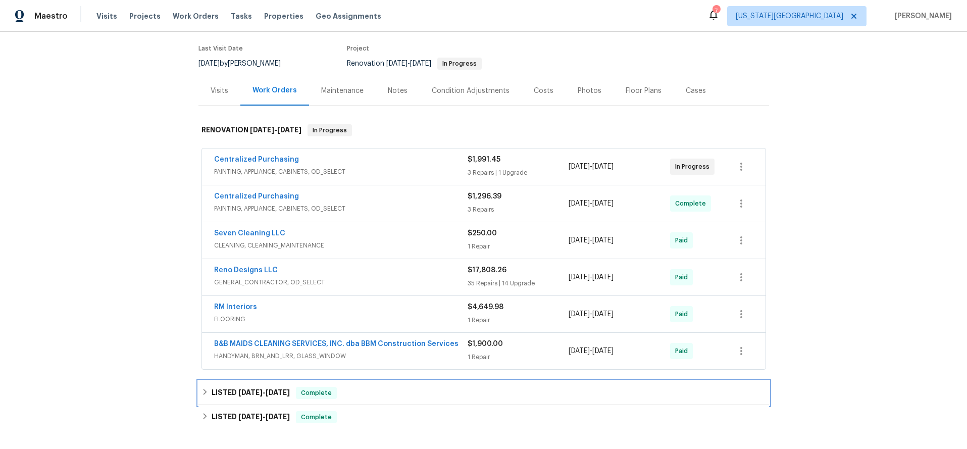
scroll to position [82, 0]
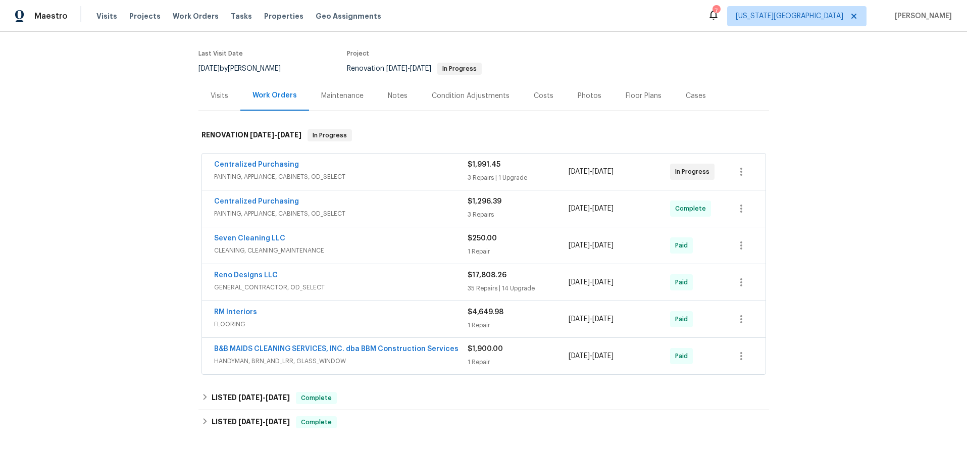
click at [210, 85] on div "Visits" at bounding box center [219, 96] width 42 height 30
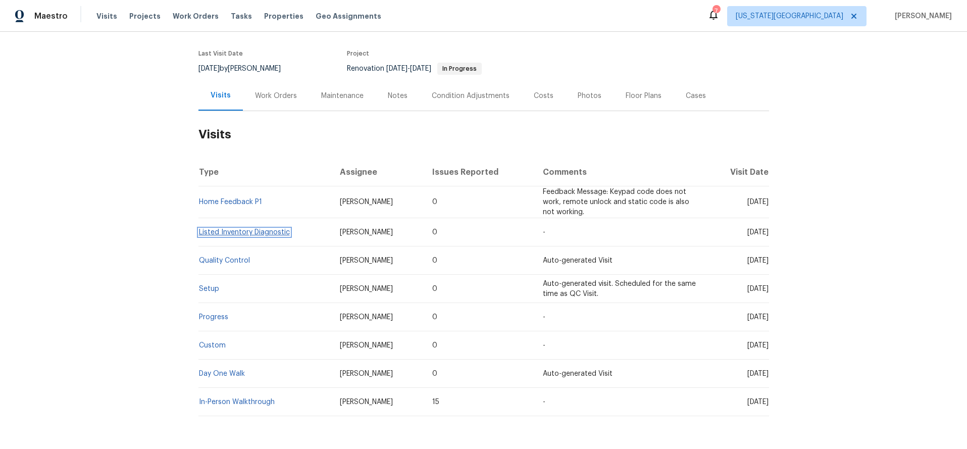
click at [231, 229] on link "Listed Inventory Diagnostic" at bounding box center [244, 232] width 91 height 7
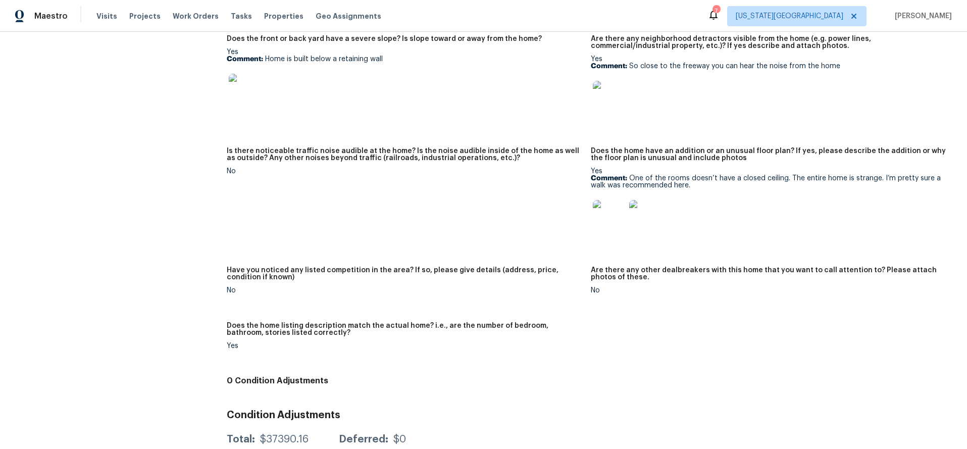
scroll to position [575, 0]
click at [613, 216] on img at bounding box center [609, 215] width 32 height 32
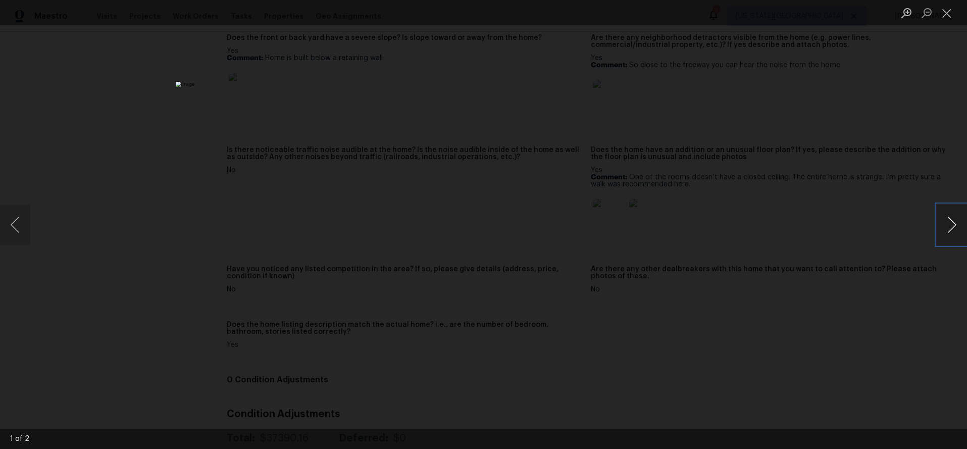
click at [946, 226] on button "Next image" at bounding box center [952, 224] width 30 height 40
click at [830, 180] on div "Lightbox" at bounding box center [483, 224] width 967 height 449
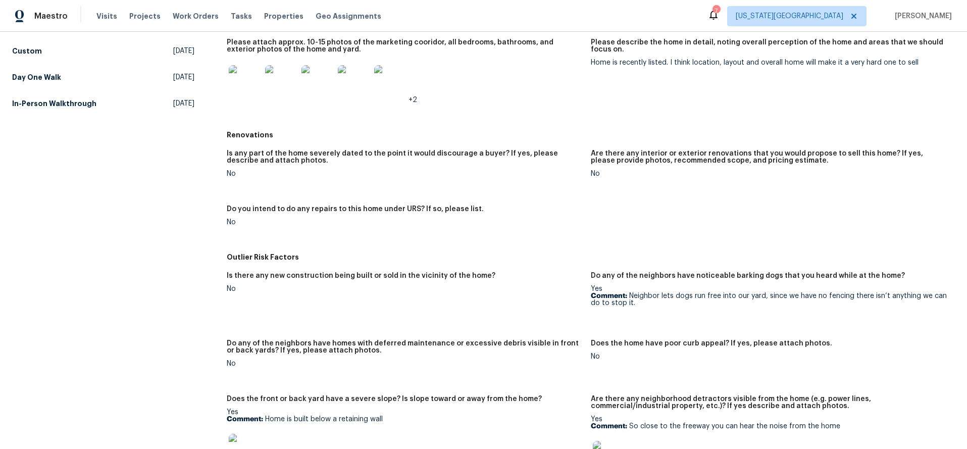
scroll to position [0, 0]
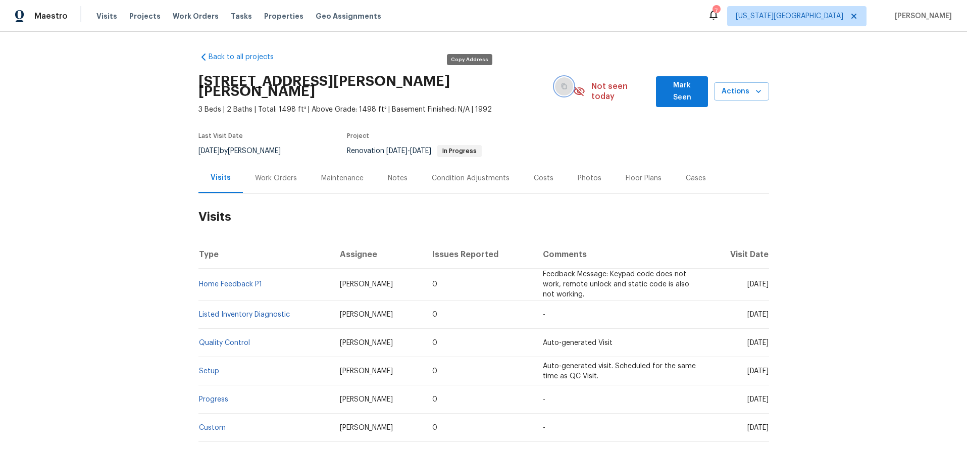
click at [561, 83] on icon "button" at bounding box center [564, 86] width 6 height 6
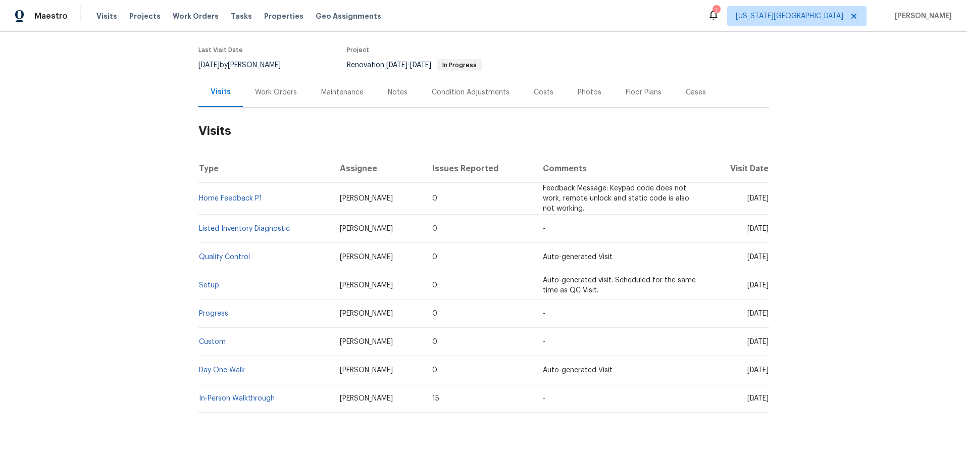
scroll to position [108, 0]
